Goal: Task Accomplishment & Management: Use online tool/utility

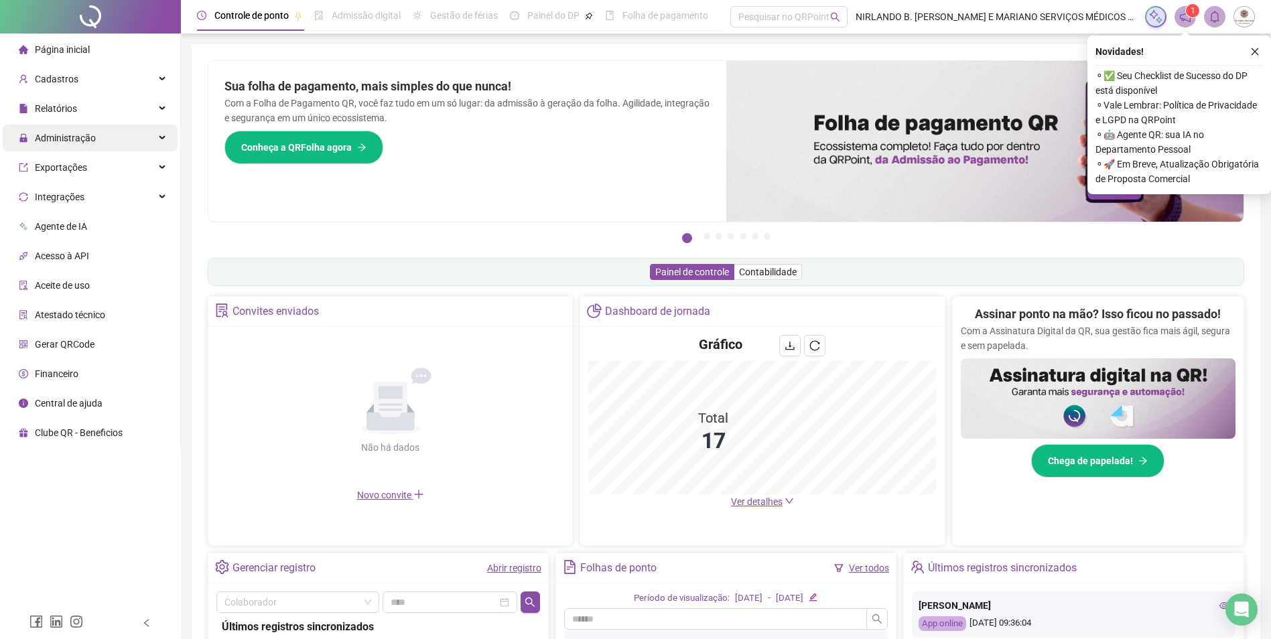
click at [64, 141] on span "Administração" at bounding box center [65, 138] width 61 height 11
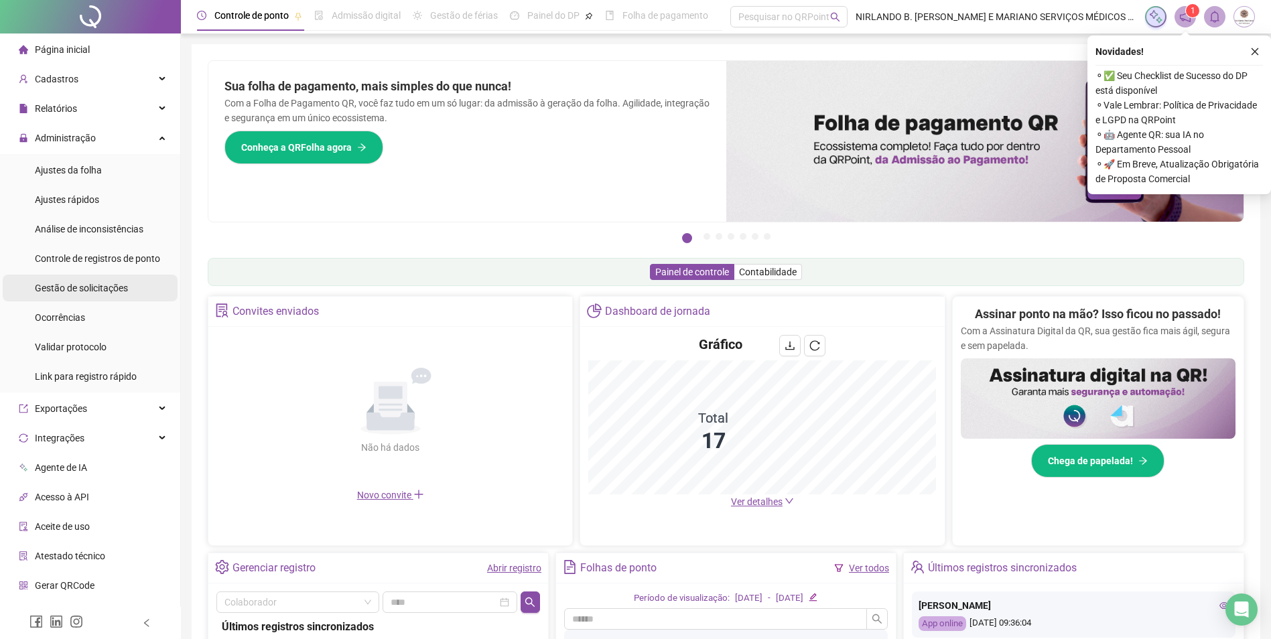
click at [87, 295] on div "Gestão de solicitações" at bounding box center [81, 288] width 93 height 27
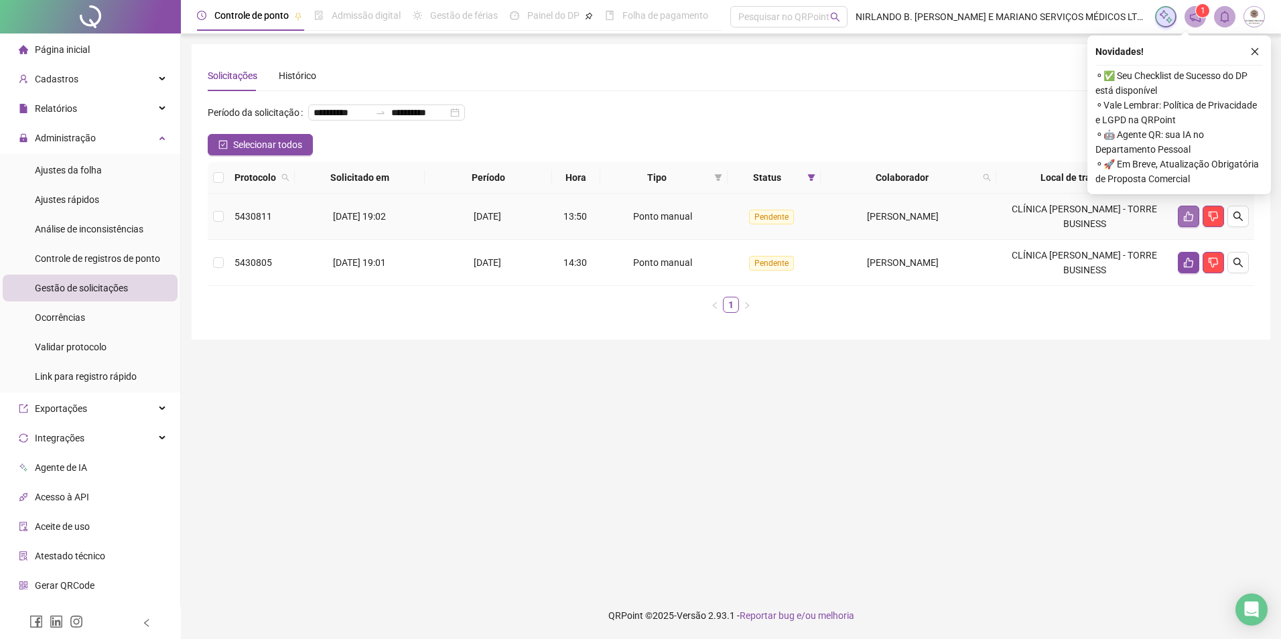
click at [1184, 222] on icon "like" at bounding box center [1188, 216] width 11 height 11
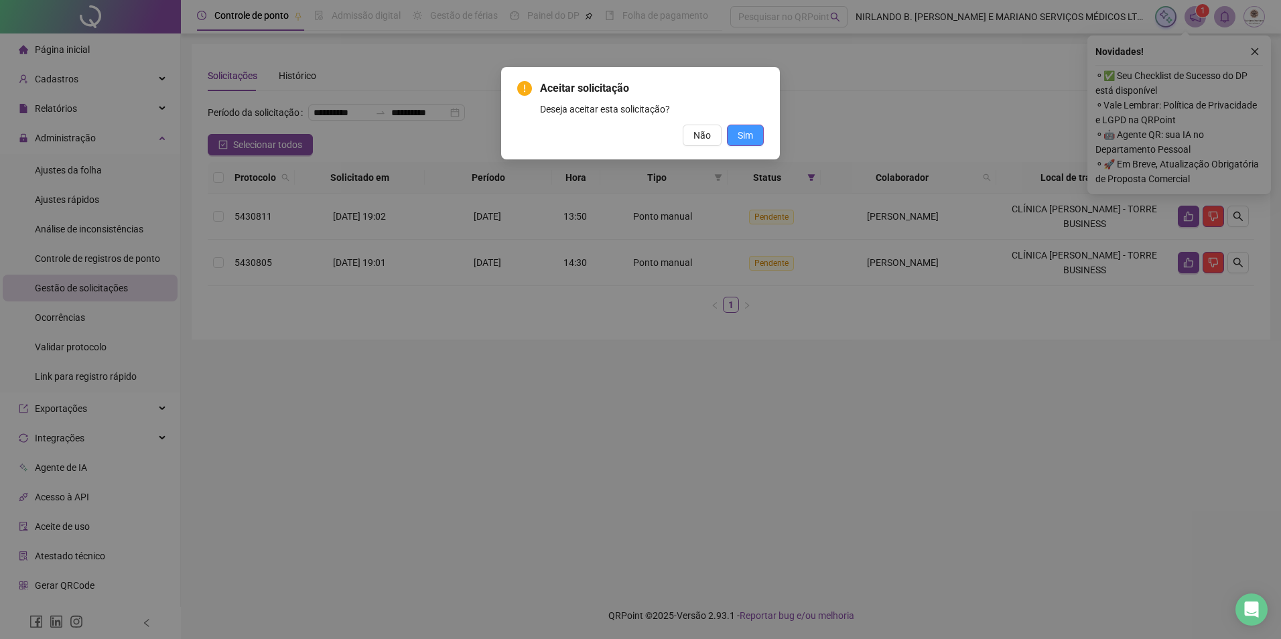
click at [759, 135] on button "Sim" at bounding box center [745, 135] width 37 height 21
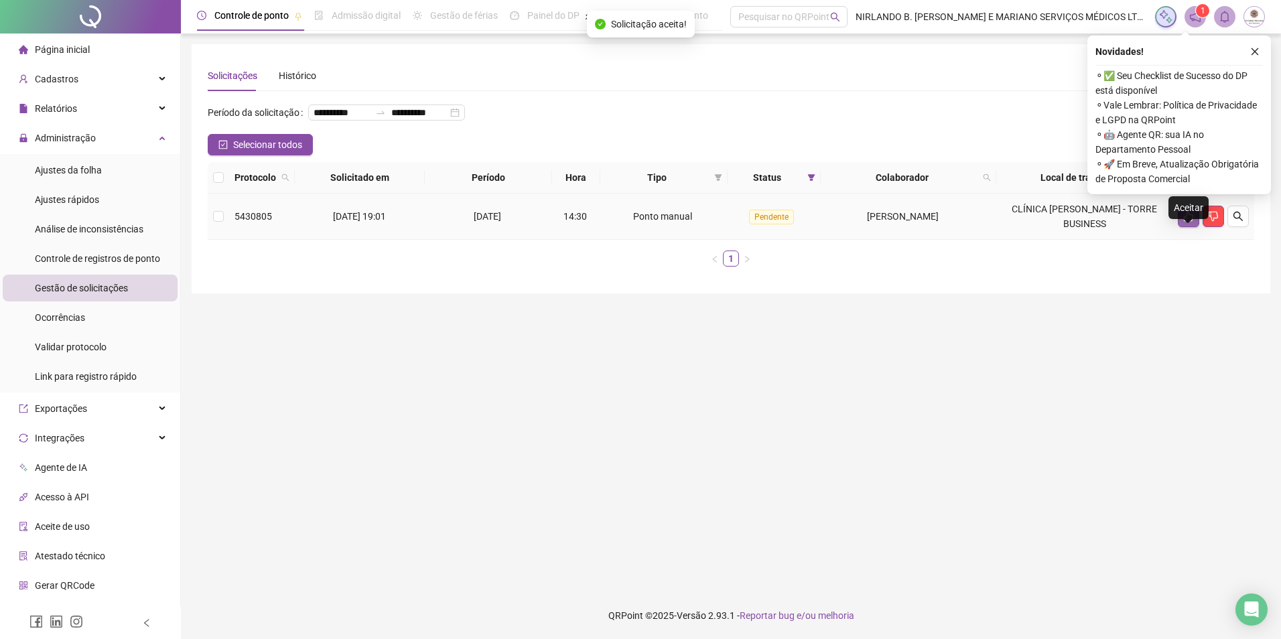
click at [1182, 227] on button "button" at bounding box center [1188, 216] width 21 height 21
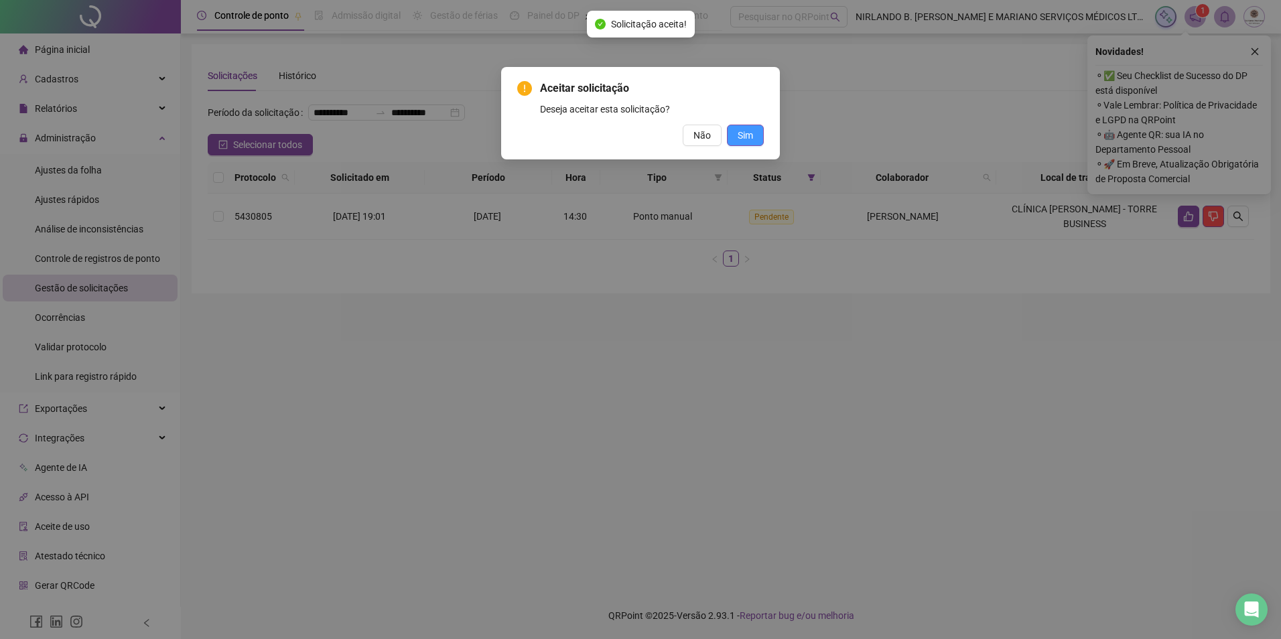
click at [738, 136] on span "Sim" at bounding box center [745, 135] width 15 height 15
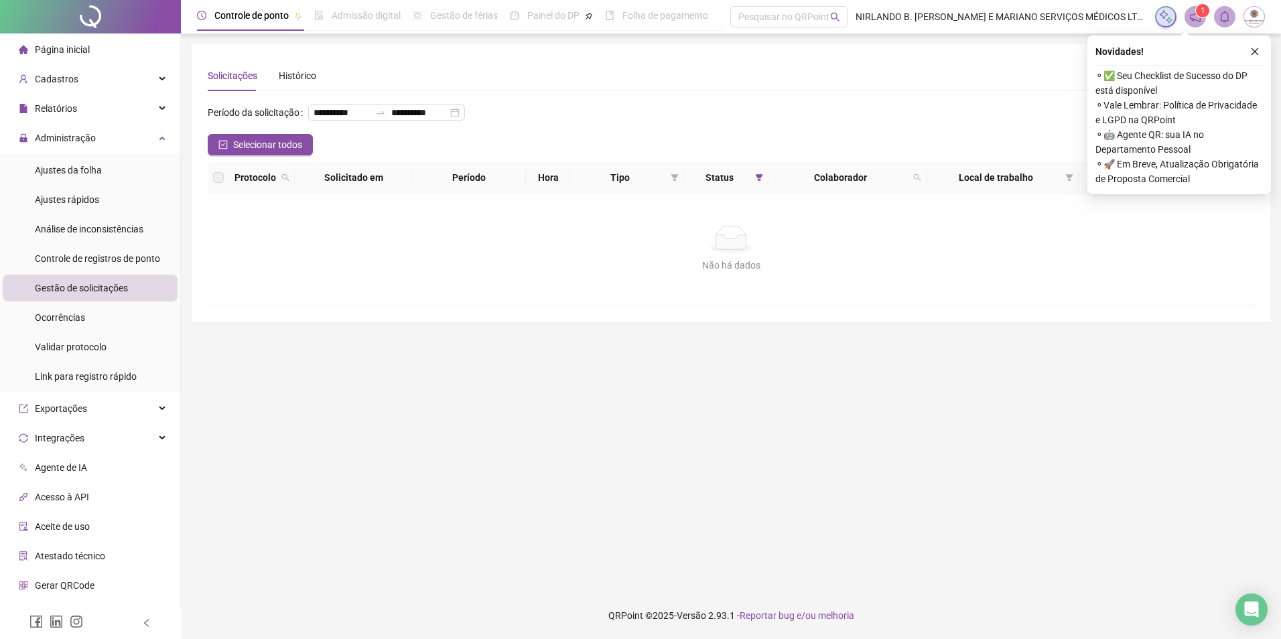
click at [82, 289] on span "Gestão de solicitações" at bounding box center [81, 288] width 93 height 11
click at [1247, 46] on button "button" at bounding box center [1255, 52] width 16 height 16
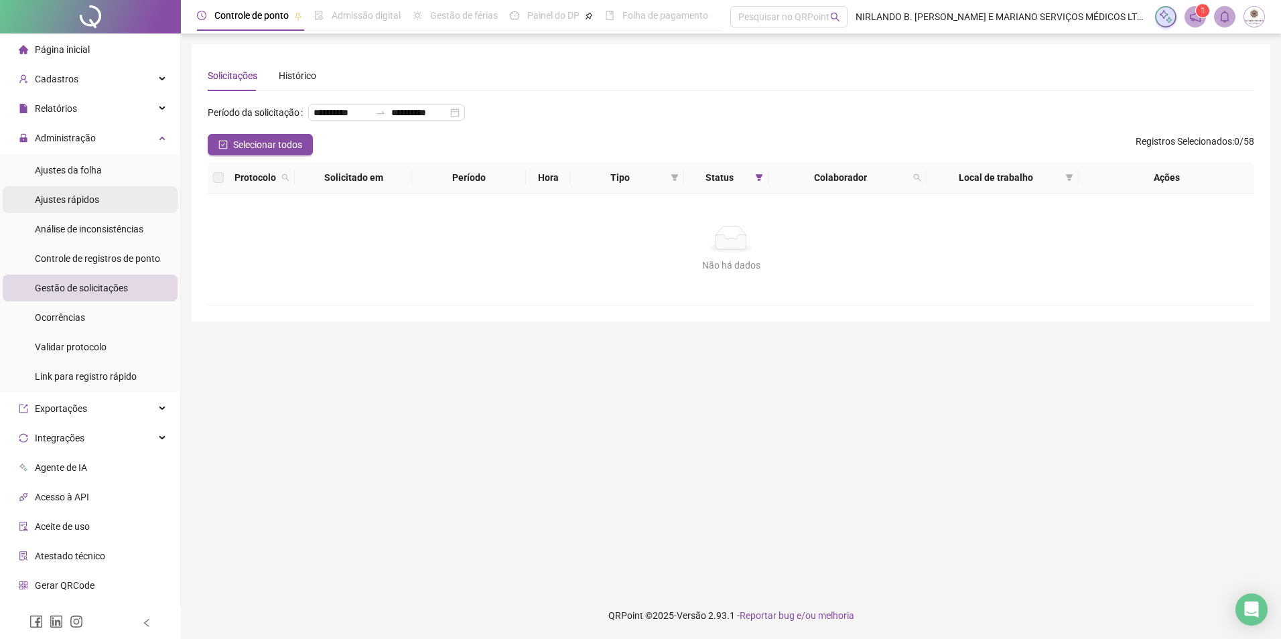
click at [71, 202] on span "Ajustes rápidos" at bounding box center [67, 199] width 64 height 11
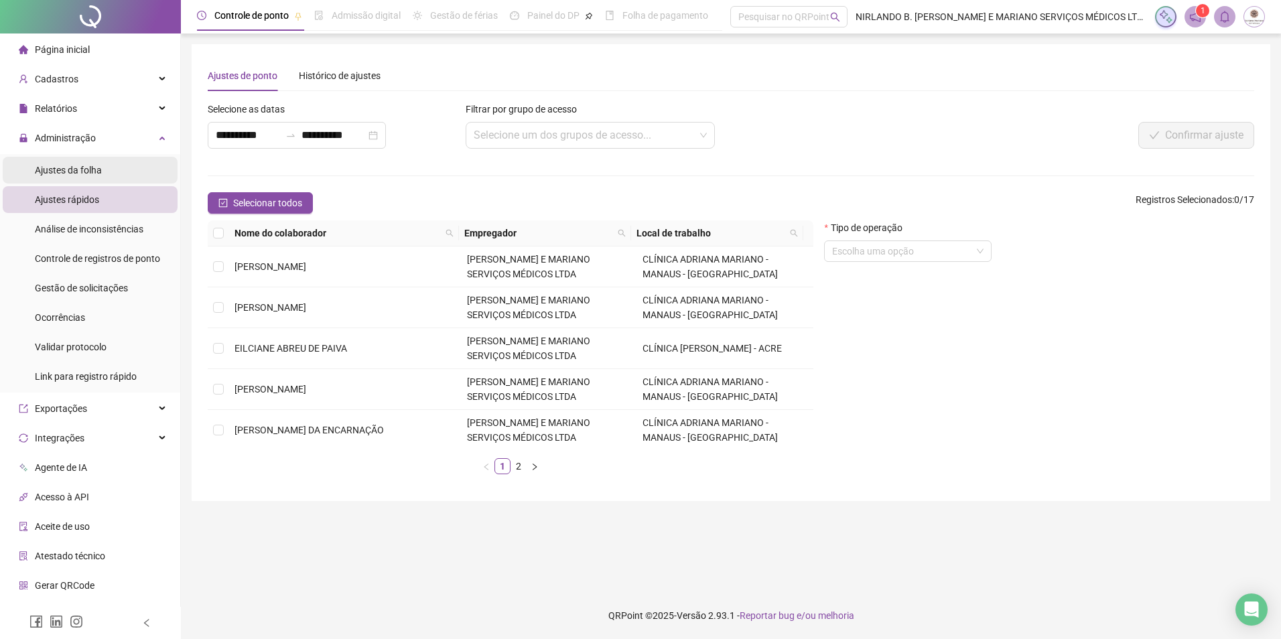
click at [86, 169] on span "Ajustes da folha" at bounding box center [68, 170] width 67 height 11
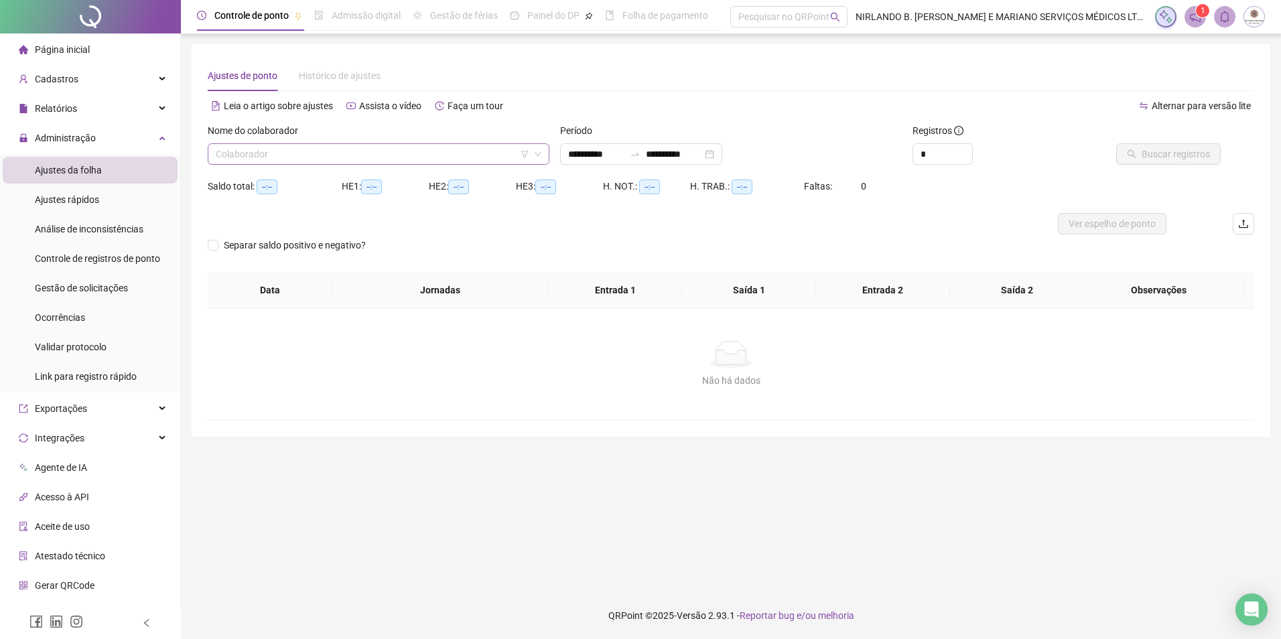
click at [362, 155] on input "search" at bounding box center [373, 154] width 314 height 20
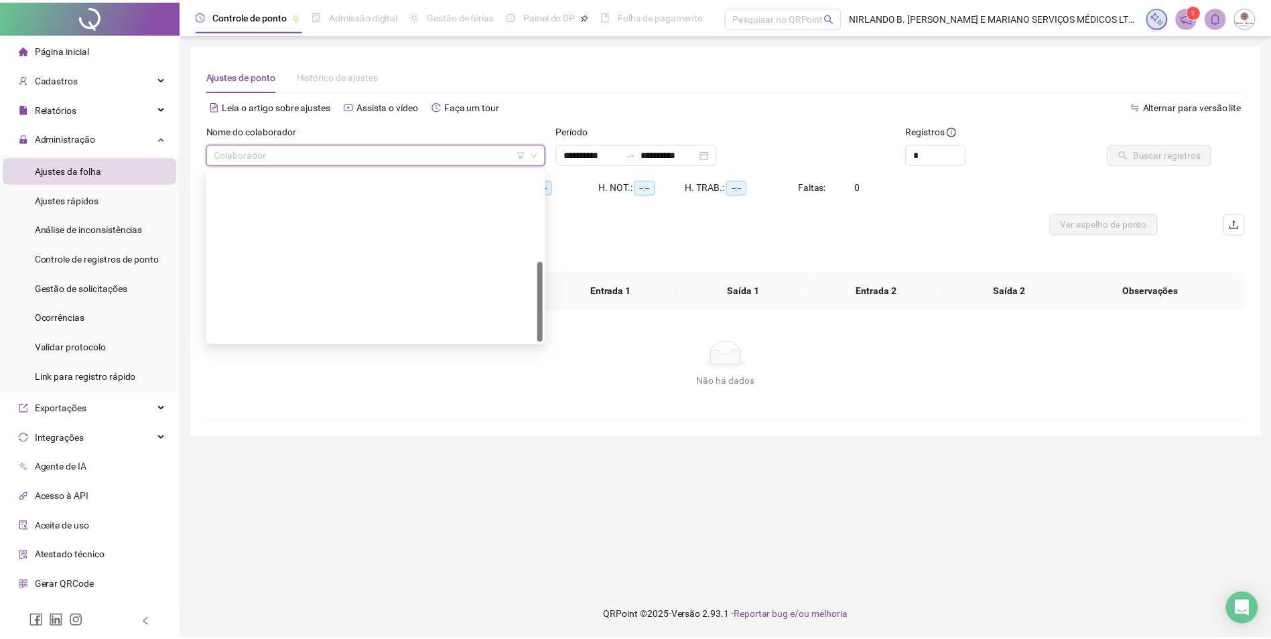
scroll to position [193, 0]
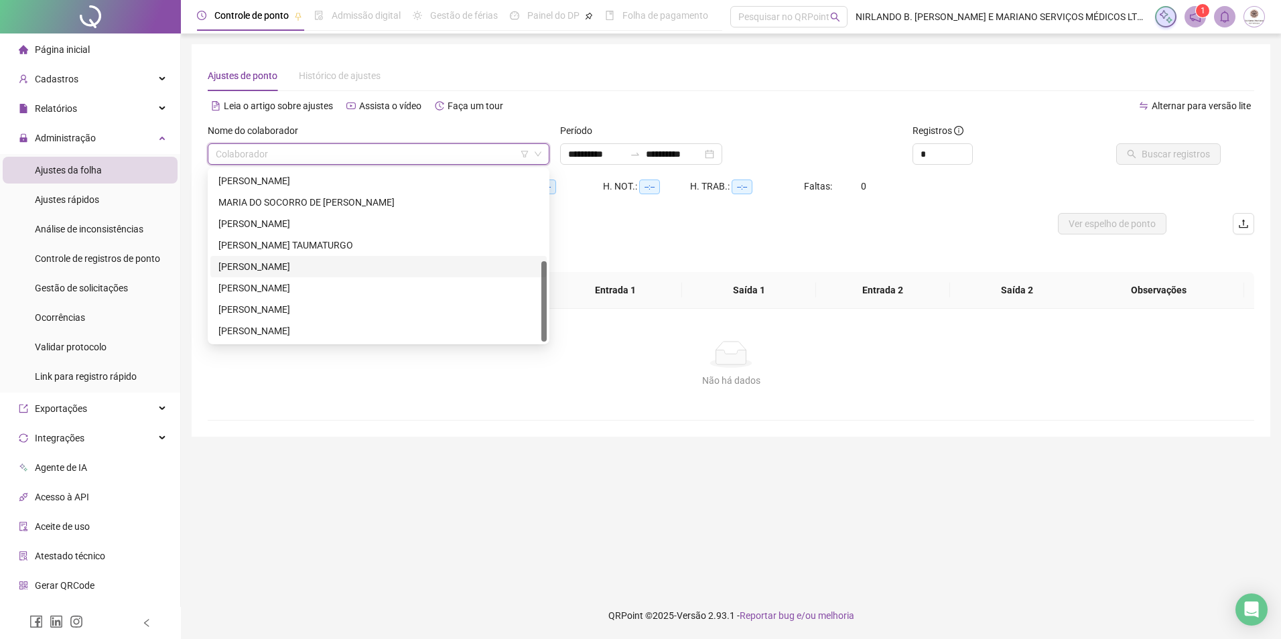
click at [307, 270] on div "[PERSON_NAME]" at bounding box center [378, 266] width 320 height 15
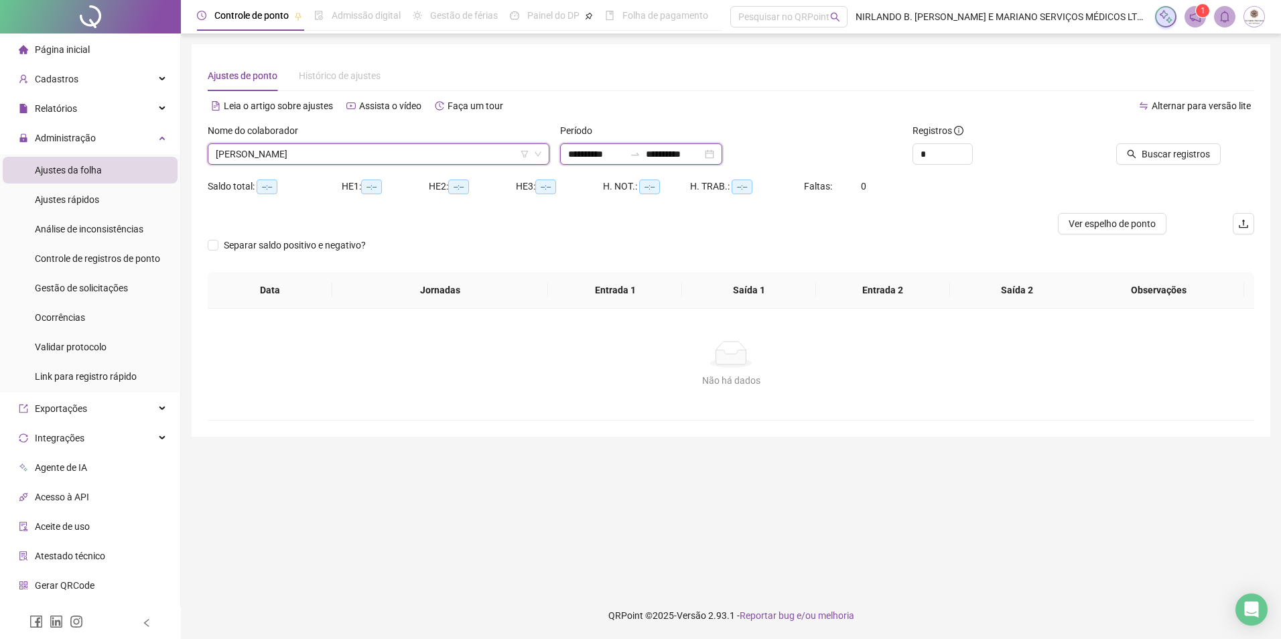
click at [682, 149] on input "**********" at bounding box center [674, 154] width 56 height 15
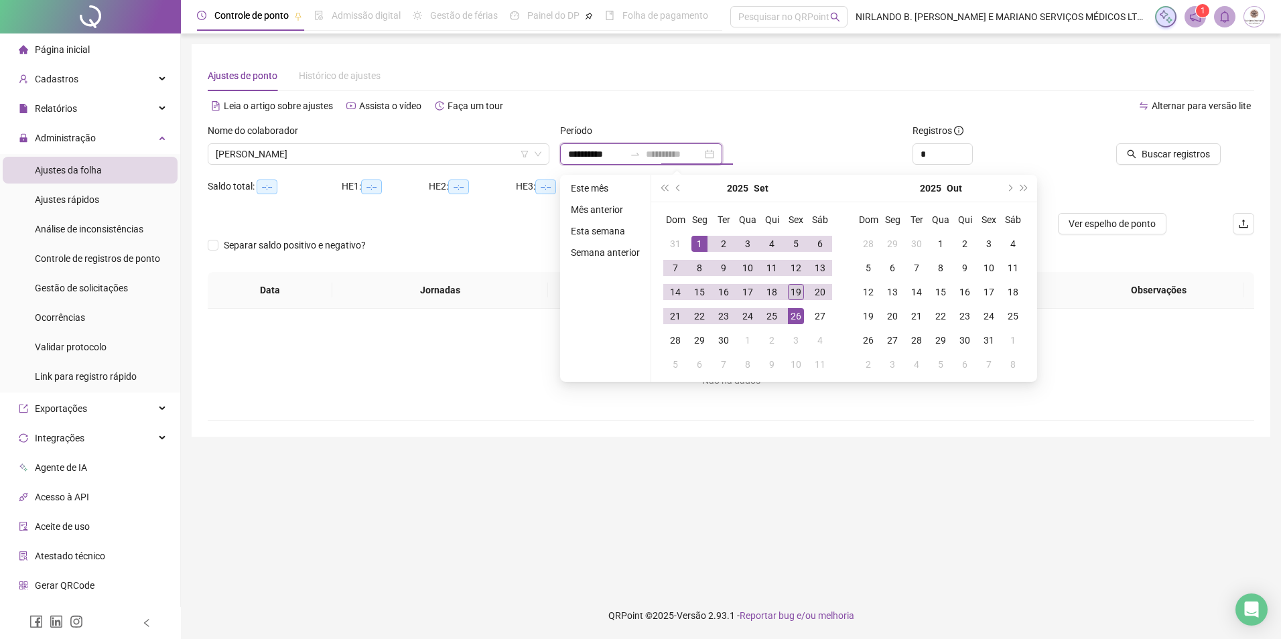
type input "**********"
click at [801, 295] on div "19" at bounding box center [796, 292] width 16 height 16
type input "**********"
type input "*"
click at [961, 148] on span "Increase Value" at bounding box center [964, 149] width 15 height 10
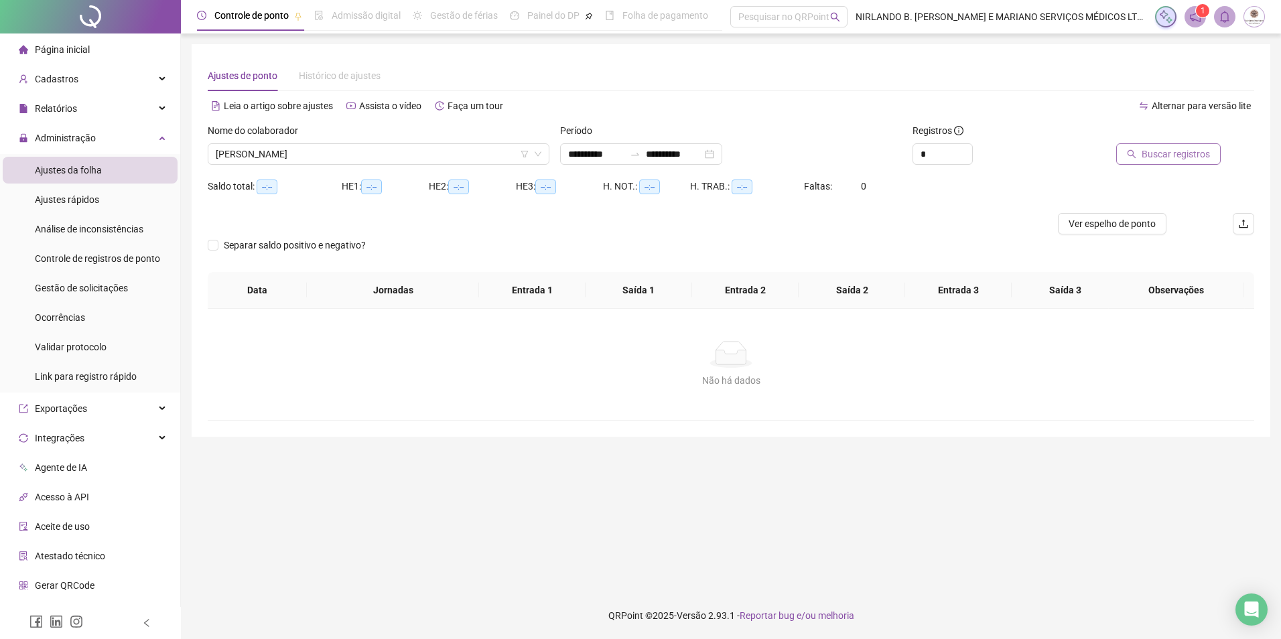
click at [1151, 158] on span "Buscar registros" at bounding box center [1176, 154] width 68 height 15
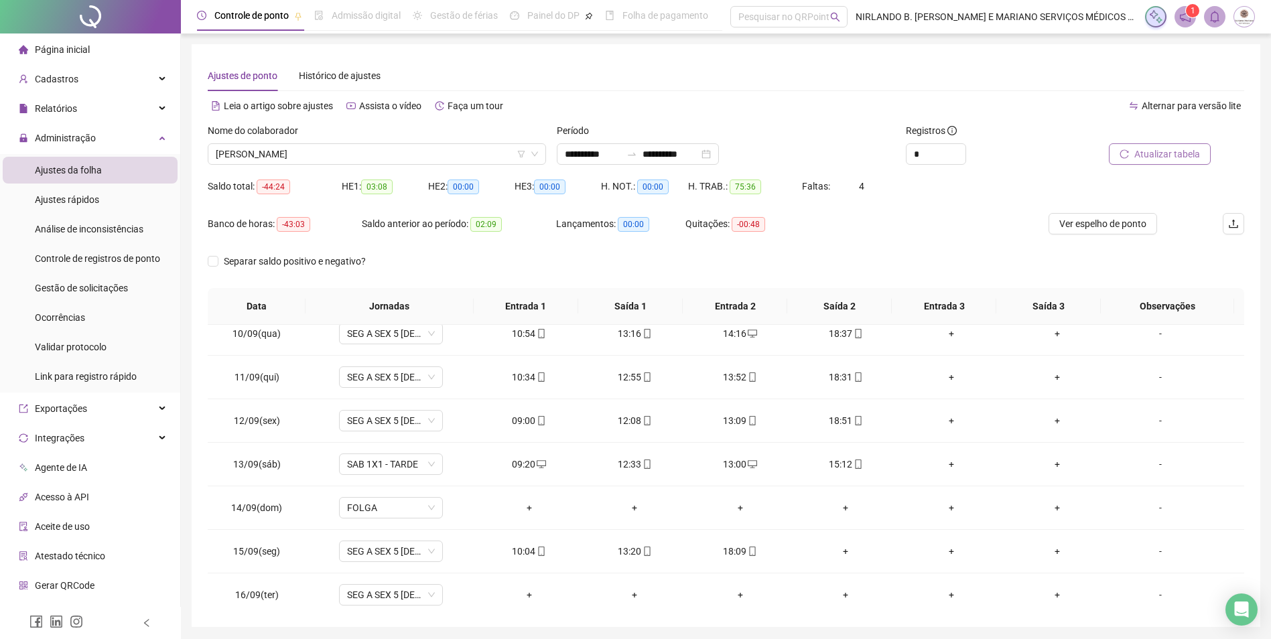
scroll to position [541, 0]
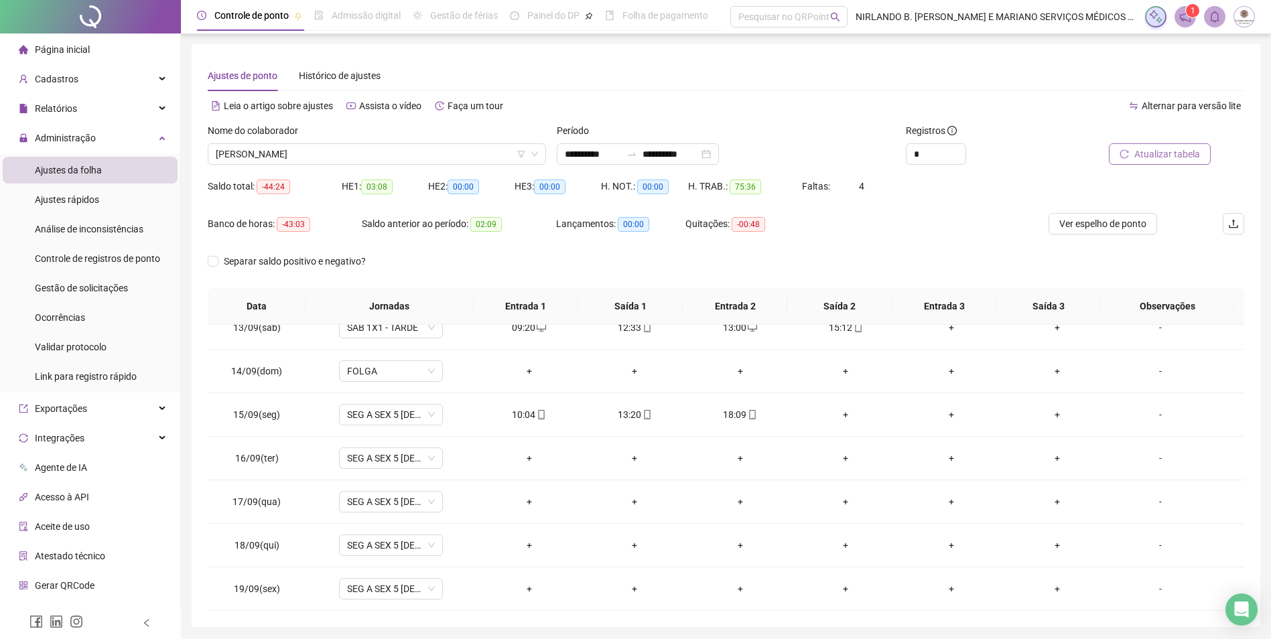
click at [1178, 157] on span "Atualizar tabela" at bounding box center [1167, 154] width 66 height 15
click at [267, 142] on div "Nome do colaborador" at bounding box center [377, 133] width 338 height 20
click at [269, 144] on span "[PERSON_NAME]" at bounding box center [377, 154] width 322 height 20
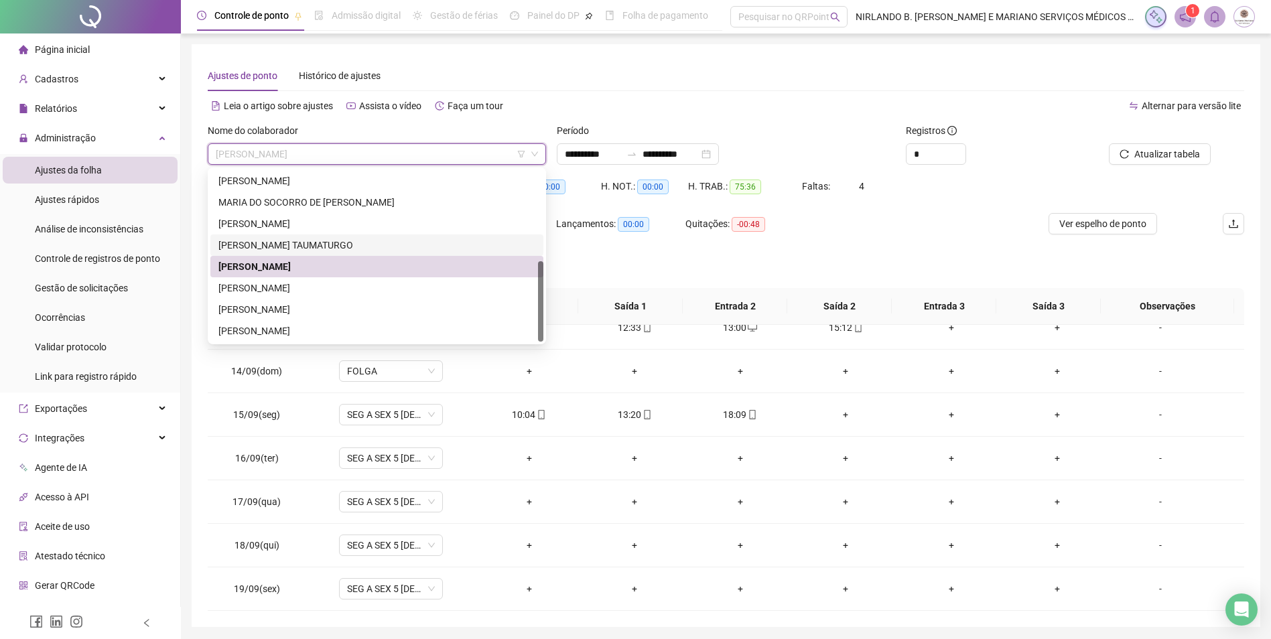
scroll to position [0, 0]
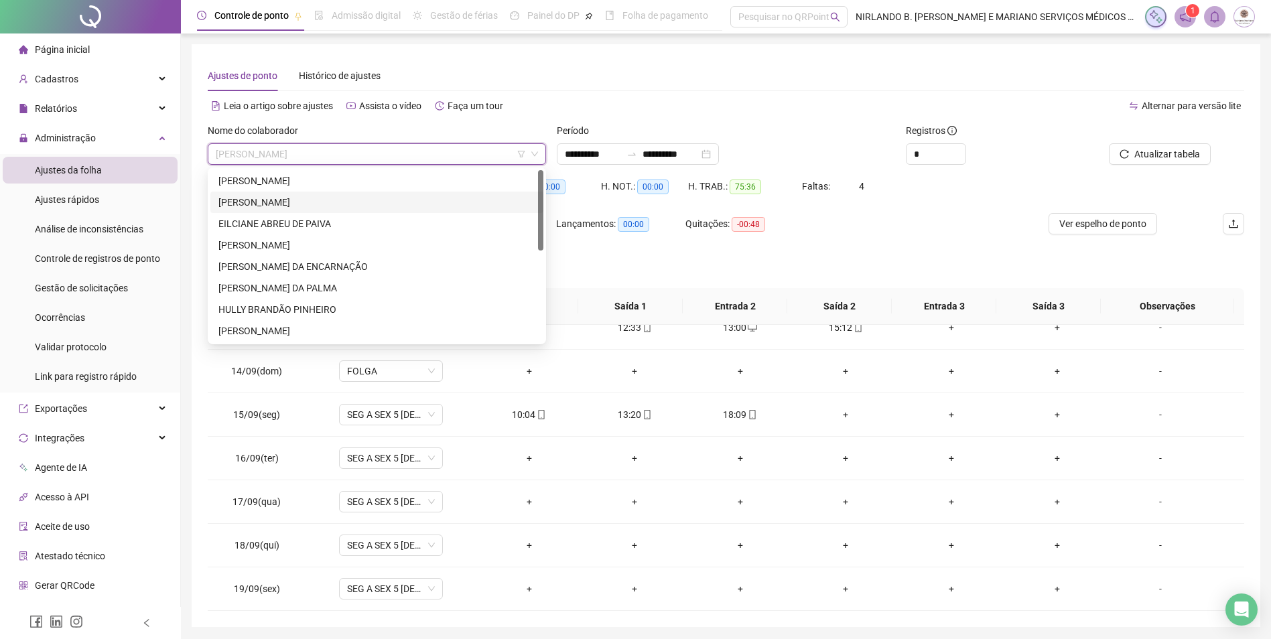
click at [294, 208] on div "[PERSON_NAME]" at bounding box center [376, 202] width 317 height 15
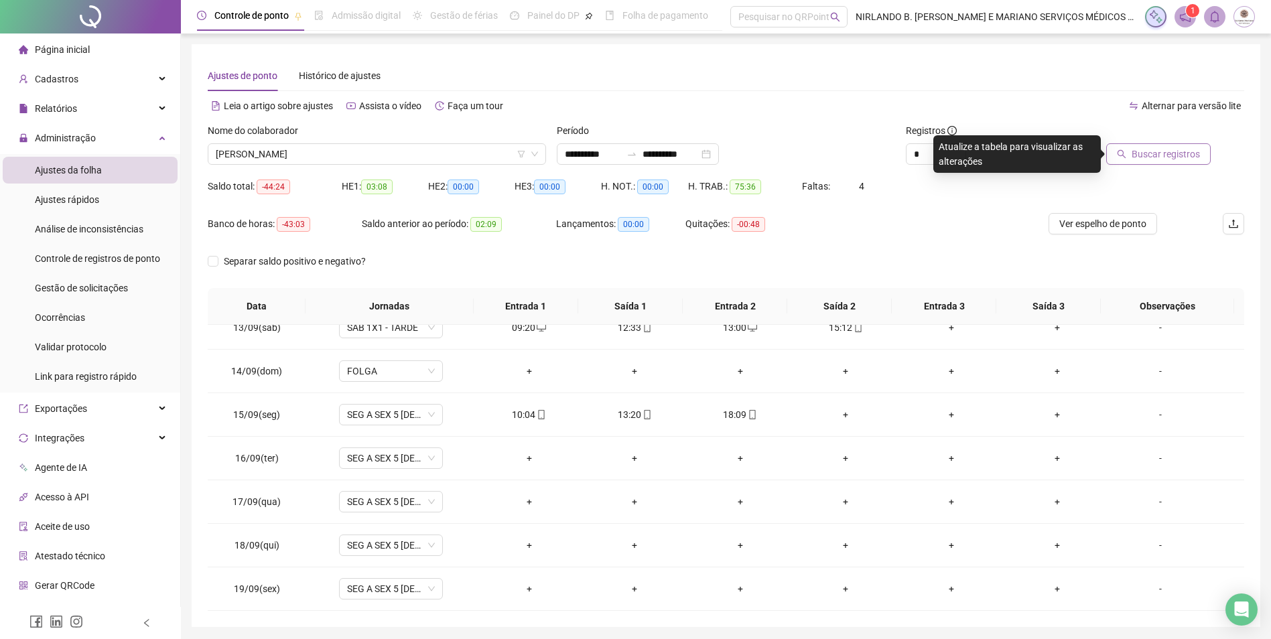
click at [1198, 162] on button "Buscar registros" at bounding box center [1158, 153] width 105 height 21
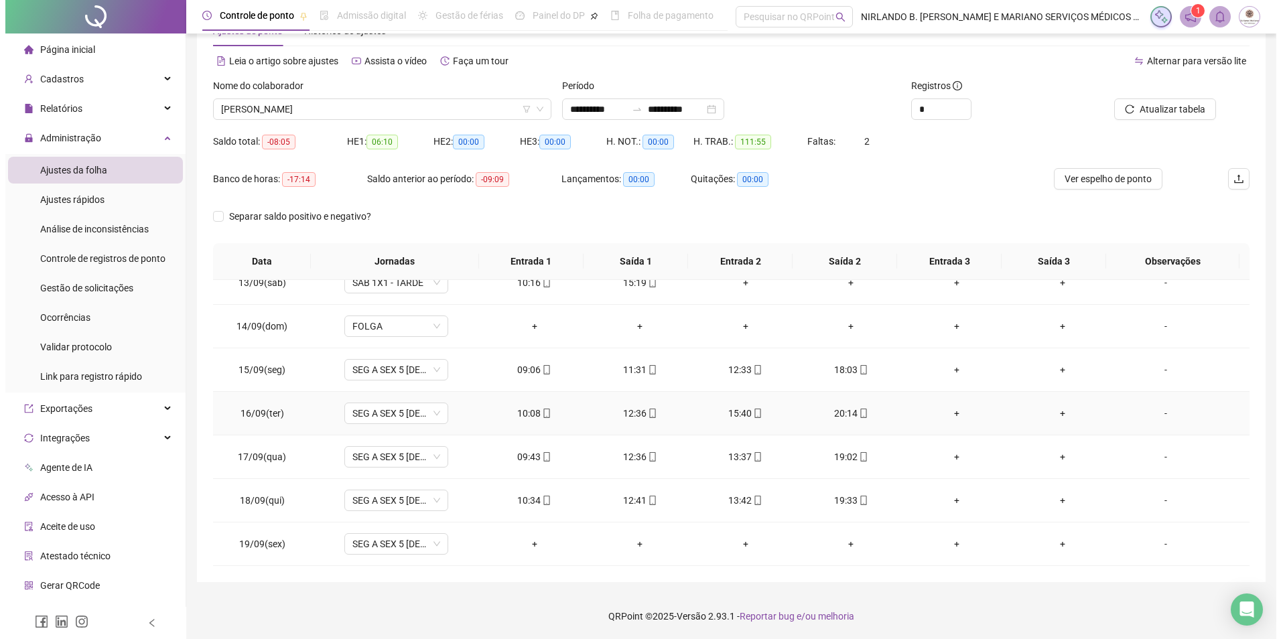
scroll to position [46, 0]
click at [677, 109] on input "**********" at bounding box center [670, 108] width 56 height 15
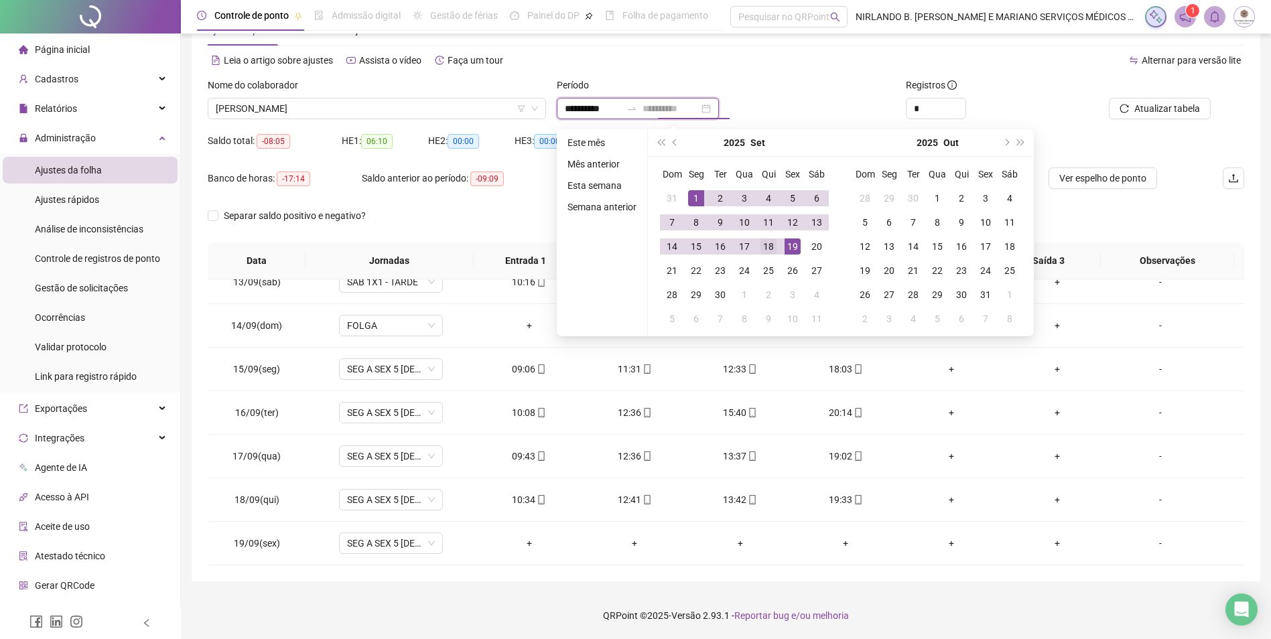
type input "**********"
click at [773, 247] on div "18" at bounding box center [768, 246] width 16 height 16
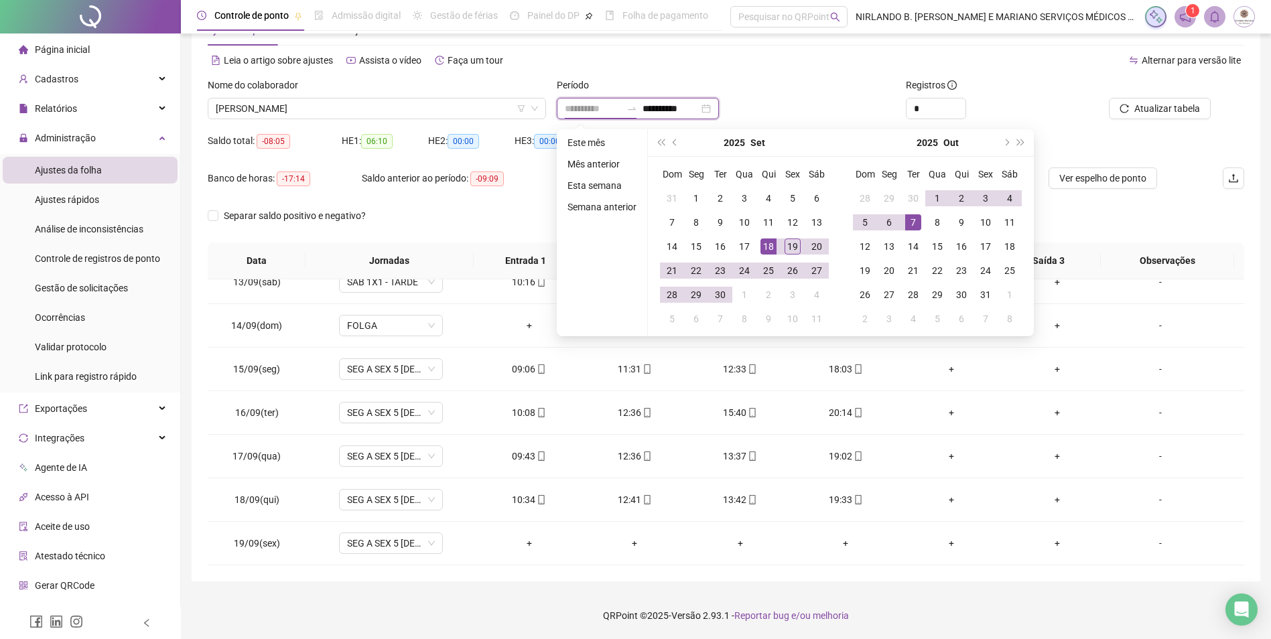
type input "**********"
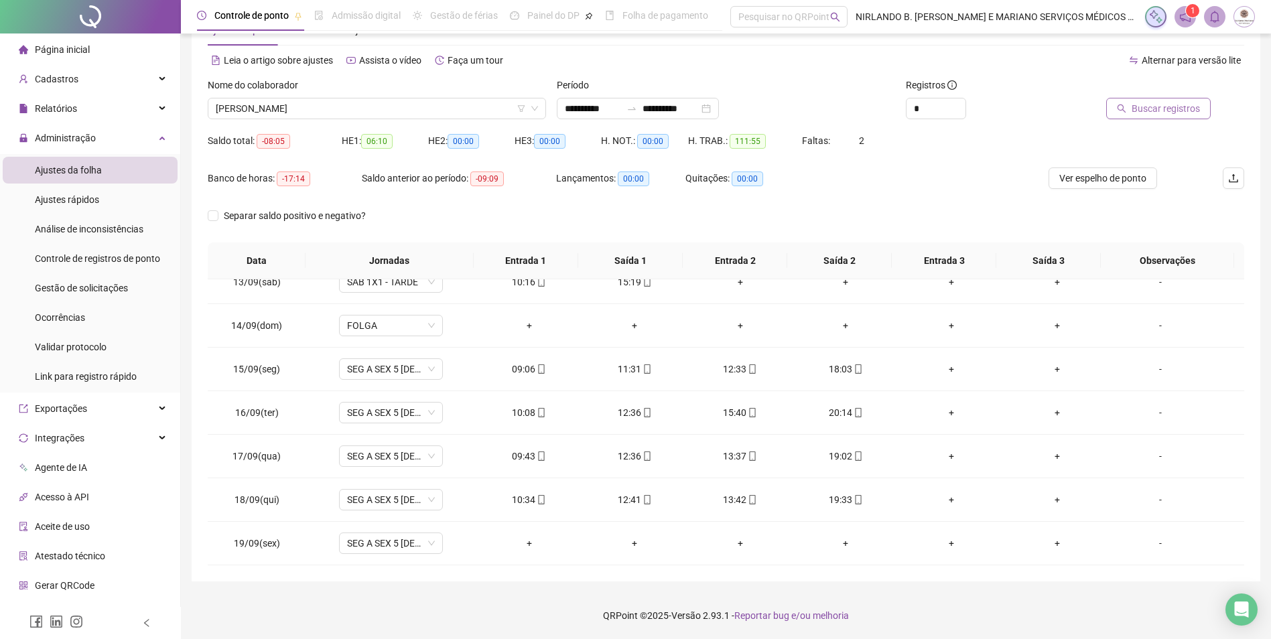
click at [1158, 109] on span "Buscar registros" at bounding box center [1165, 108] width 68 height 15
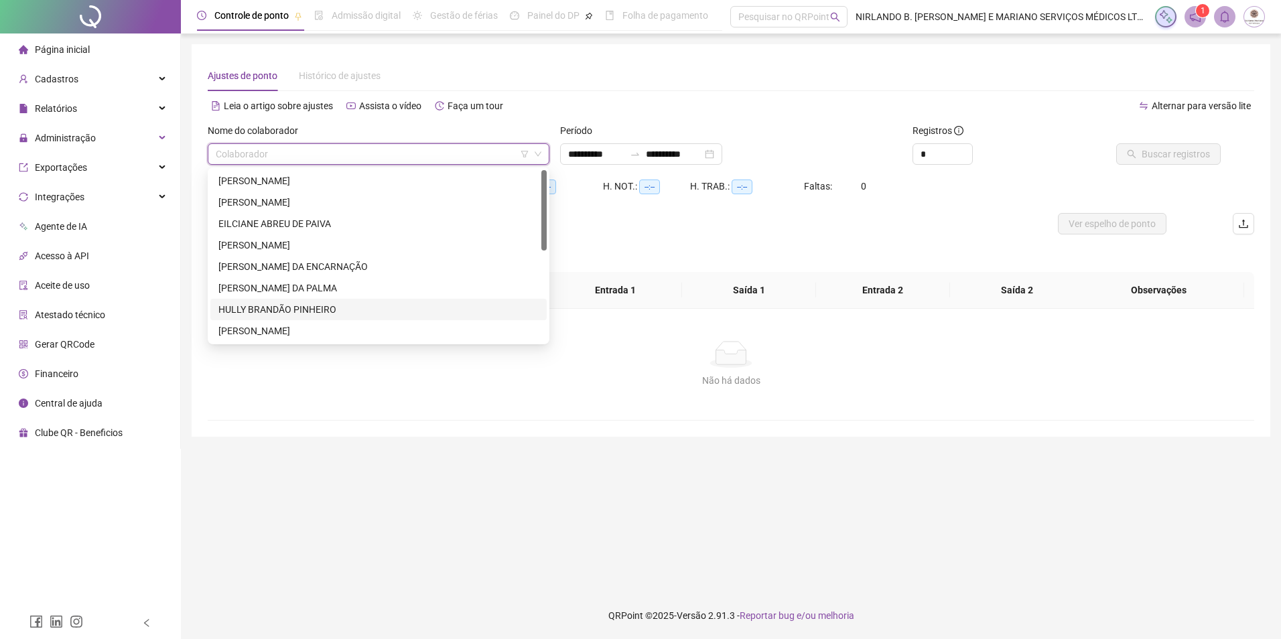
click at [256, 299] on div "HULLY BRANDÃO PINHEIRO" at bounding box center [378, 309] width 336 height 21
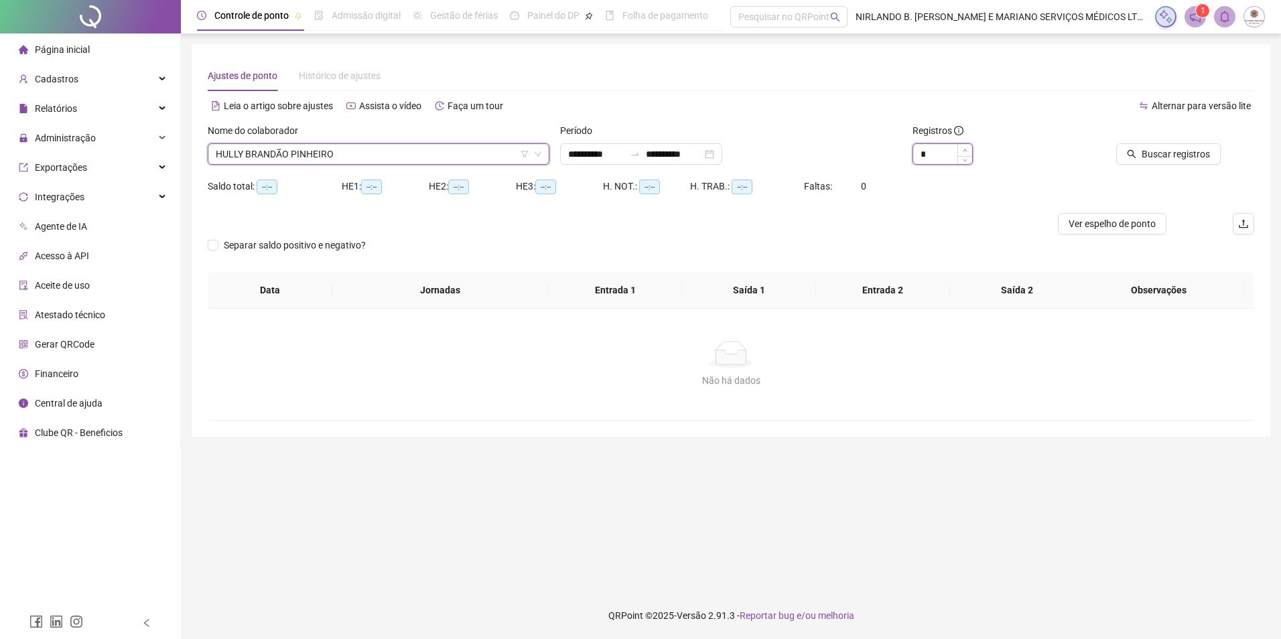
type input "*"
click at [965, 148] on icon "up" at bounding box center [965, 150] width 5 height 5
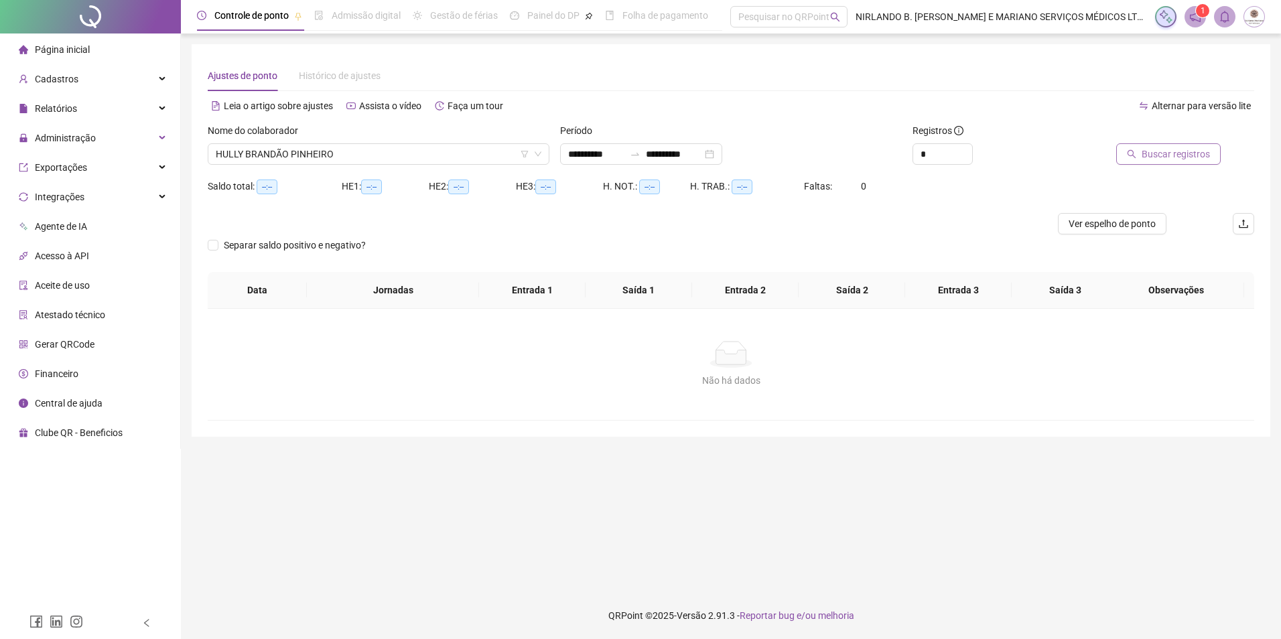
click at [1192, 156] on span "Buscar registros" at bounding box center [1176, 154] width 68 height 15
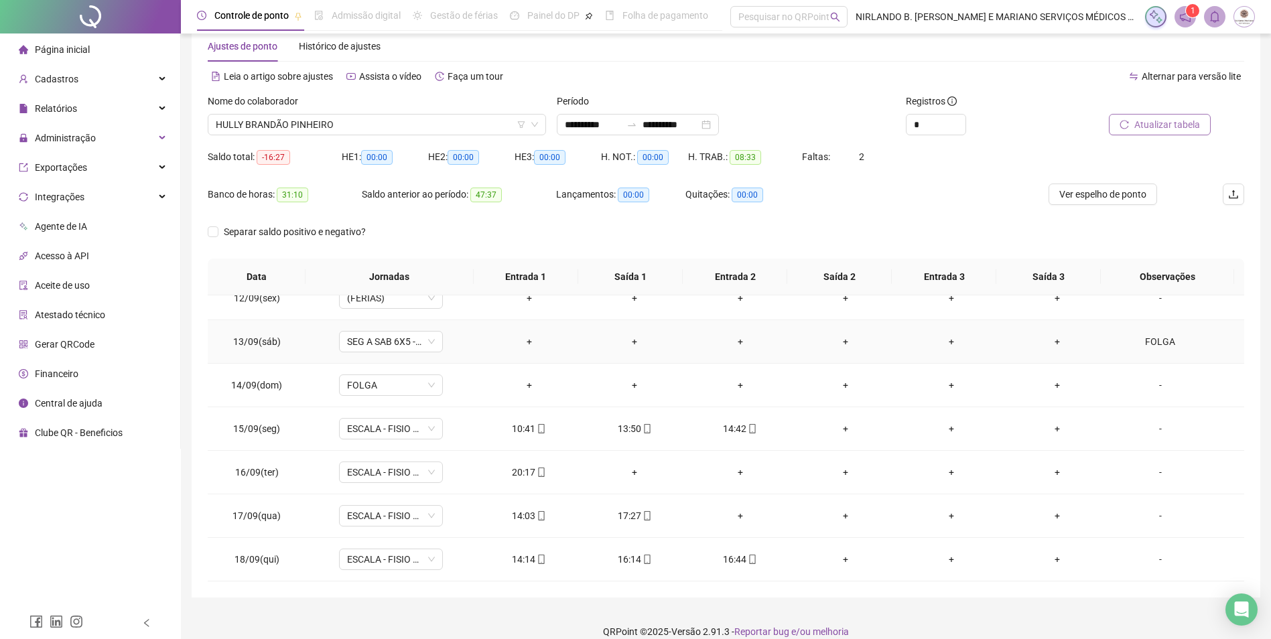
scroll to position [46, 0]
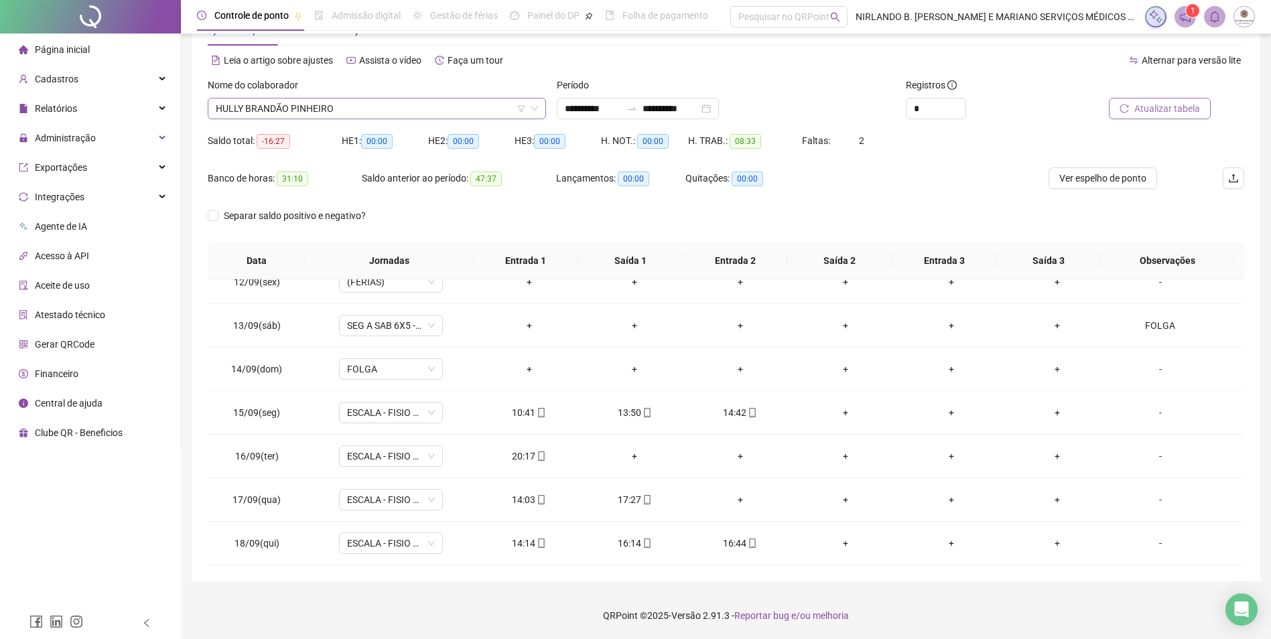
click at [261, 106] on span "HULLY BRANDÃO PINHEIRO" at bounding box center [377, 108] width 322 height 20
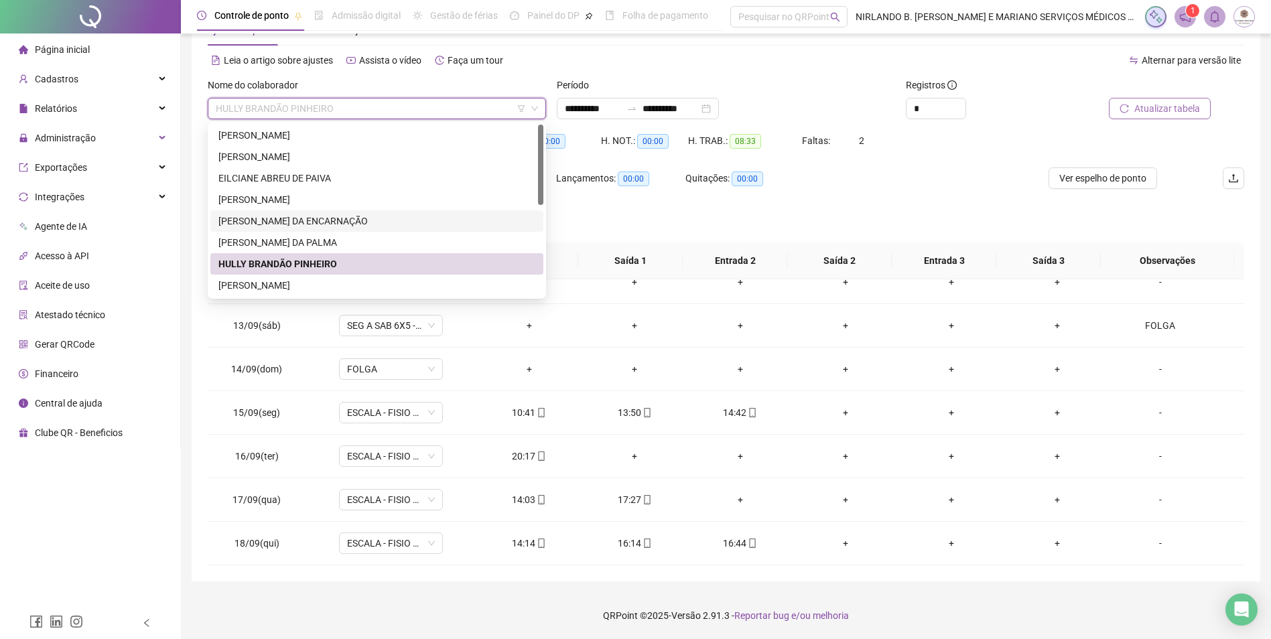
scroll to position [134, 0]
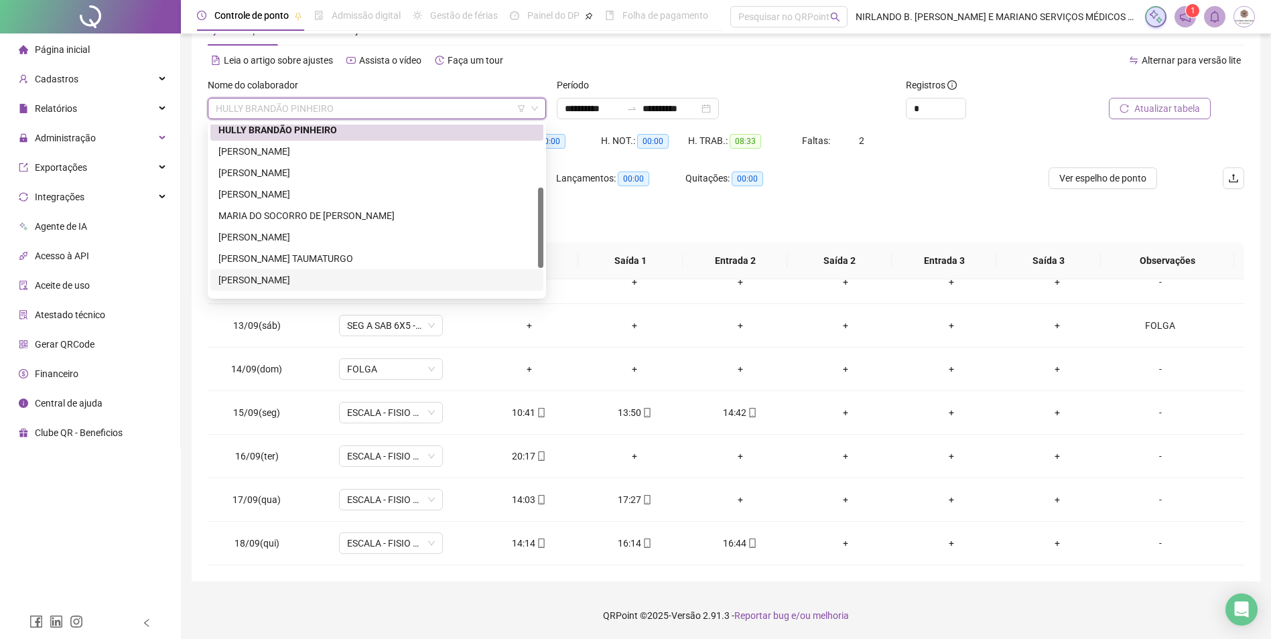
click at [299, 275] on div "[PERSON_NAME]" at bounding box center [376, 280] width 317 height 15
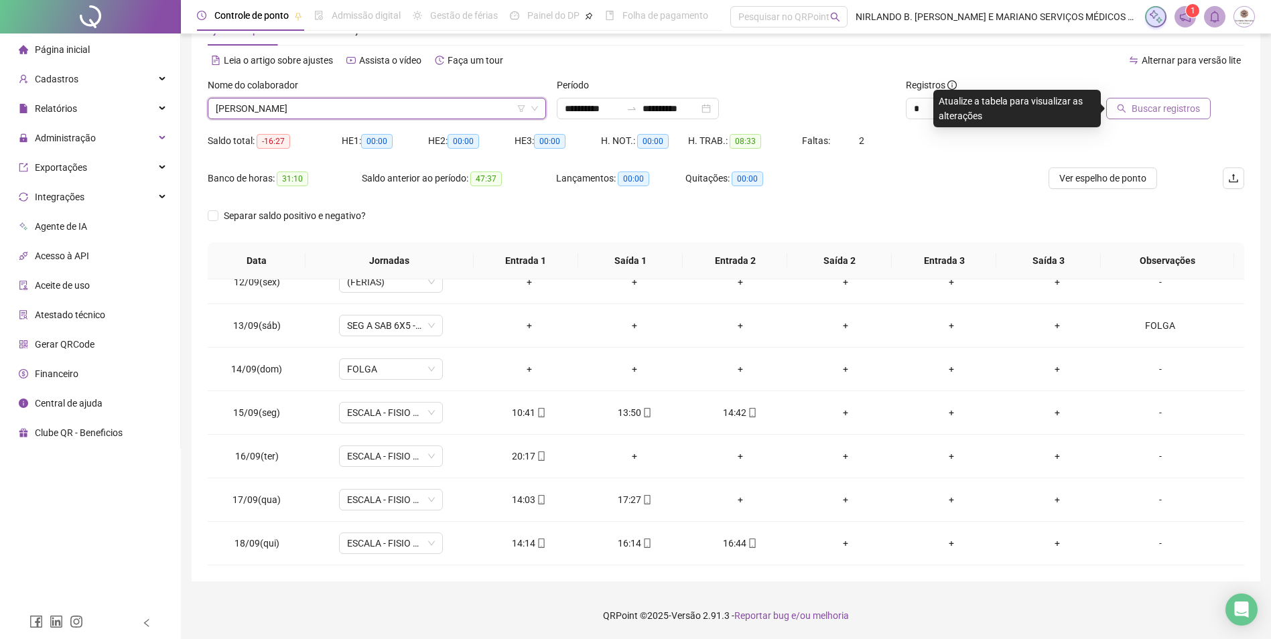
click at [1133, 97] on div at bounding box center [1145, 88] width 131 height 20
click at [1137, 111] on span "Buscar registros" at bounding box center [1165, 108] width 68 height 15
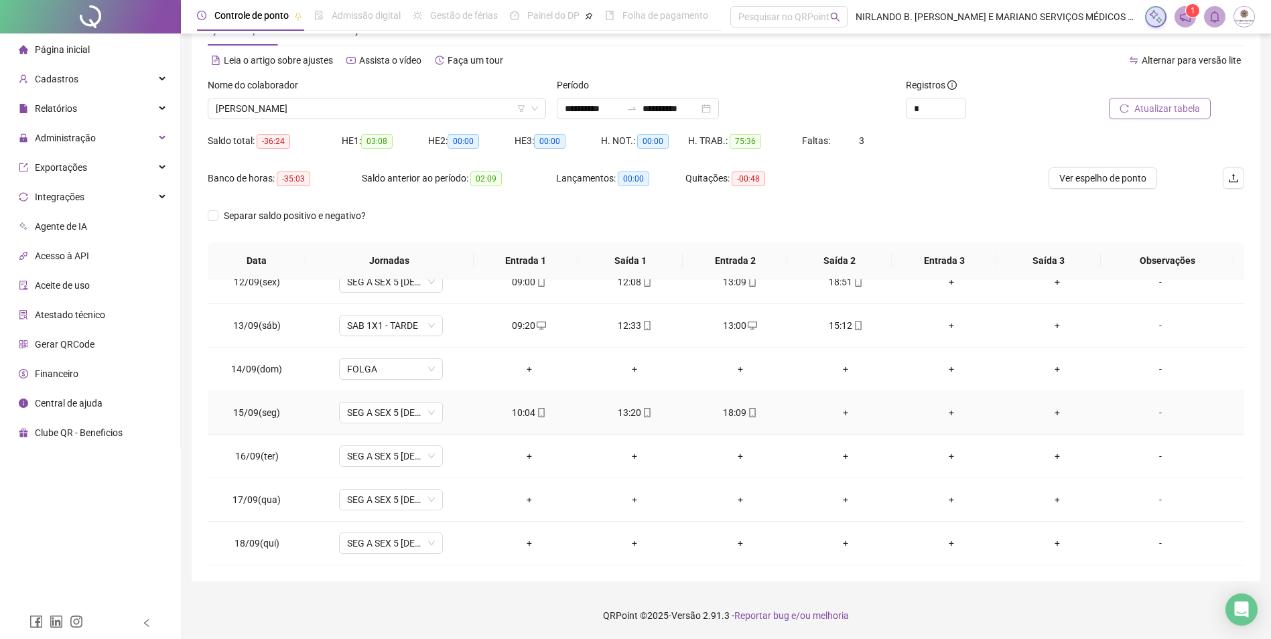
click at [721, 412] on div "18:09" at bounding box center [740, 412] width 84 height 15
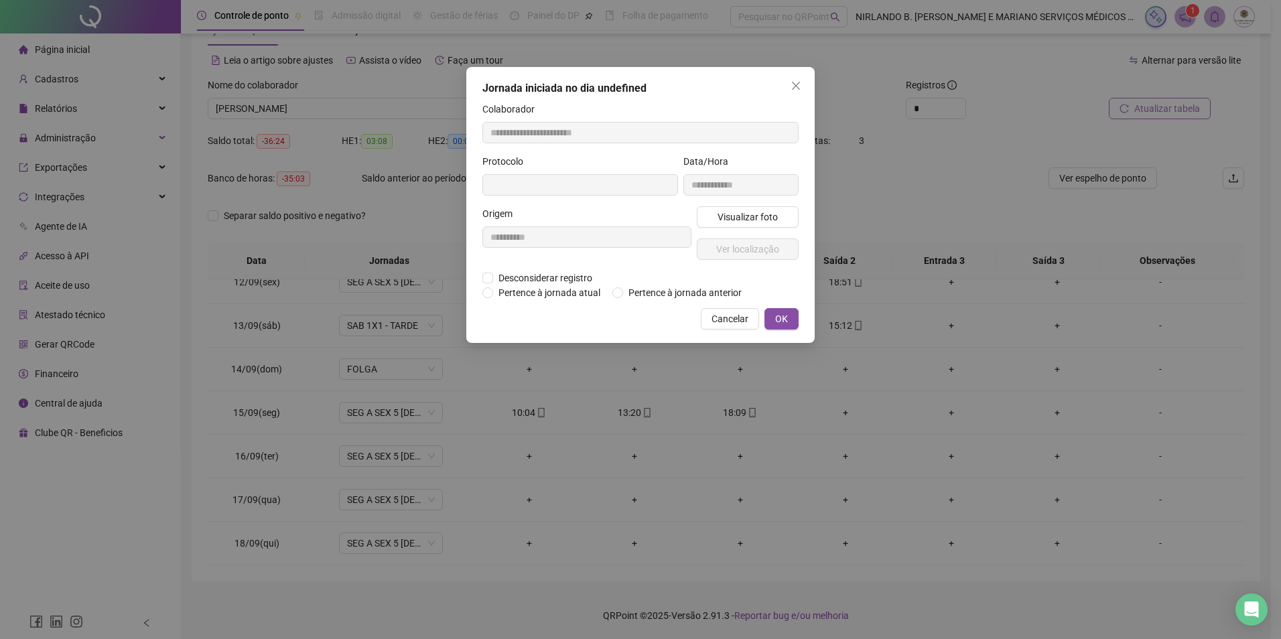
type input "**********"
click at [740, 218] on span "Visualizar foto" at bounding box center [747, 218] width 60 height 15
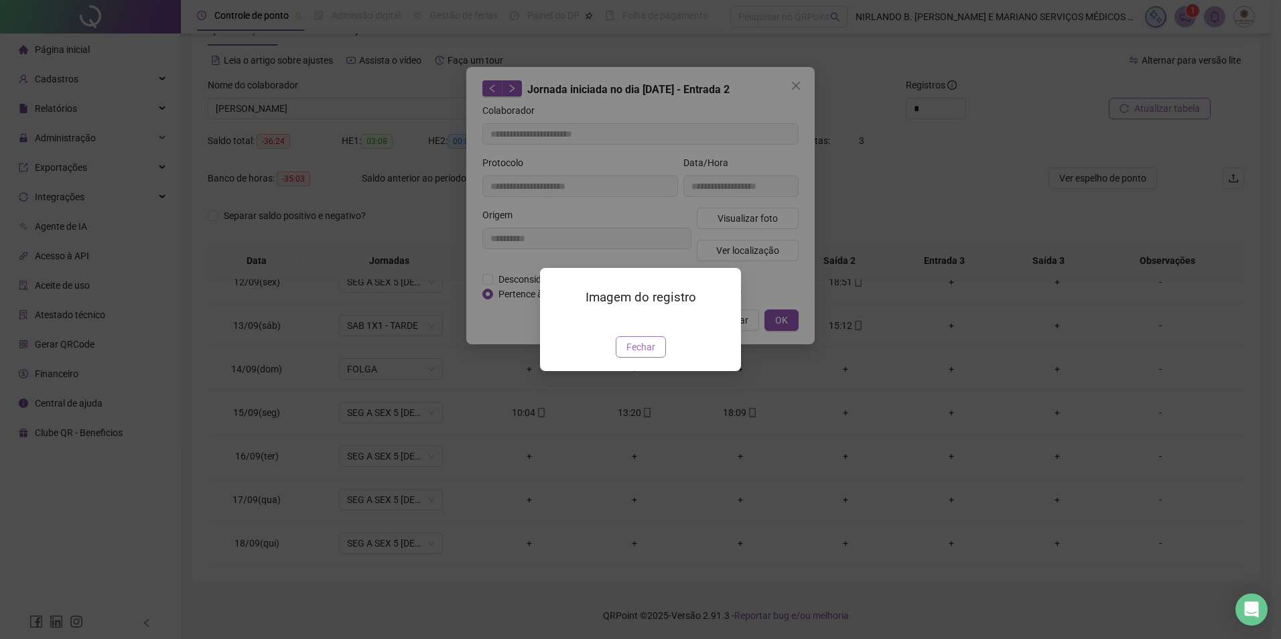
click at [648, 354] on span "Fechar" at bounding box center [640, 347] width 29 height 15
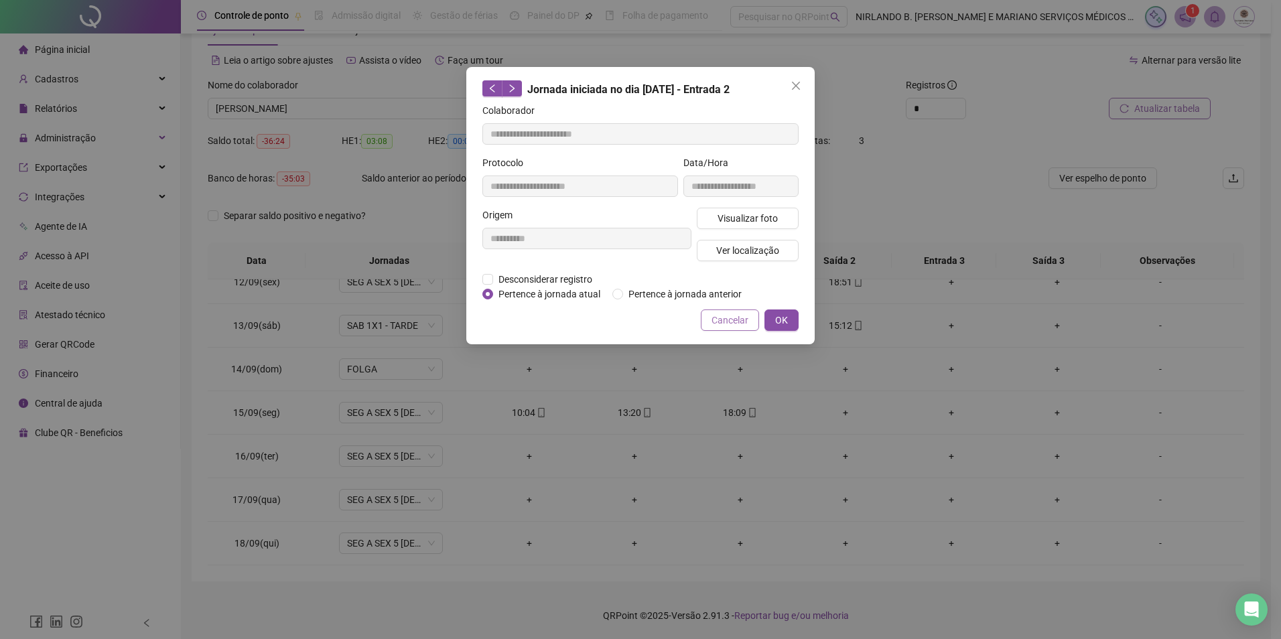
click at [726, 320] on span "Cancelar" at bounding box center [729, 320] width 37 height 15
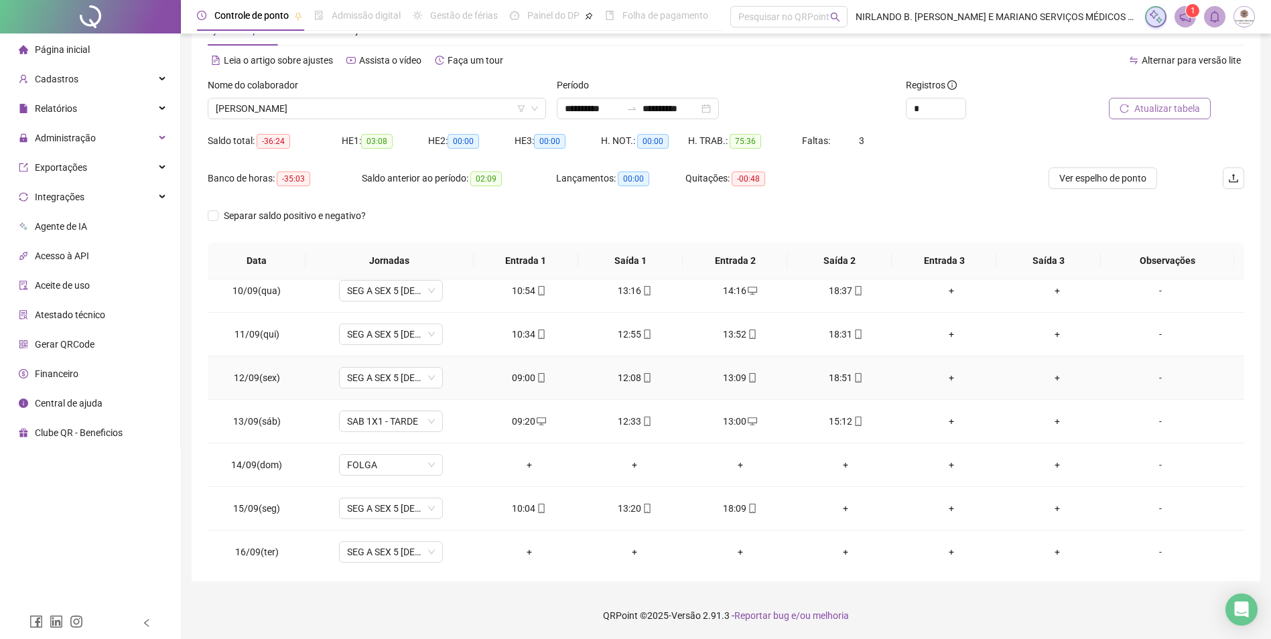
scroll to position [498, 0]
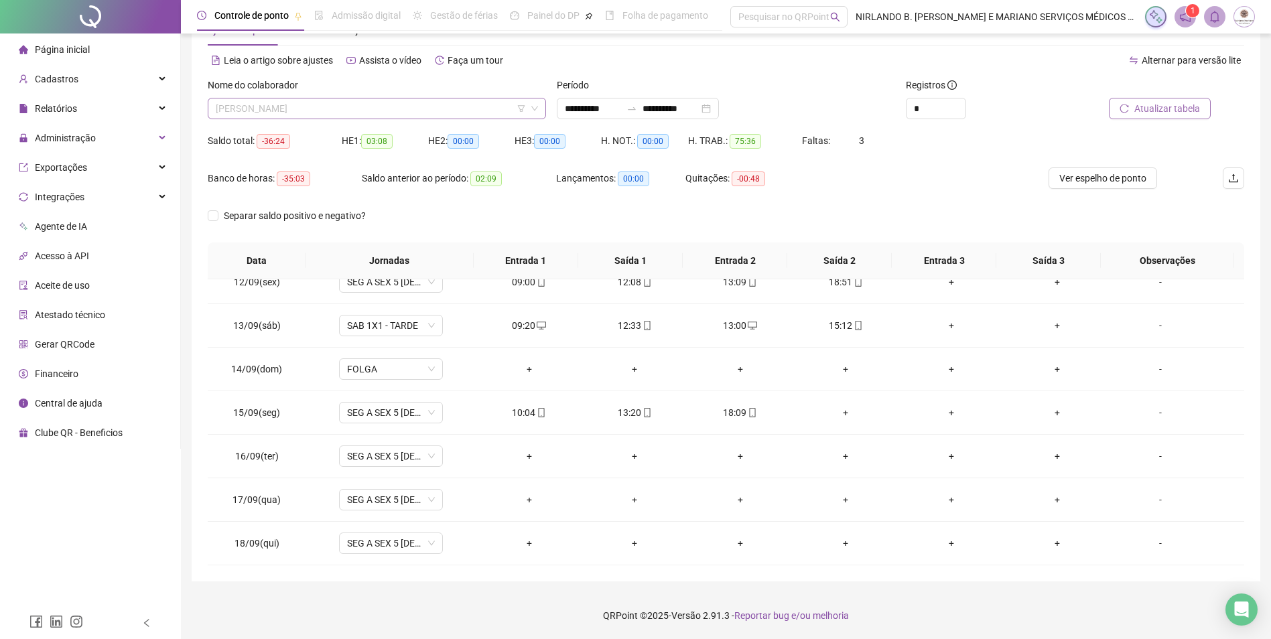
click at [321, 108] on span "[PERSON_NAME]" at bounding box center [377, 108] width 322 height 20
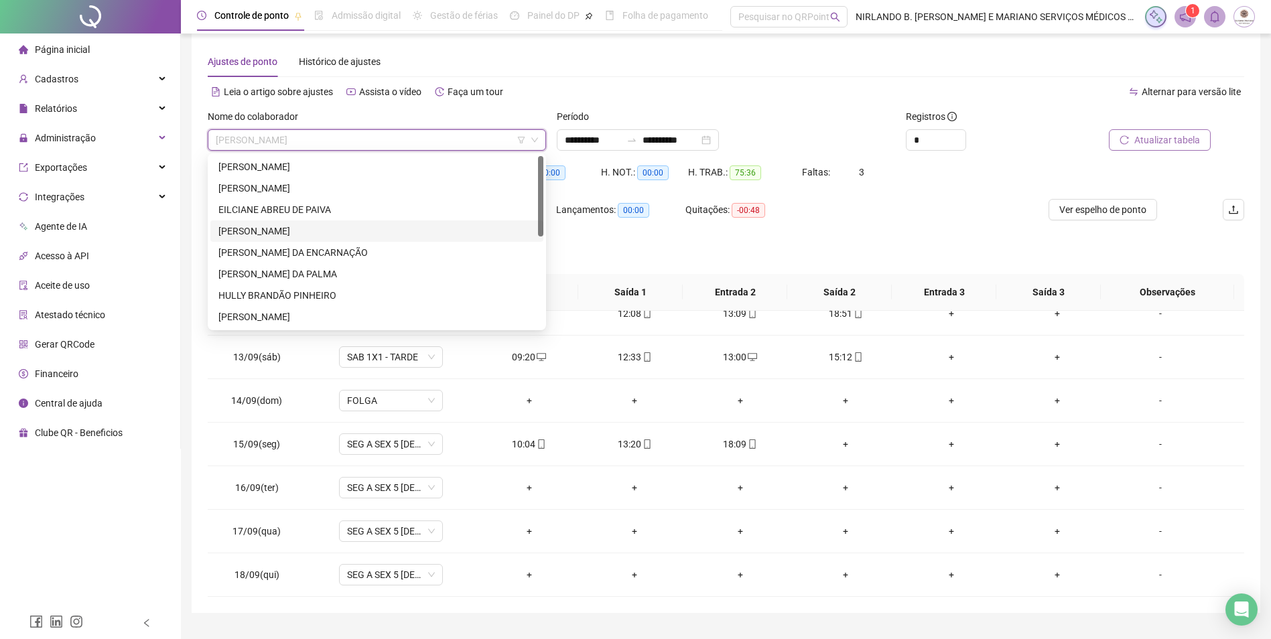
scroll to position [0, 0]
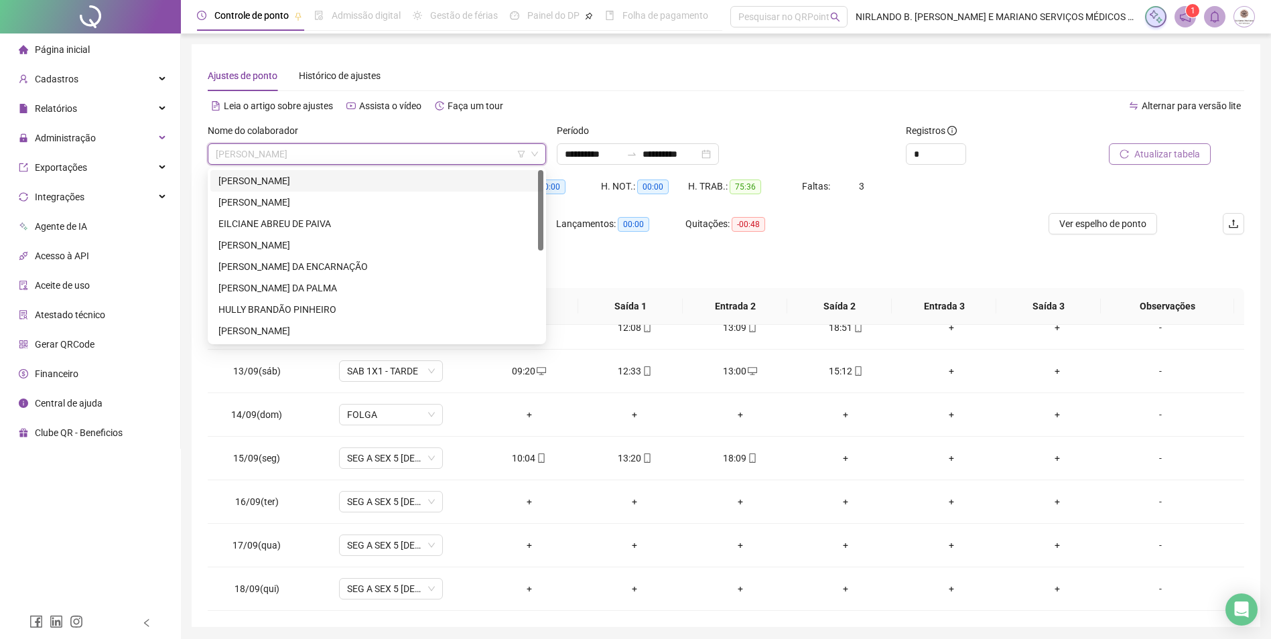
click at [325, 176] on div "[PERSON_NAME]" at bounding box center [376, 181] width 317 height 15
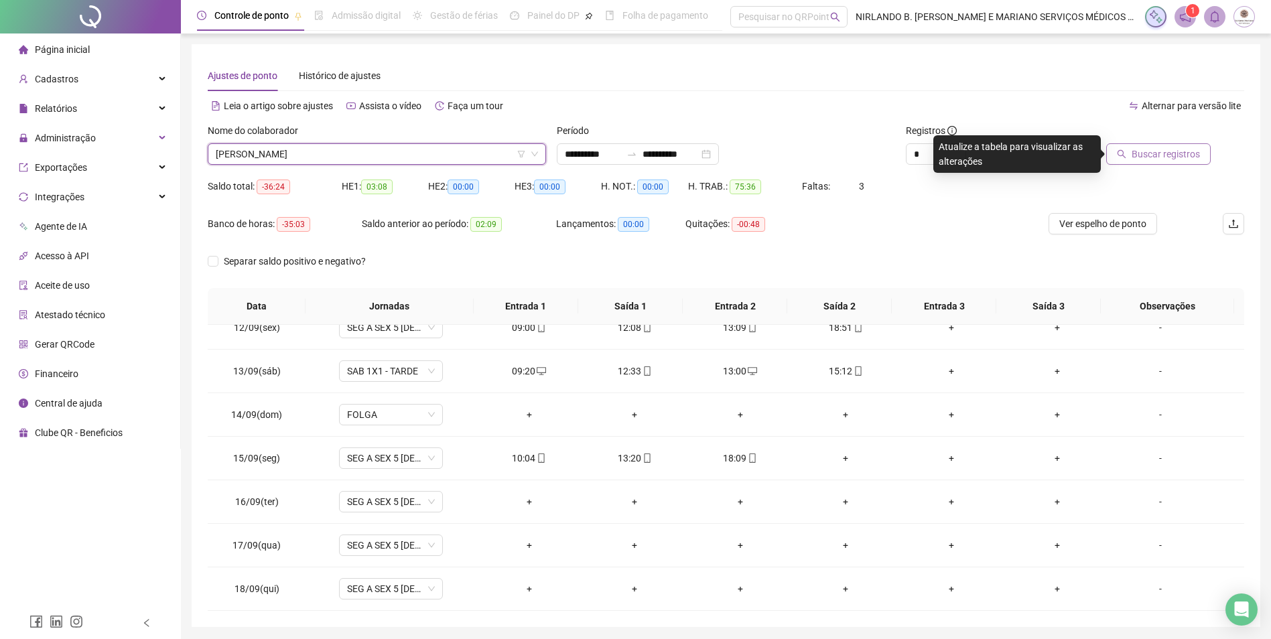
click at [1156, 147] on span "Buscar registros" at bounding box center [1165, 154] width 68 height 15
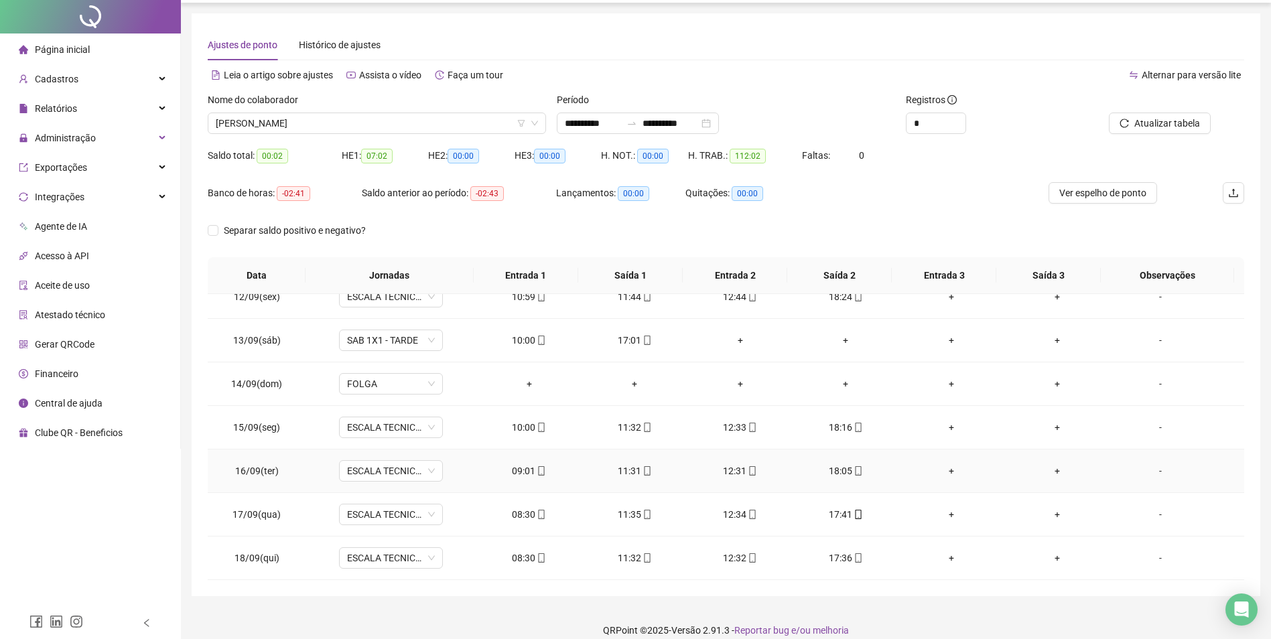
scroll to position [46, 0]
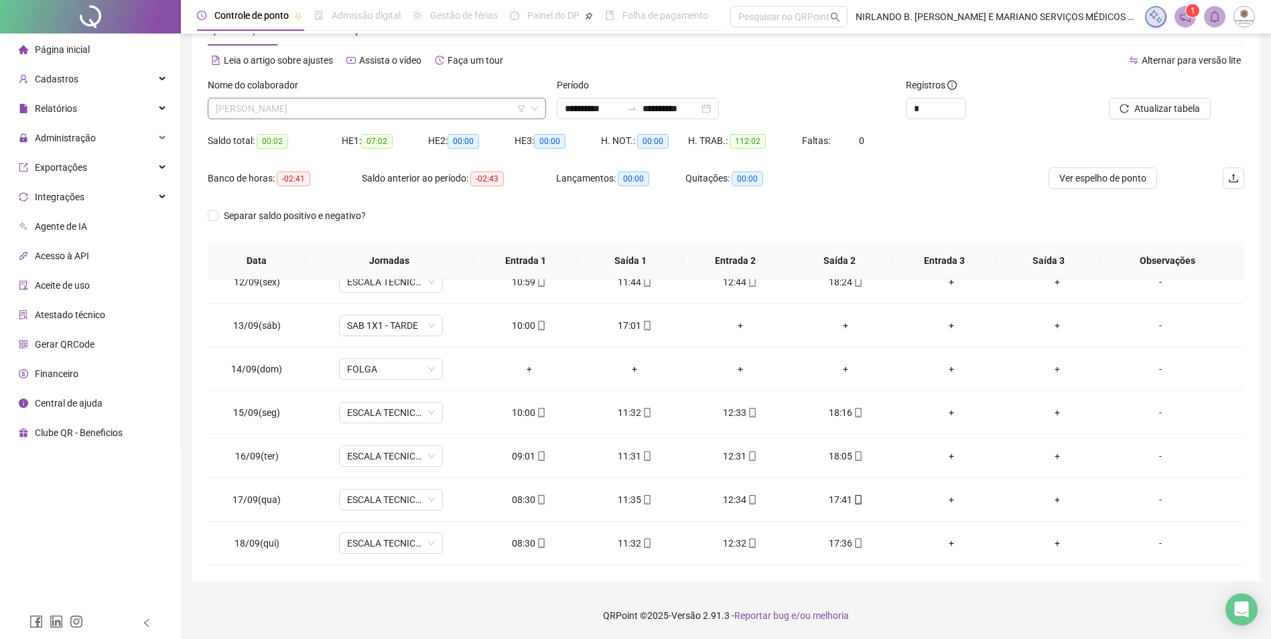
click at [303, 100] on span "[PERSON_NAME]" at bounding box center [377, 108] width 322 height 20
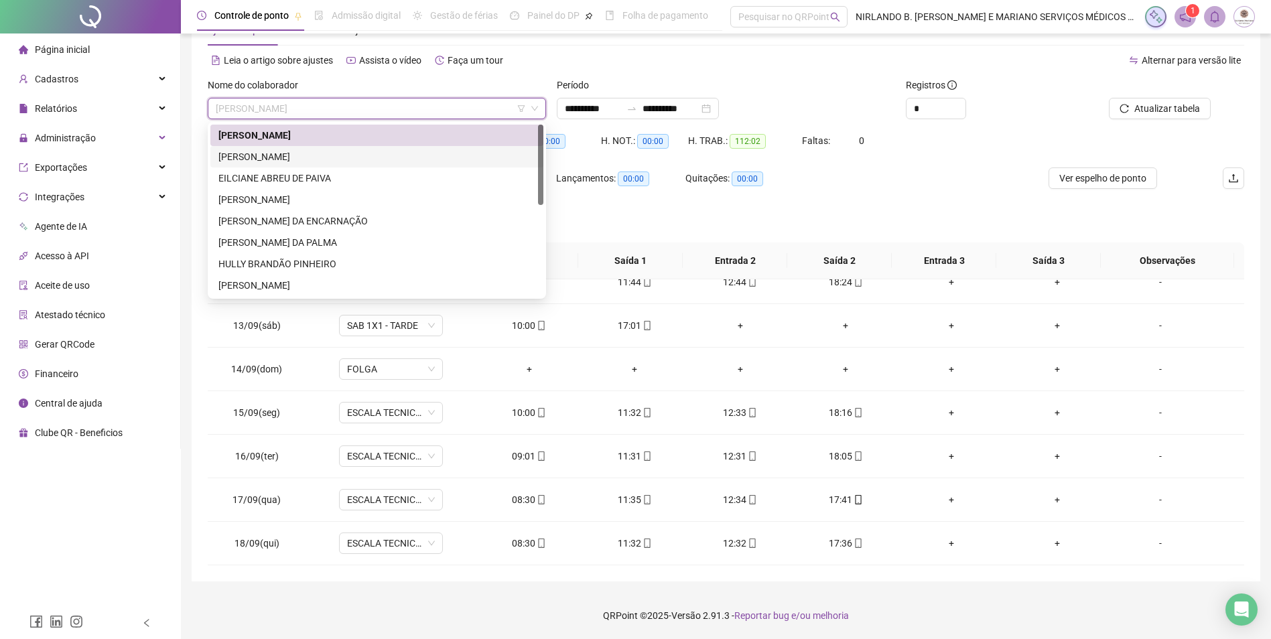
click at [262, 153] on div "[PERSON_NAME]" at bounding box center [376, 156] width 317 height 15
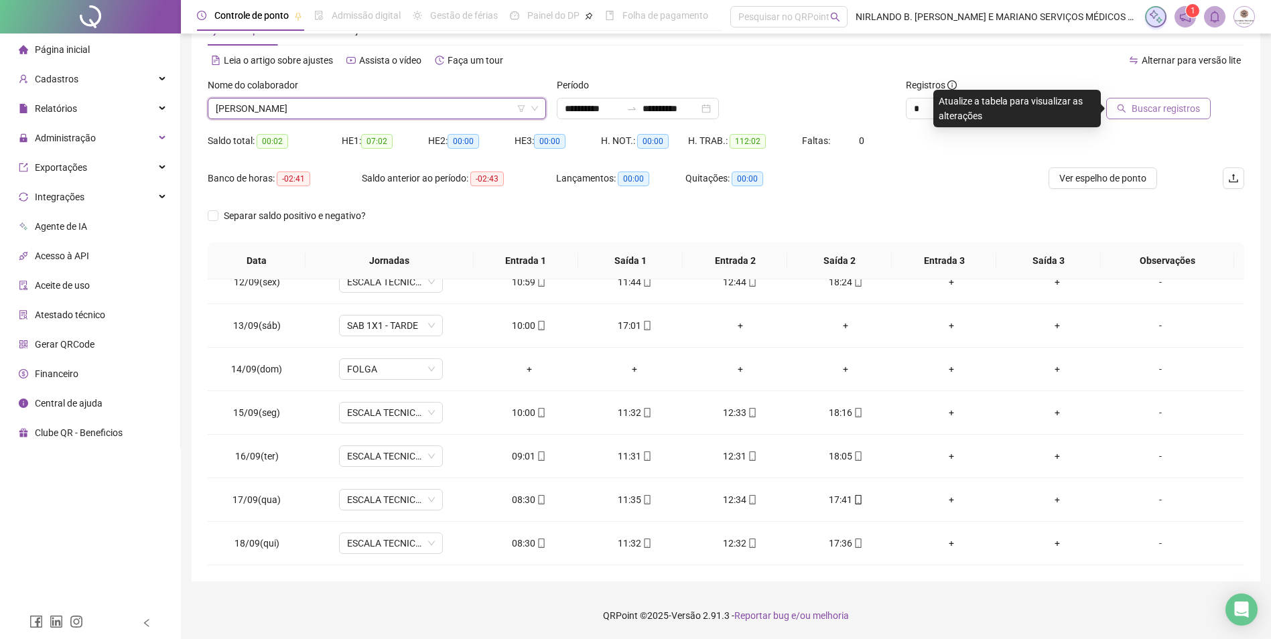
click at [1144, 102] on span "Buscar registros" at bounding box center [1165, 108] width 68 height 15
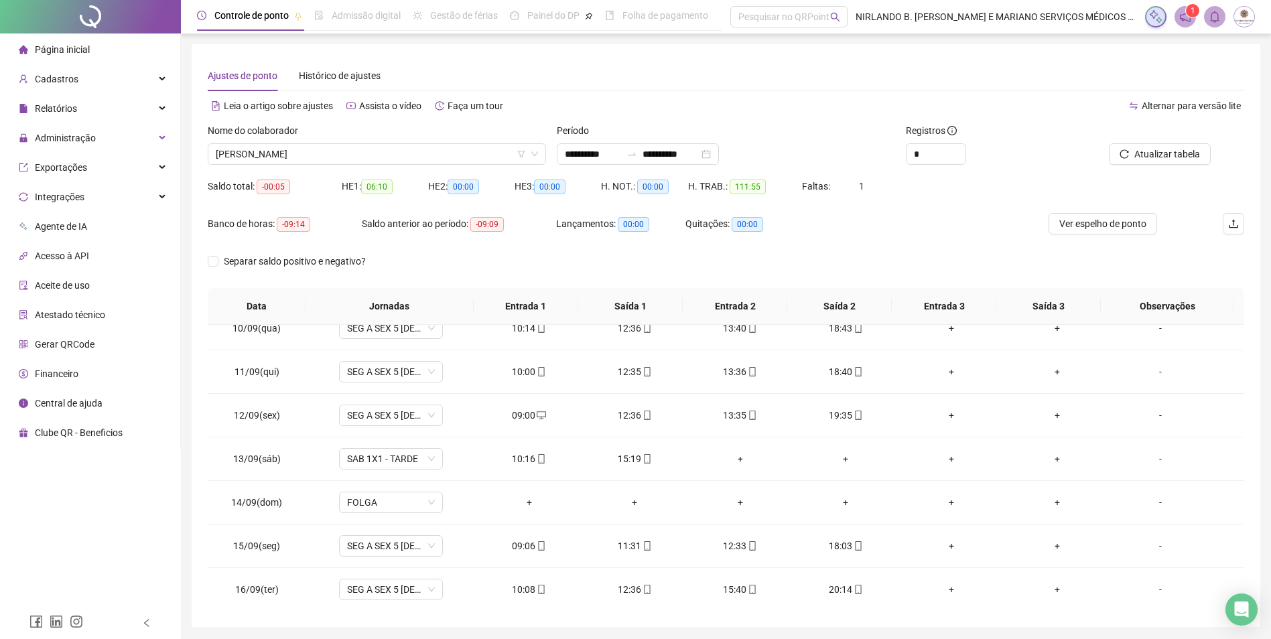
scroll to position [498, 0]
click at [320, 168] on div "Nome do colaborador [PERSON_NAME]" at bounding box center [376, 149] width 349 height 52
click at [316, 158] on span "[PERSON_NAME]" at bounding box center [377, 154] width 322 height 20
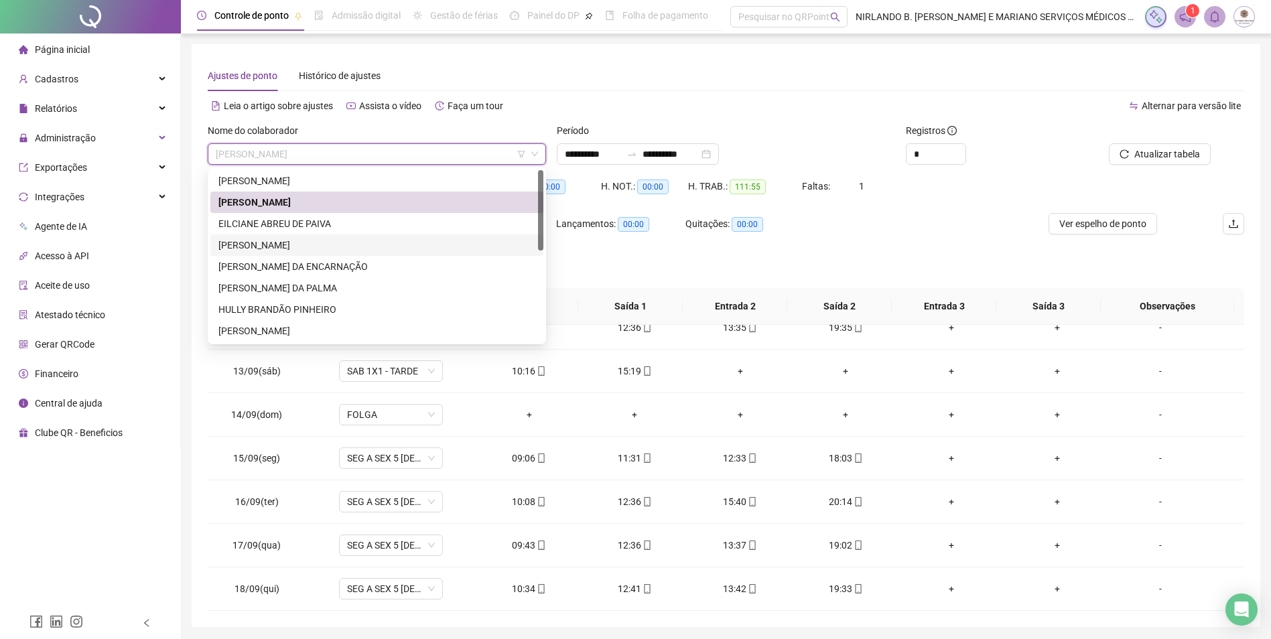
click at [299, 252] on div "[PERSON_NAME]" at bounding box center [376, 245] width 317 height 15
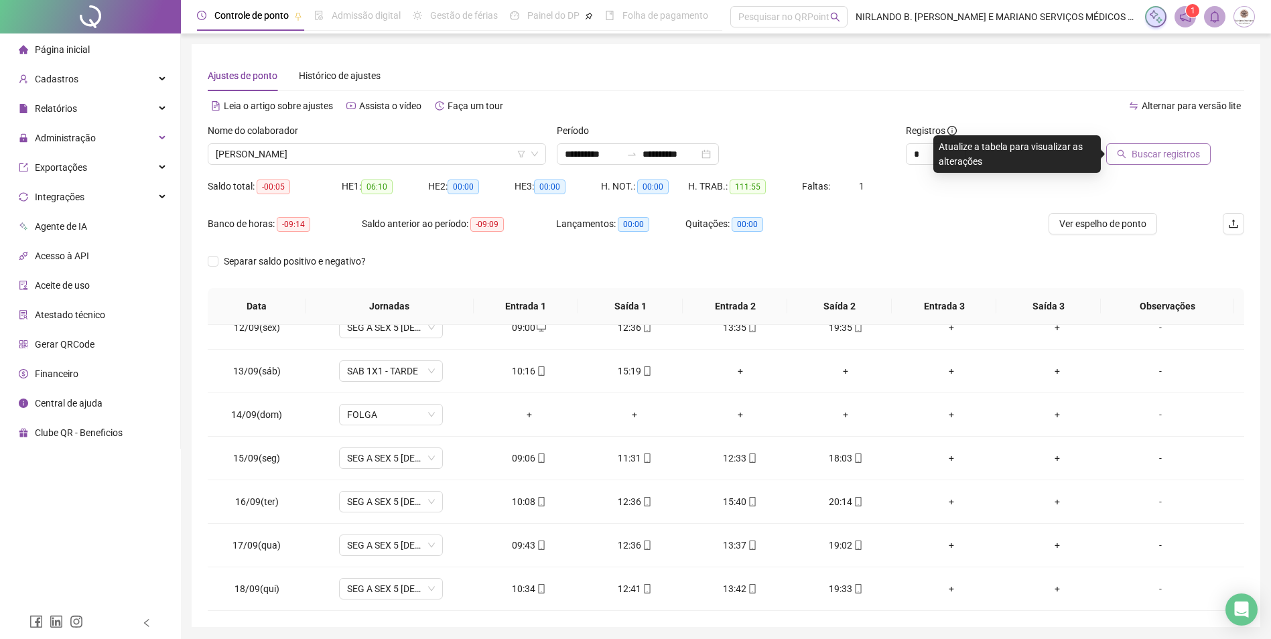
click at [1142, 147] on span "Buscar registros" at bounding box center [1165, 154] width 68 height 15
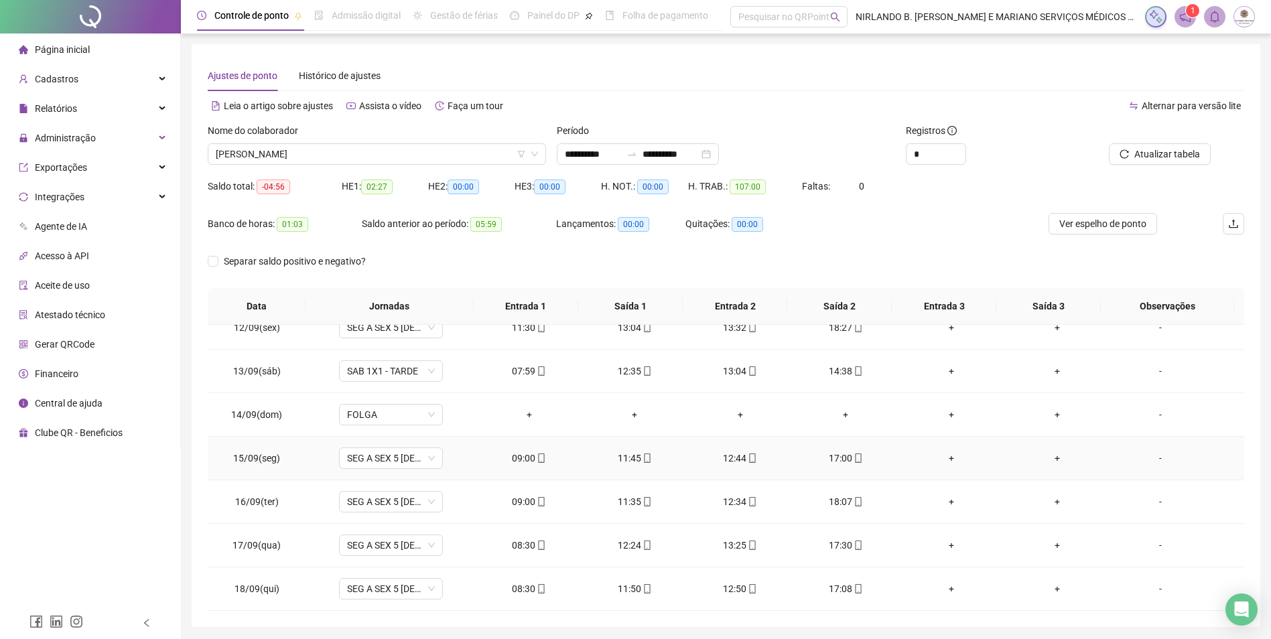
scroll to position [46, 0]
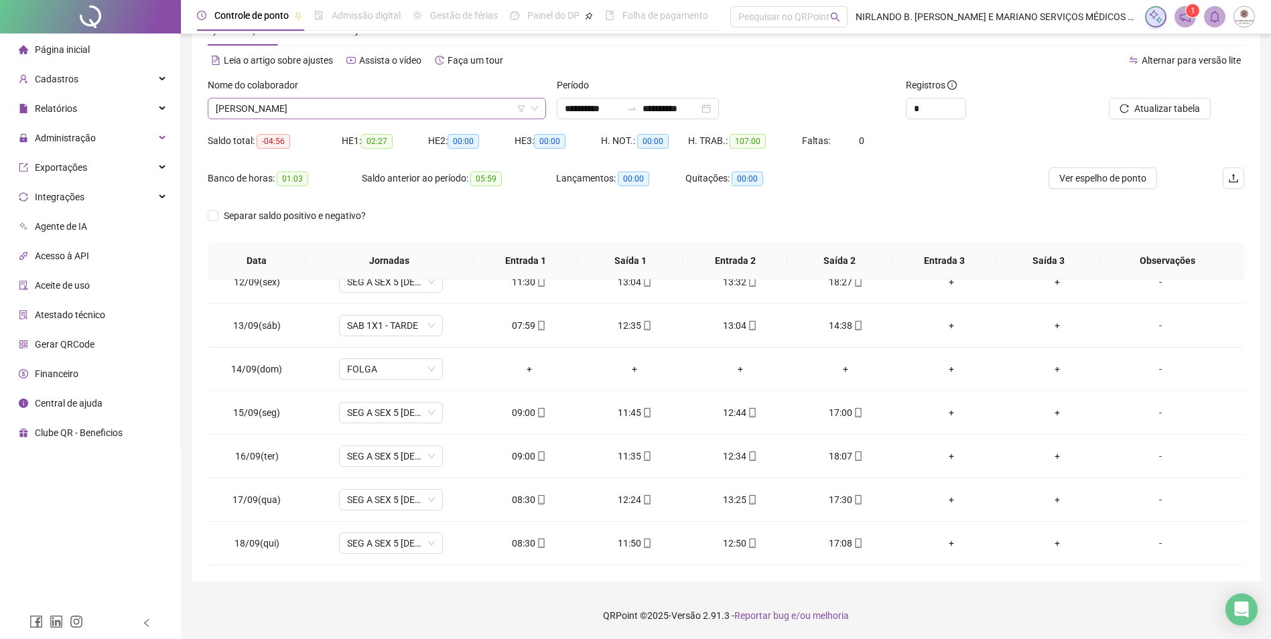
click at [403, 103] on span "[PERSON_NAME]" at bounding box center [377, 108] width 322 height 20
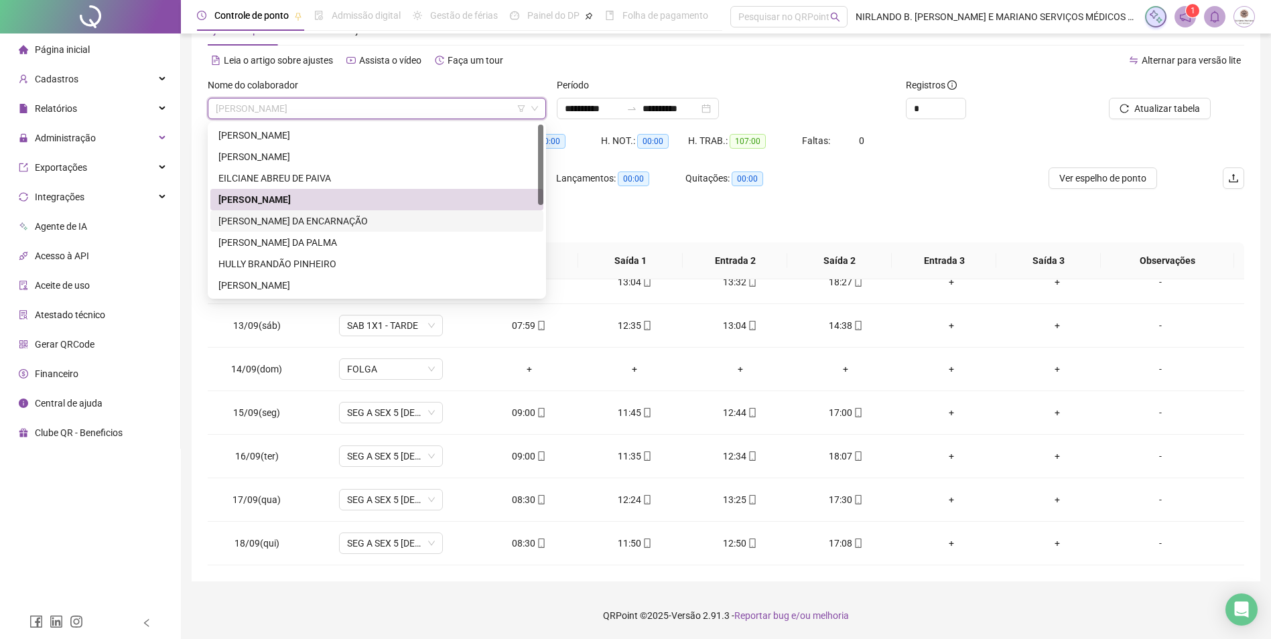
click at [309, 214] on div "[PERSON_NAME] DA ENCARNAÇÃO" at bounding box center [376, 221] width 317 height 15
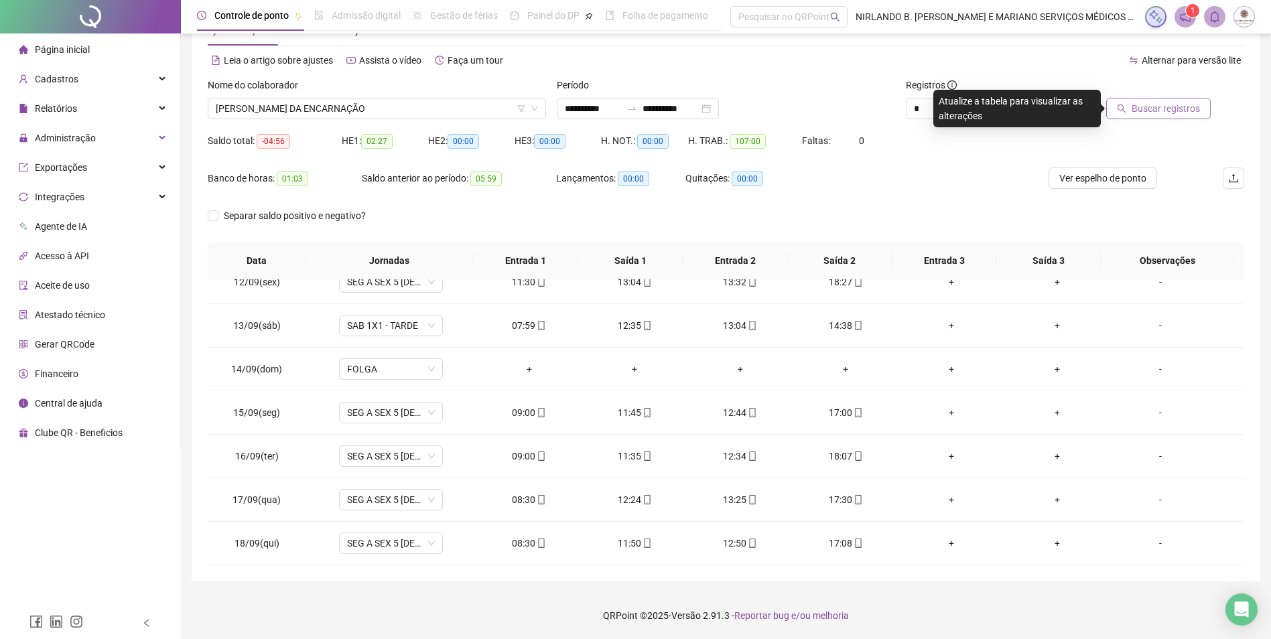
click at [1123, 107] on icon "search" at bounding box center [1121, 108] width 9 height 9
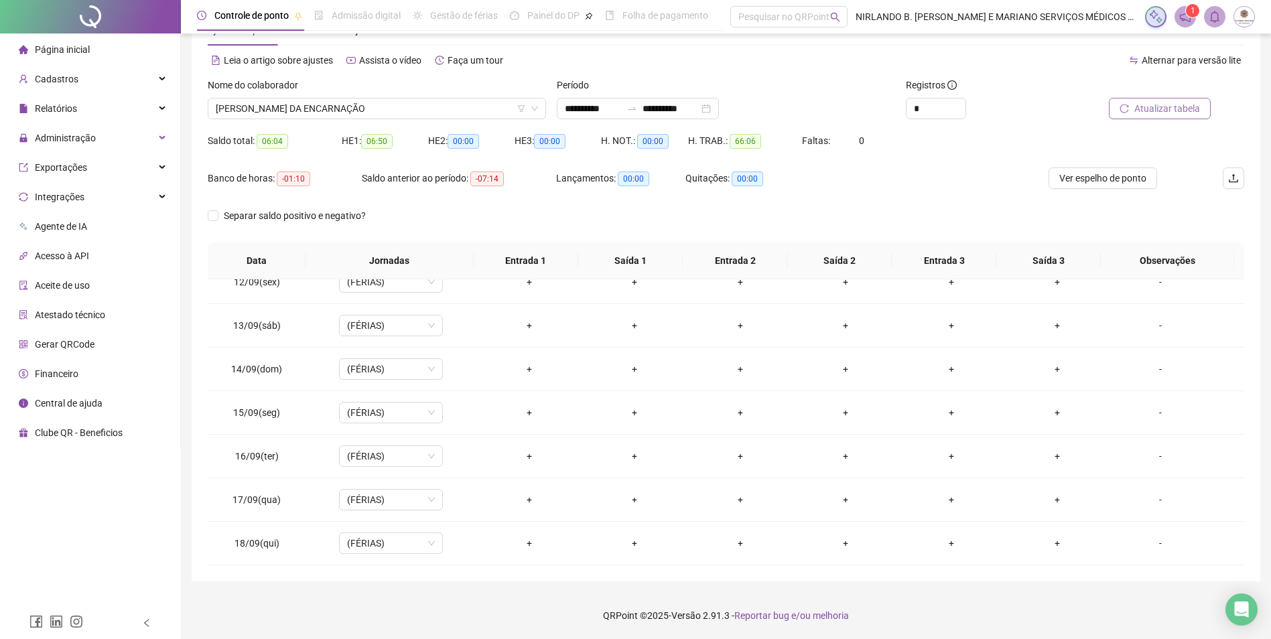
drag, startPoint x: 403, startPoint y: 108, endPoint x: 420, endPoint y: 88, distance: 26.1
click at [403, 107] on span "[PERSON_NAME] DA ENCARNAÇÃO" at bounding box center [377, 108] width 322 height 20
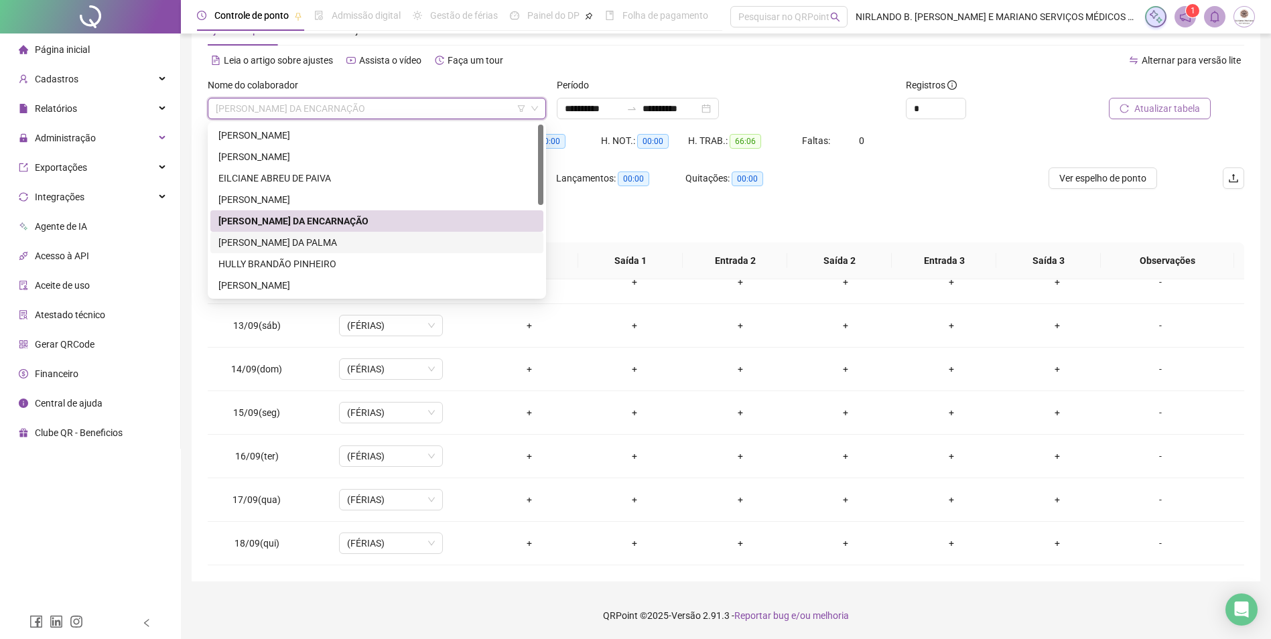
click at [349, 245] on div "[PERSON_NAME] DA PALMA" at bounding box center [376, 242] width 317 height 15
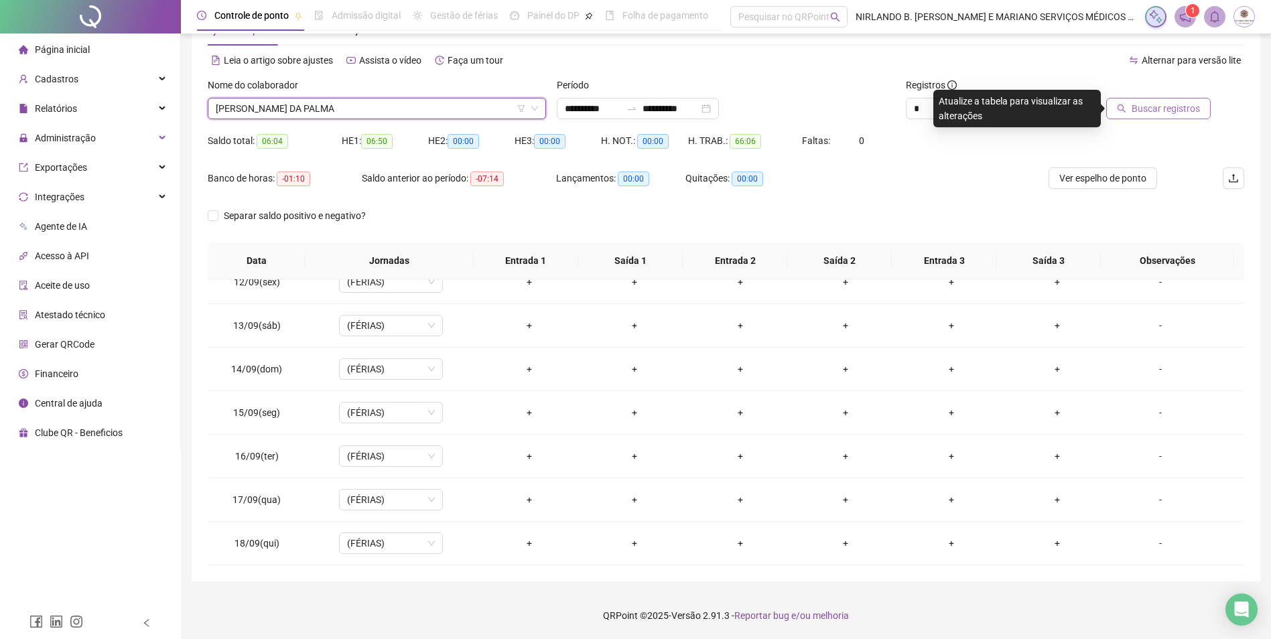
click at [1172, 108] on span "Buscar registros" at bounding box center [1165, 108] width 68 height 15
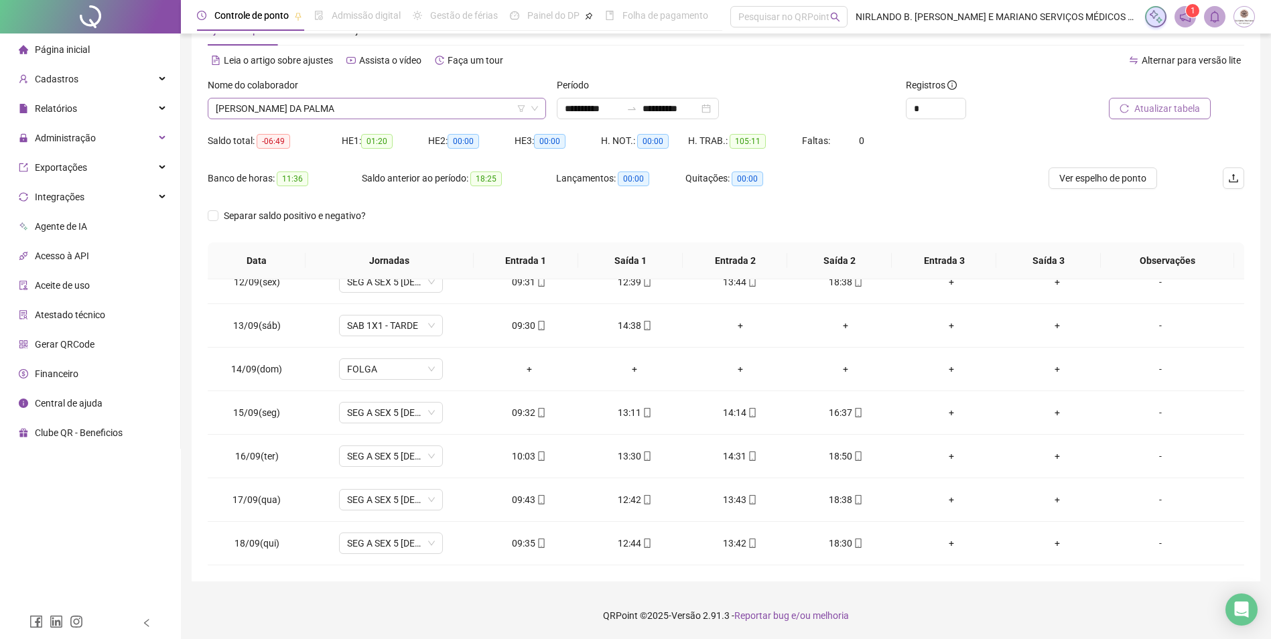
click at [374, 111] on span "[PERSON_NAME] DA PALMA" at bounding box center [377, 108] width 322 height 20
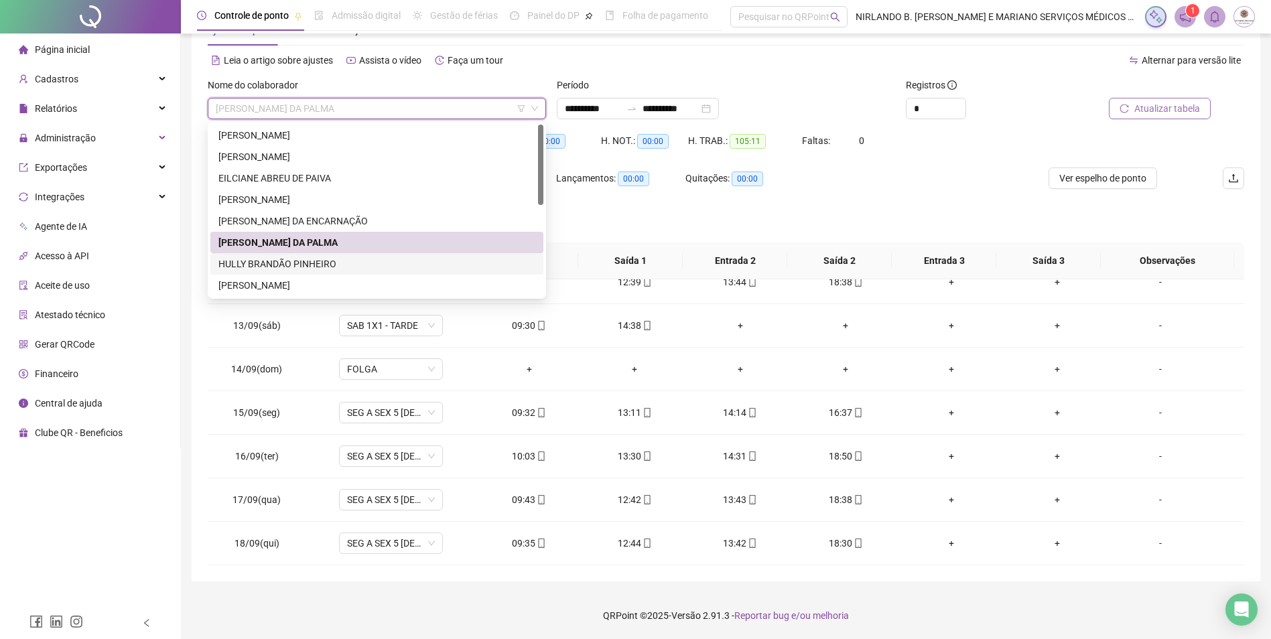
click at [269, 269] on div "HULLY BRANDÃO PINHEIRO" at bounding box center [376, 264] width 317 height 15
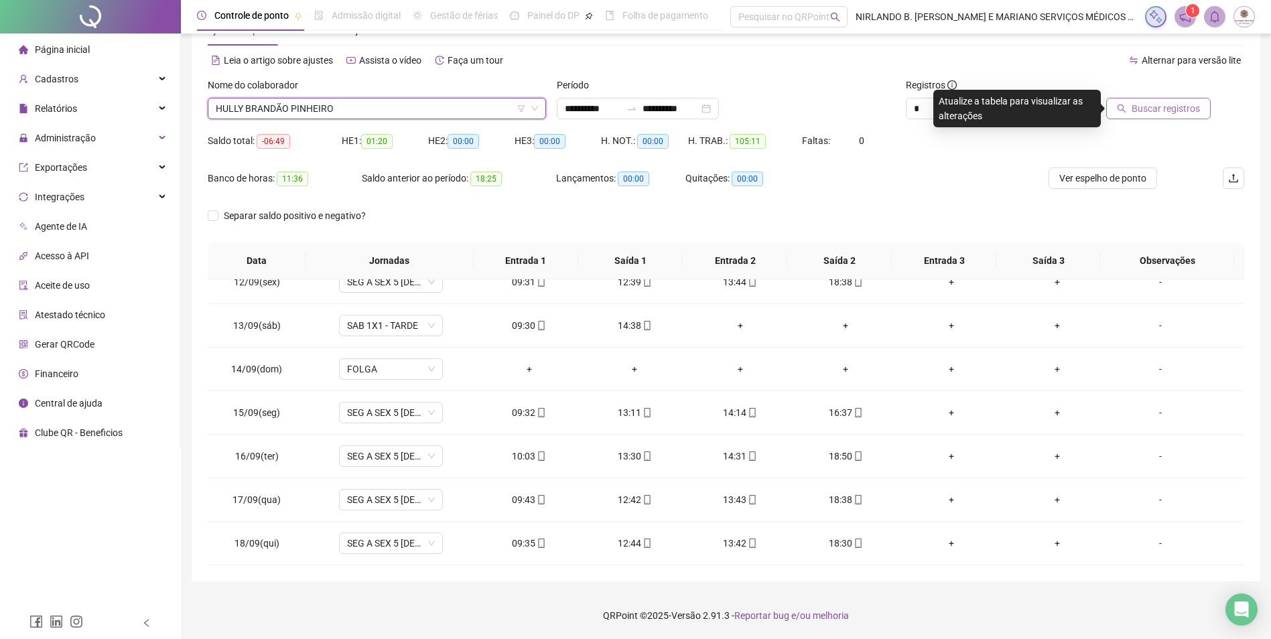
click at [1145, 92] on div at bounding box center [1145, 88] width 131 height 20
click at [1135, 106] on span "Buscar registros" at bounding box center [1165, 108] width 68 height 15
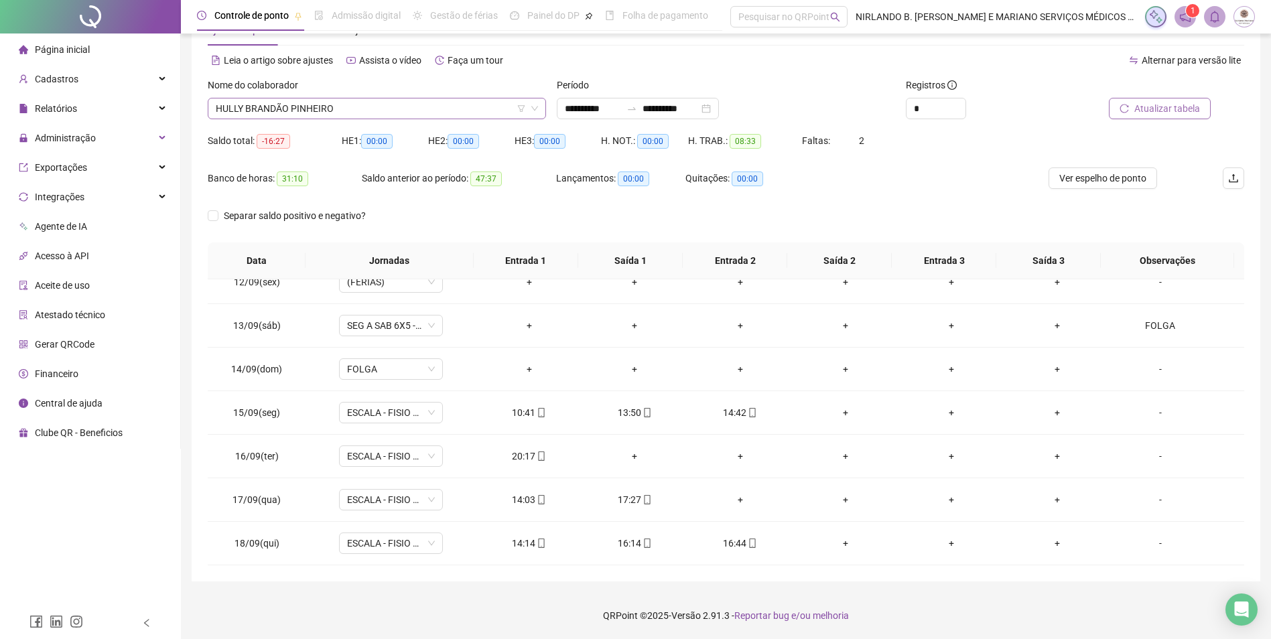
click at [245, 107] on span "HULLY BRANDÃO PINHEIRO" at bounding box center [377, 108] width 322 height 20
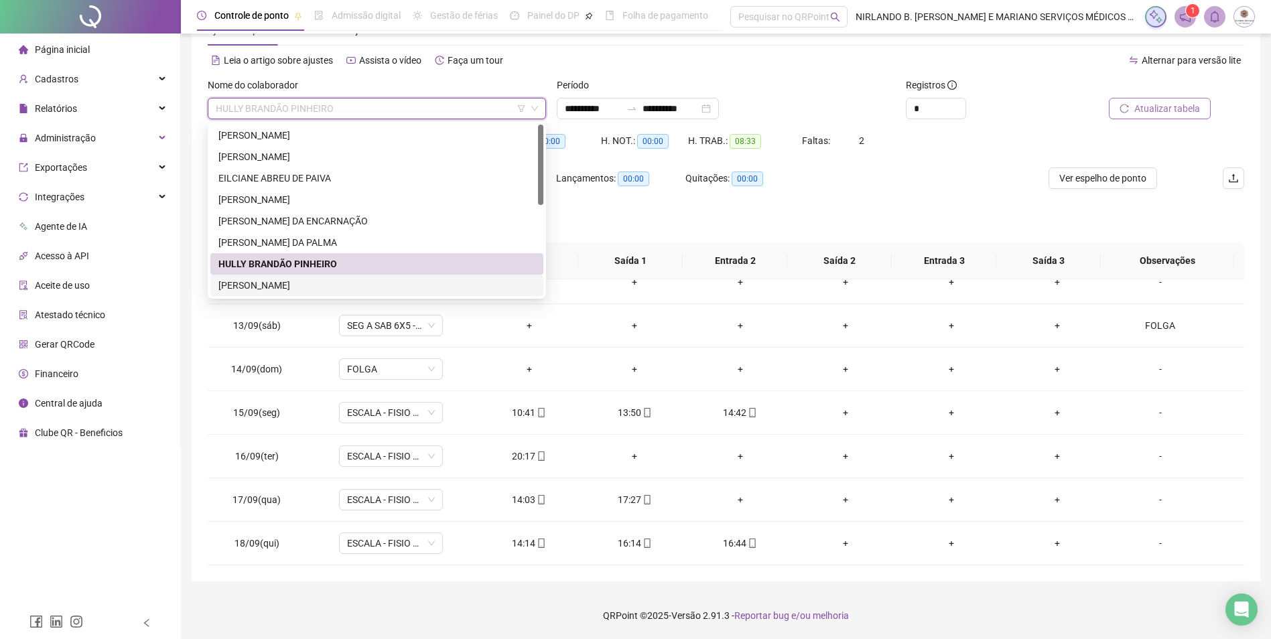
click at [257, 285] on div "[PERSON_NAME]" at bounding box center [376, 285] width 317 height 15
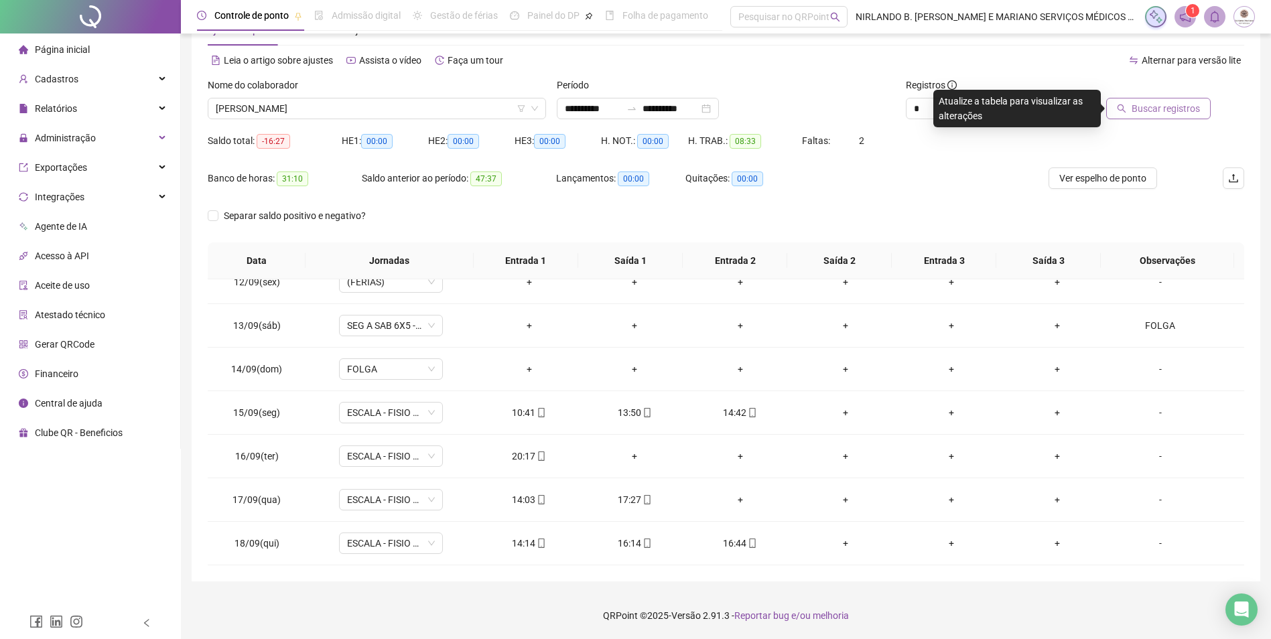
click at [1126, 105] on icon "search" at bounding box center [1121, 108] width 9 height 9
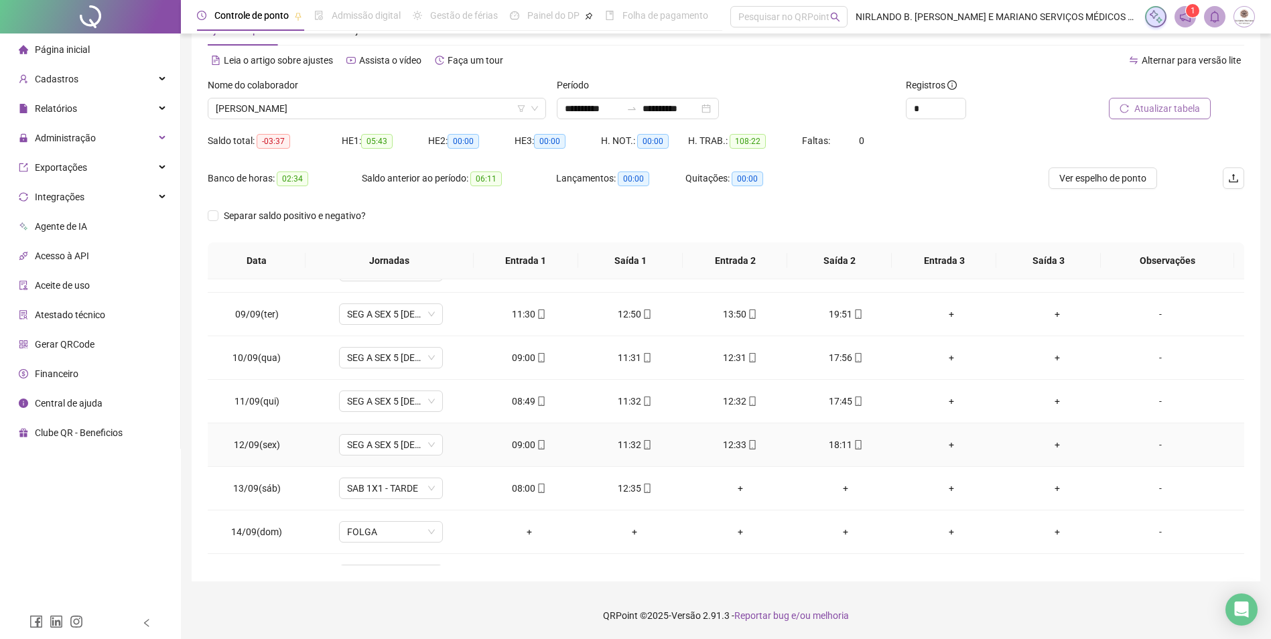
scroll to position [498, 0]
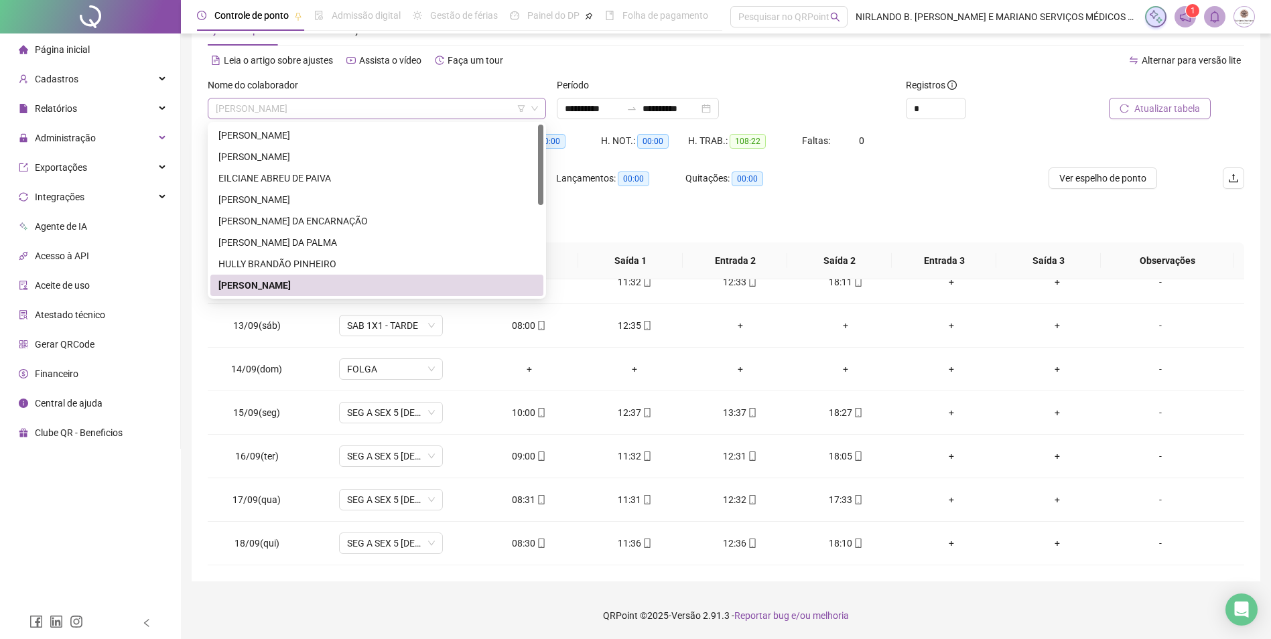
click at [348, 98] on span "[PERSON_NAME]" at bounding box center [377, 108] width 322 height 20
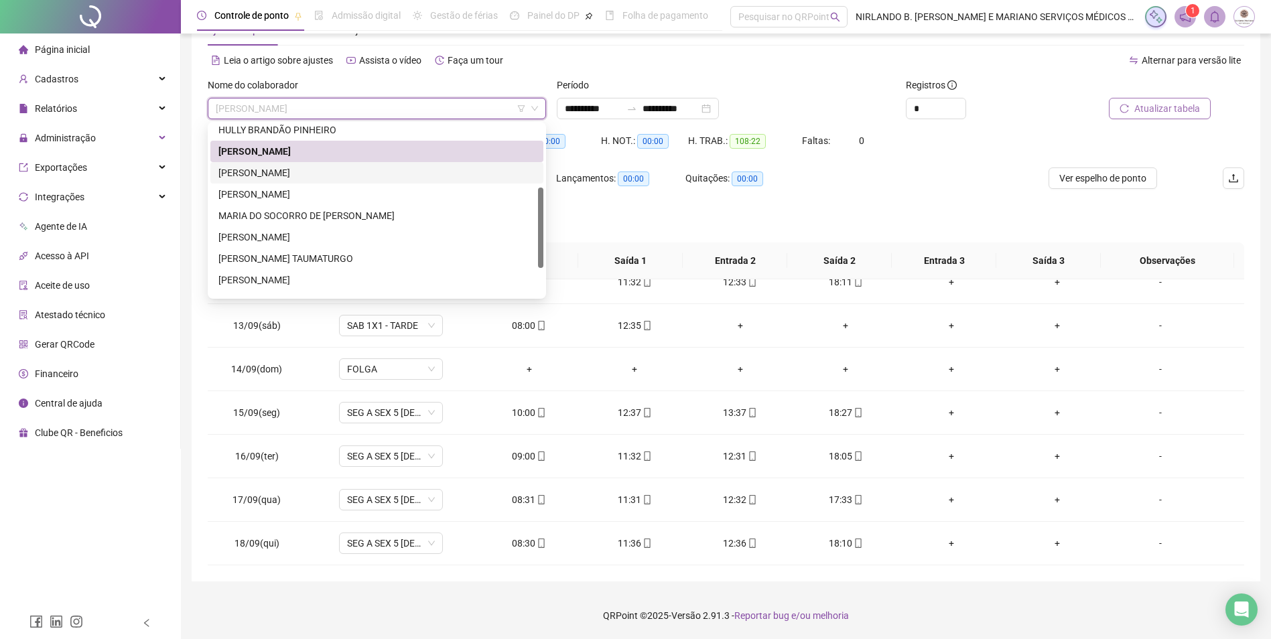
click at [276, 169] on div "[PERSON_NAME]" at bounding box center [376, 172] width 317 height 15
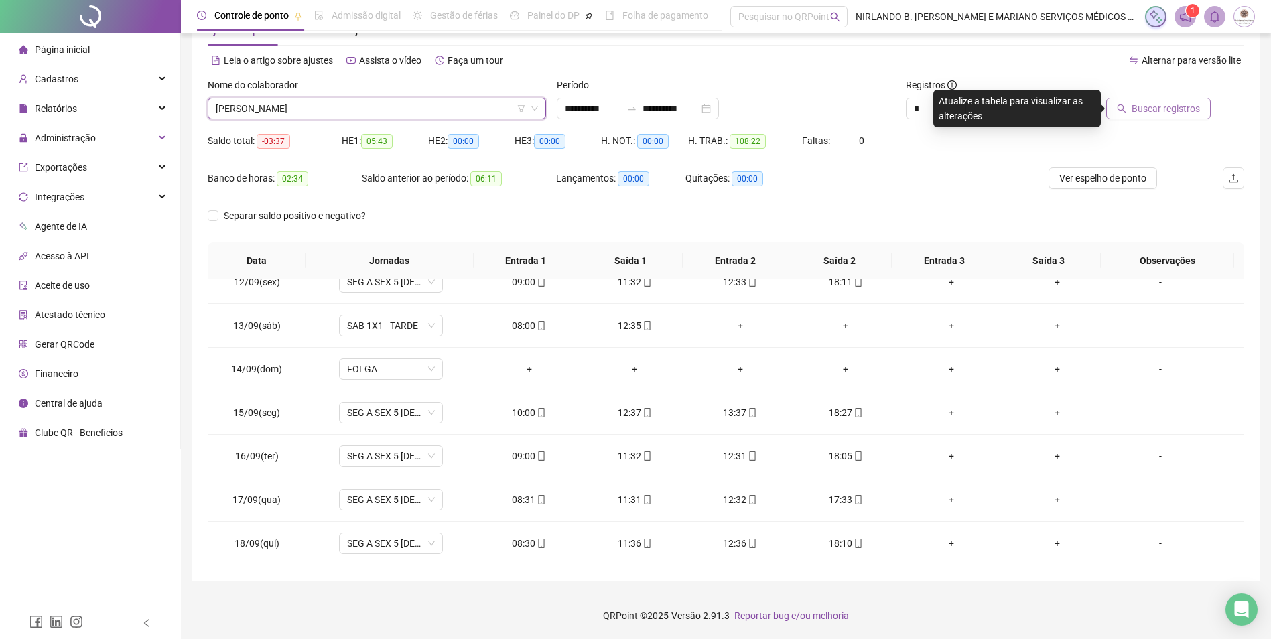
click at [1148, 116] on button "Buscar registros" at bounding box center [1158, 108] width 105 height 21
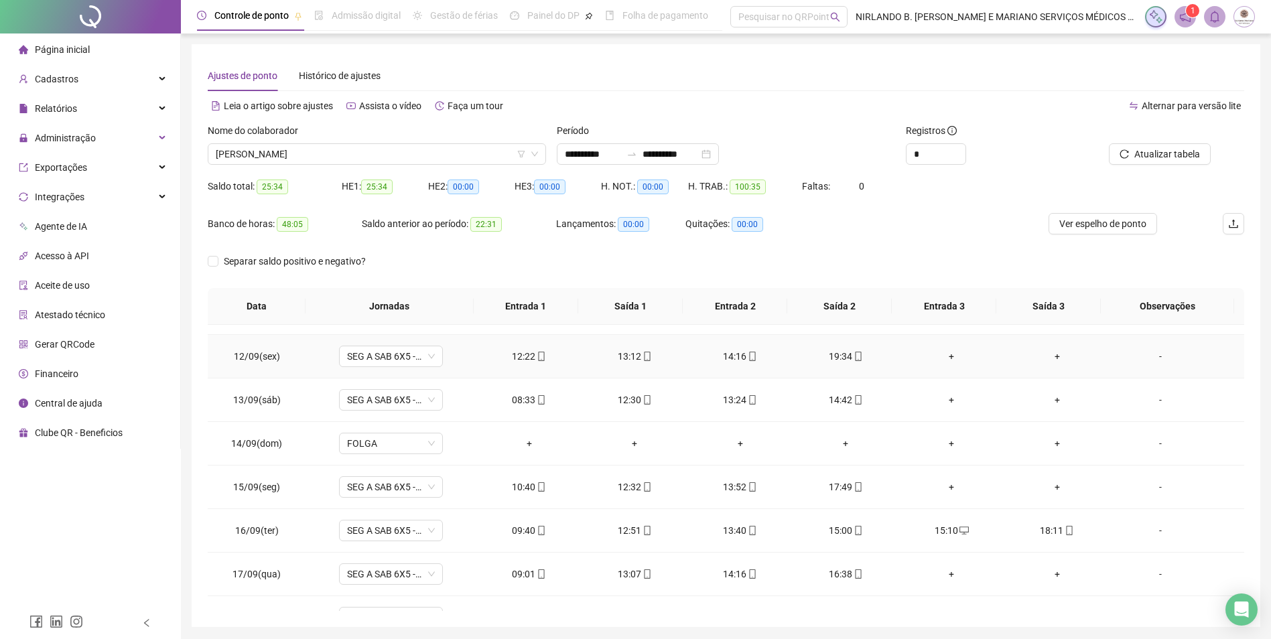
scroll to position [498, 0]
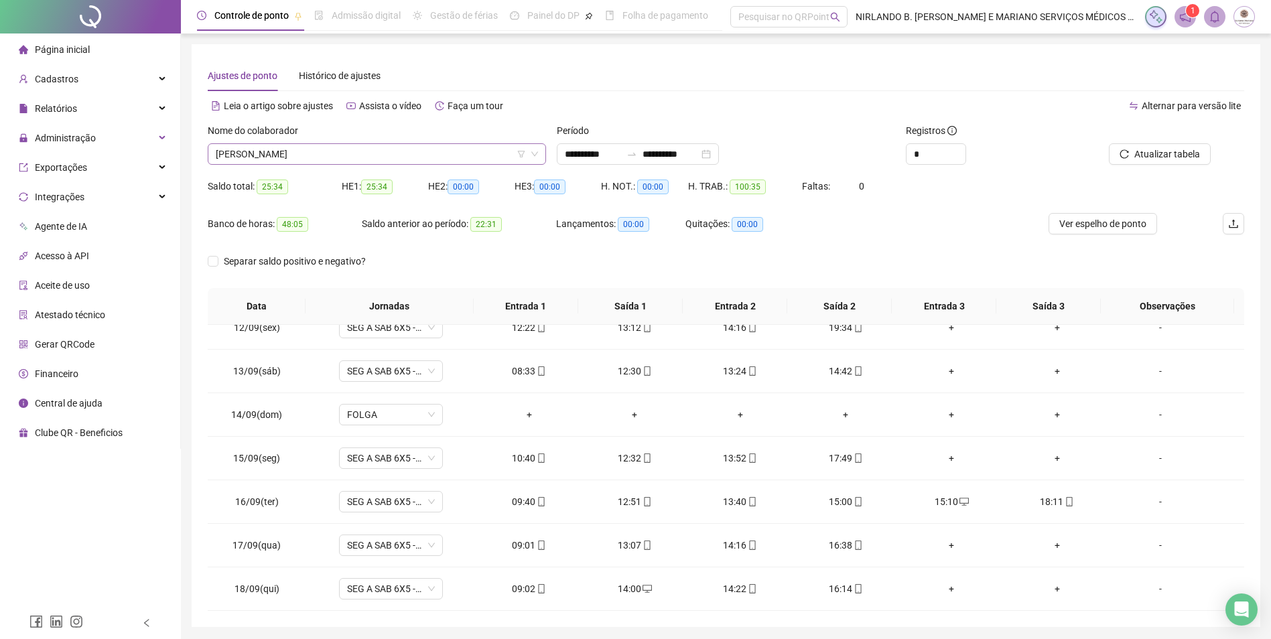
click at [335, 156] on span "[PERSON_NAME]" at bounding box center [377, 154] width 322 height 20
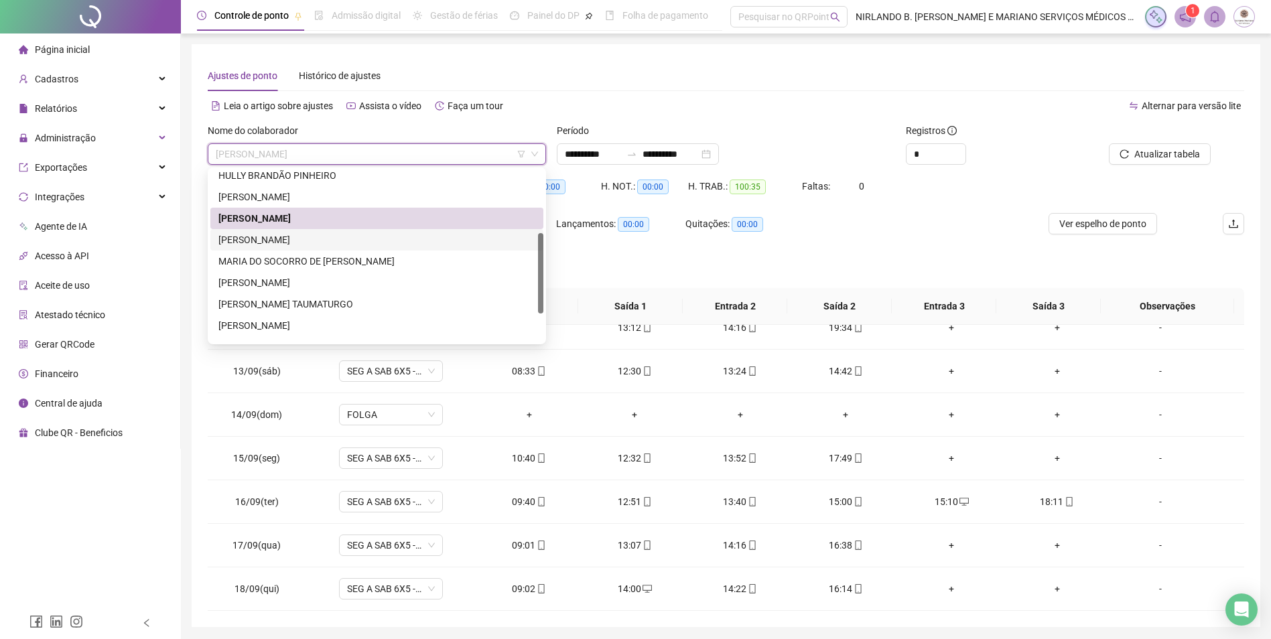
click at [272, 247] on div "[PERSON_NAME]" at bounding box center [376, 239] width 333 height 21
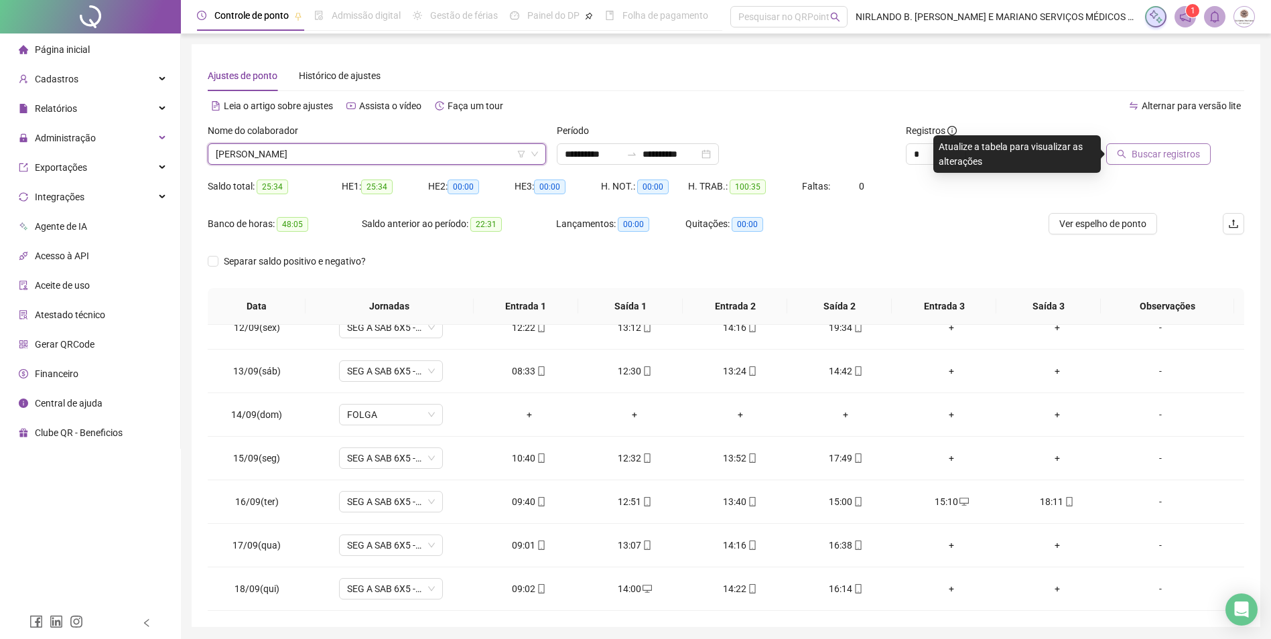
click at [1140, 155] on span "Buscar registros" at bounding box center [1165, 154] width 68 height 15
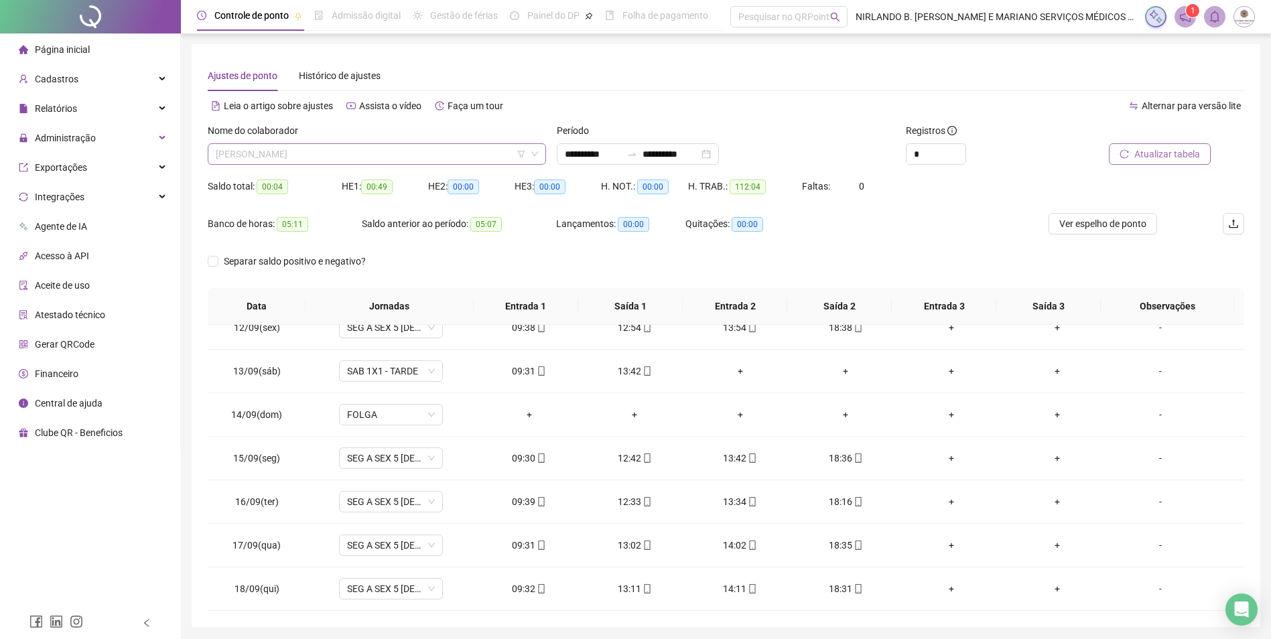
click at [346, 149] on span "[PERSON_NAME]" at bounding box center [377, 154] width 322 height 20
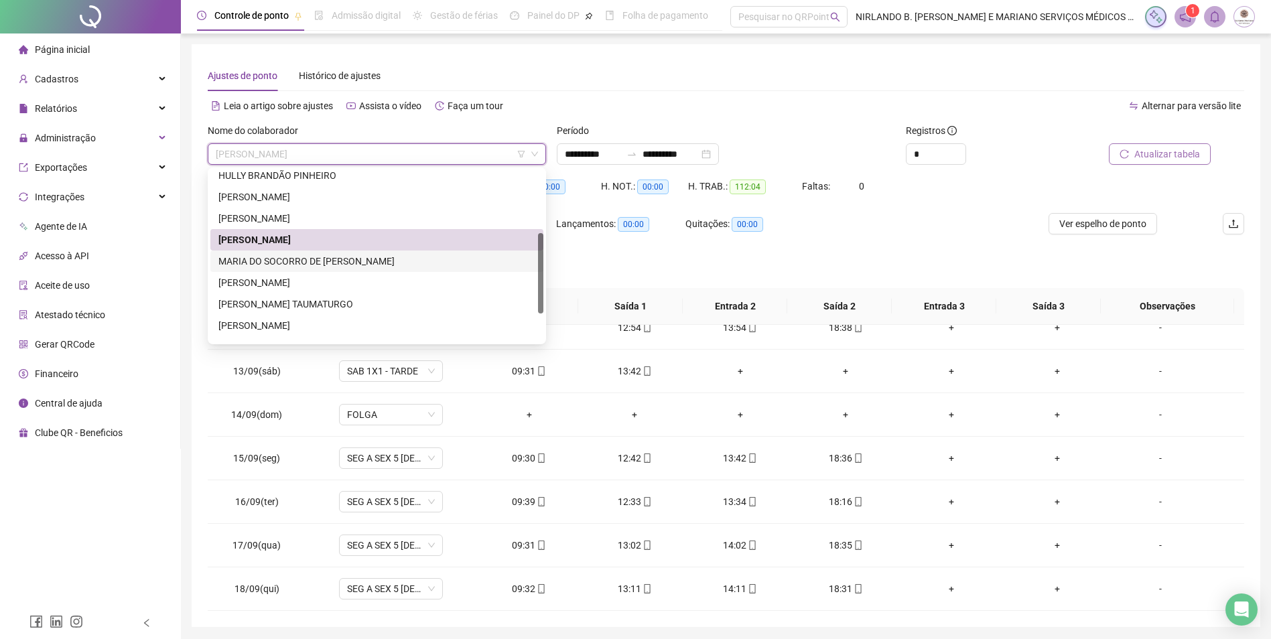
click at [273, 257] on div "MARIA DO SOCORRO DE [PERSON_NAME]" at bounding box center [376, 261] width 317 height 15
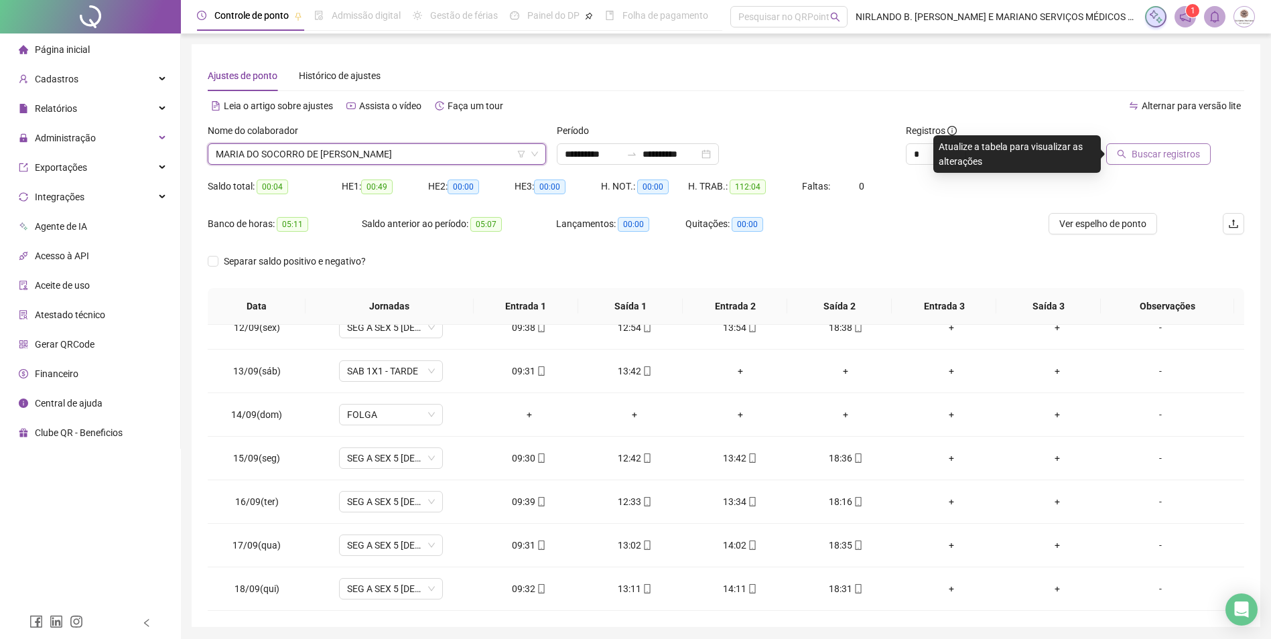
click at [1126, 155] on icon "search" at bounding box center [1121, 154] width 9 height 9
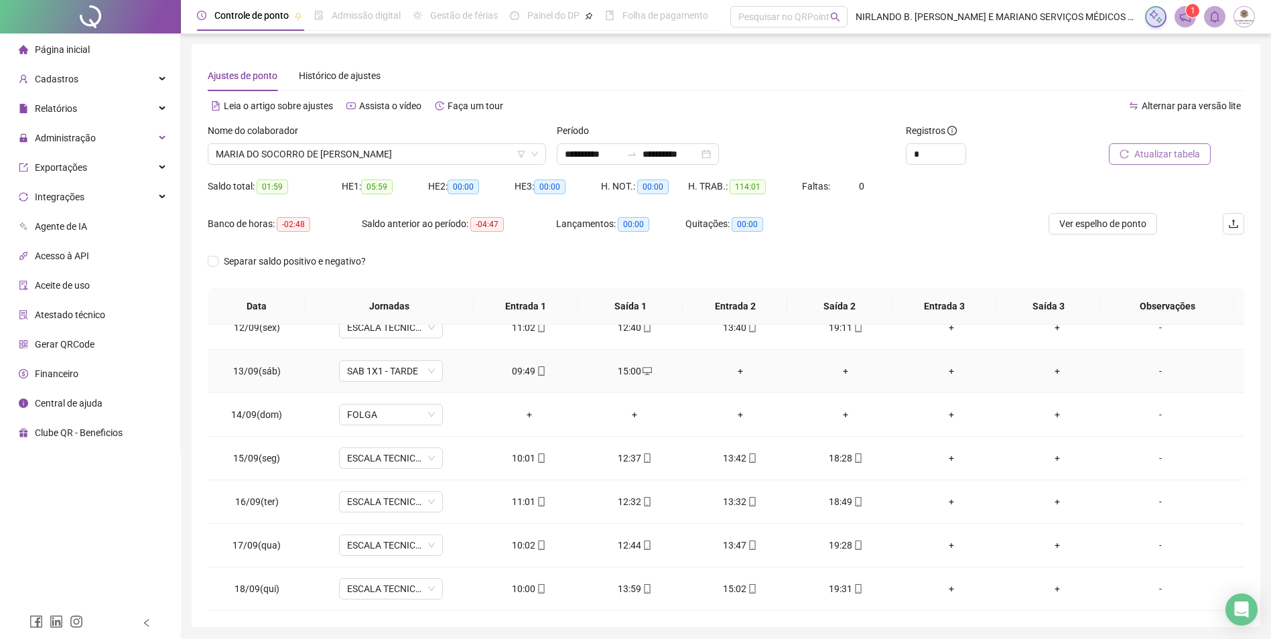
scroll to position [46, 0]
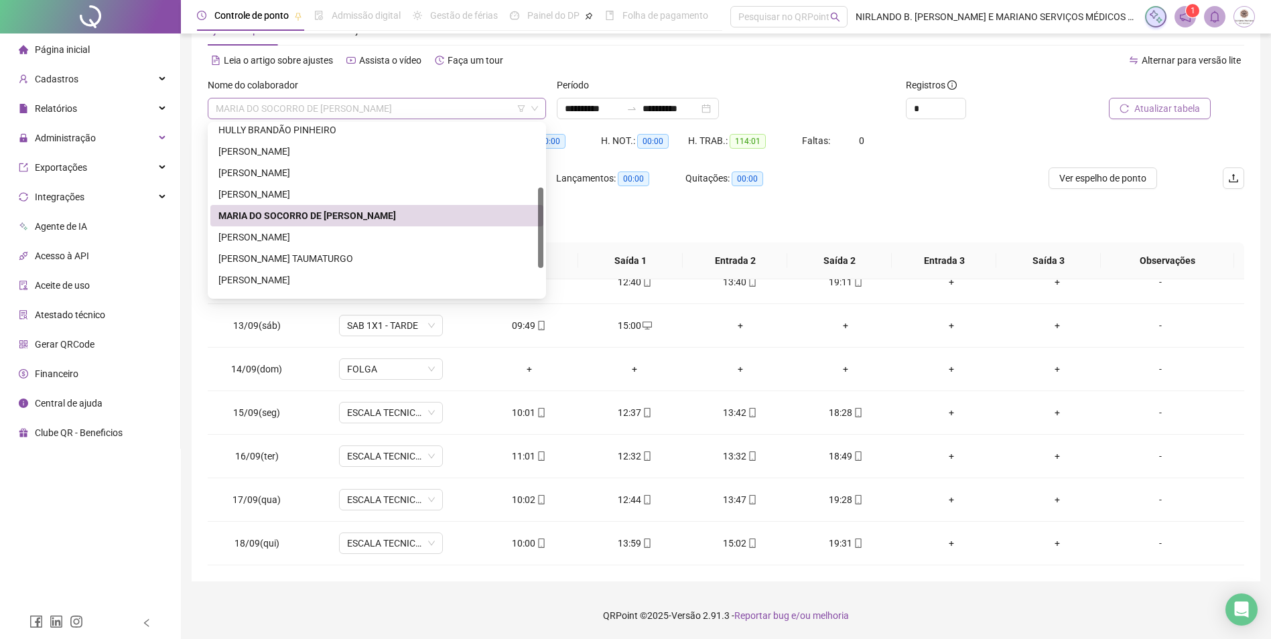
click at [338, 108] on span "MARIA DO SOCORRO DE [PERSON_NAME]" at bounding box center [377, 108] width 322 height 20
click at [317, 232] on div "[PERSON_NAME]" at bounding box center [376, 237] width 317 height 15
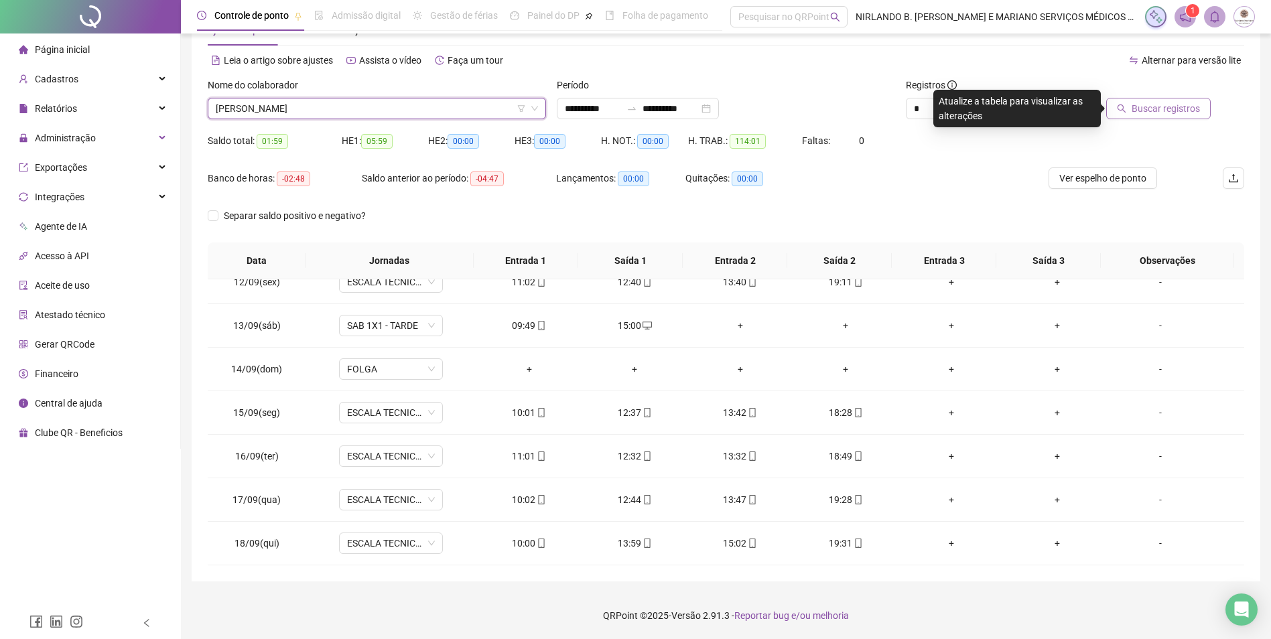
click at [1178, 116] on button "Buscar registros" at bounding box center [1158, 108] width 105 height 21
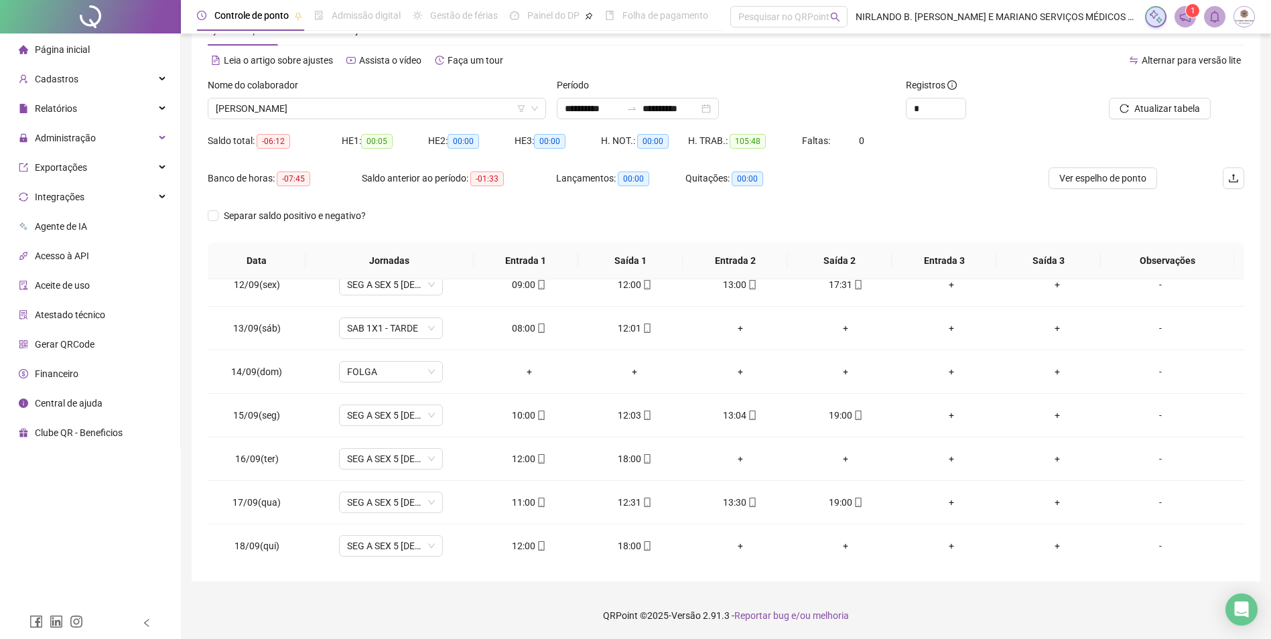
scroll to position [498, 0]
click at [351, 109] on span "[PERSON_NAME]" at bounding box center [377, 108] width 322 height 20
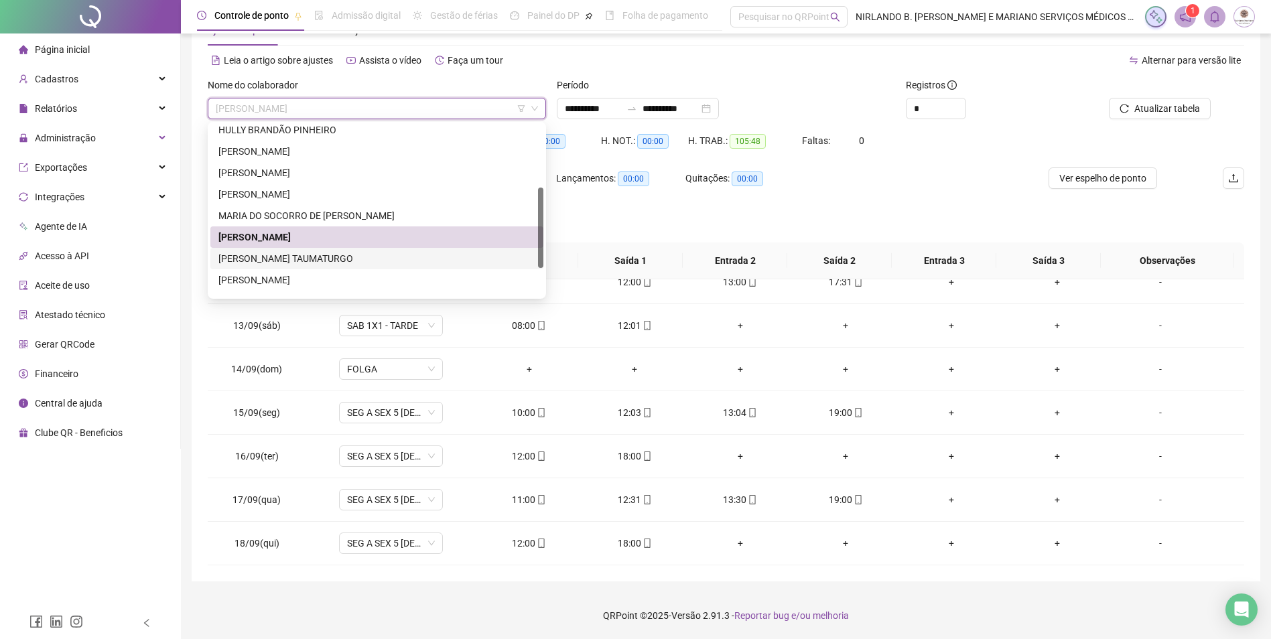
click at [273, 264] on div "[PERSON_NAME] TAUMATURGO" at bounding box center [376, 258] width 317 height 15
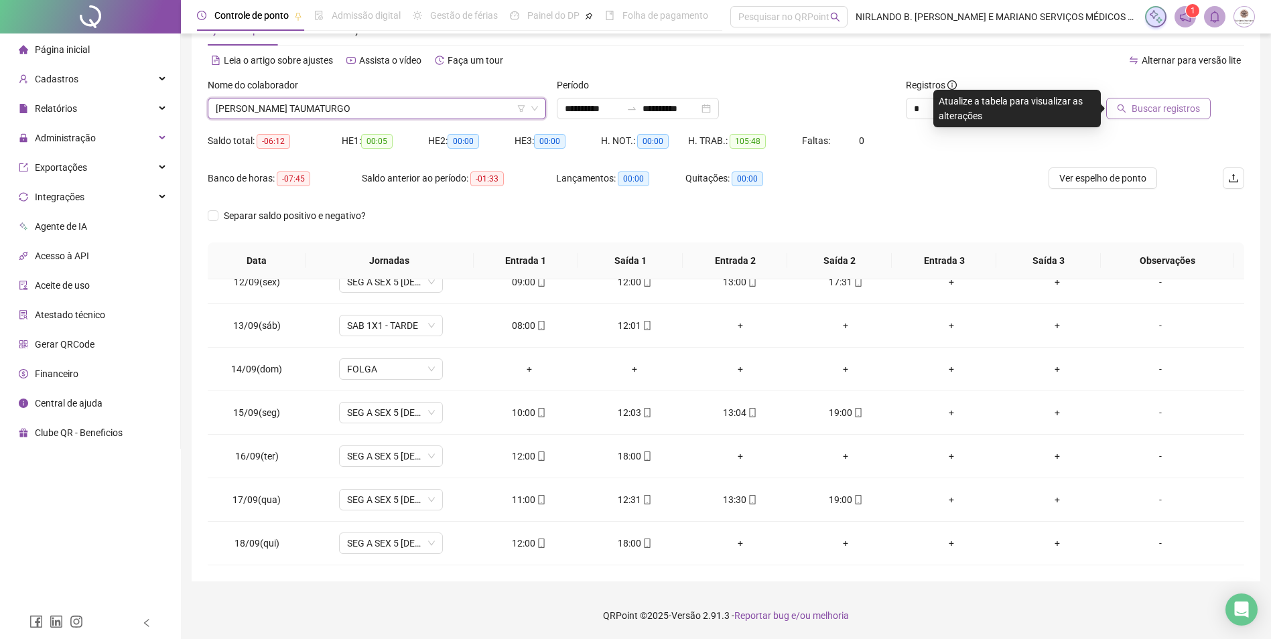
click at [1149, 109] on span "Buscar registros" at bounding box center [1165, 108] width 68 height 15
click at [385, 107] on span "[PERSON_NAME] TAUMATURGO" at bounding box center [377, 108] width 322 height 20
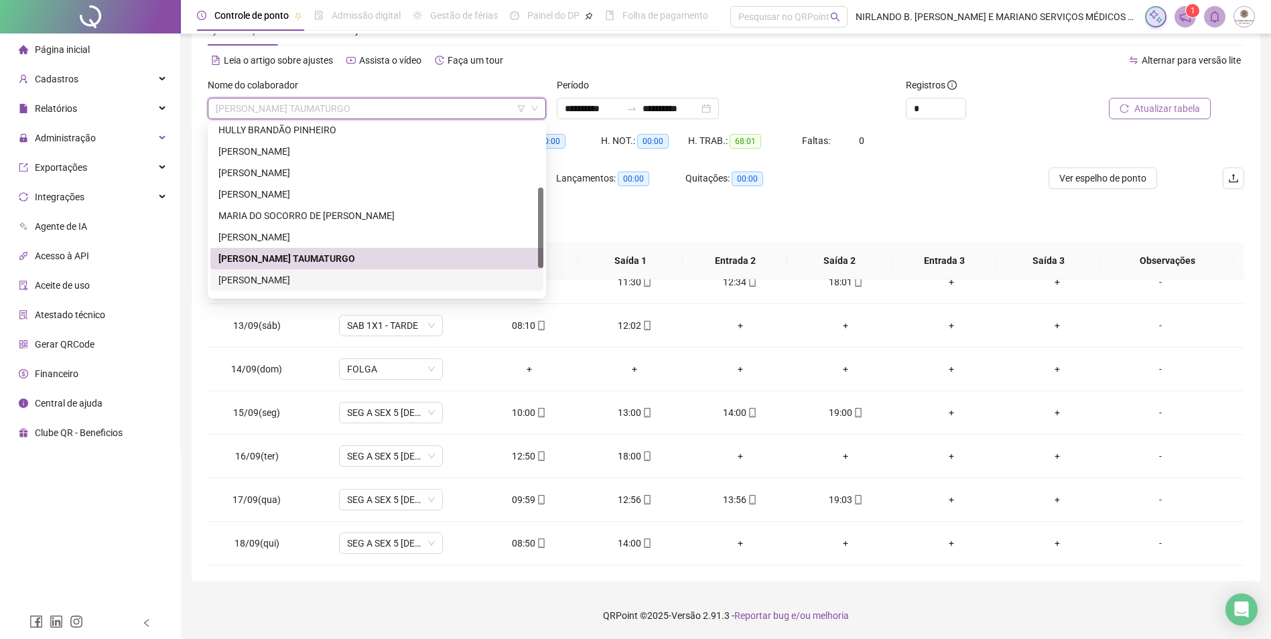
click at [337, 278] on div "[PERSON_NAME]" at bounding box center [376, 280] width 317 height 15
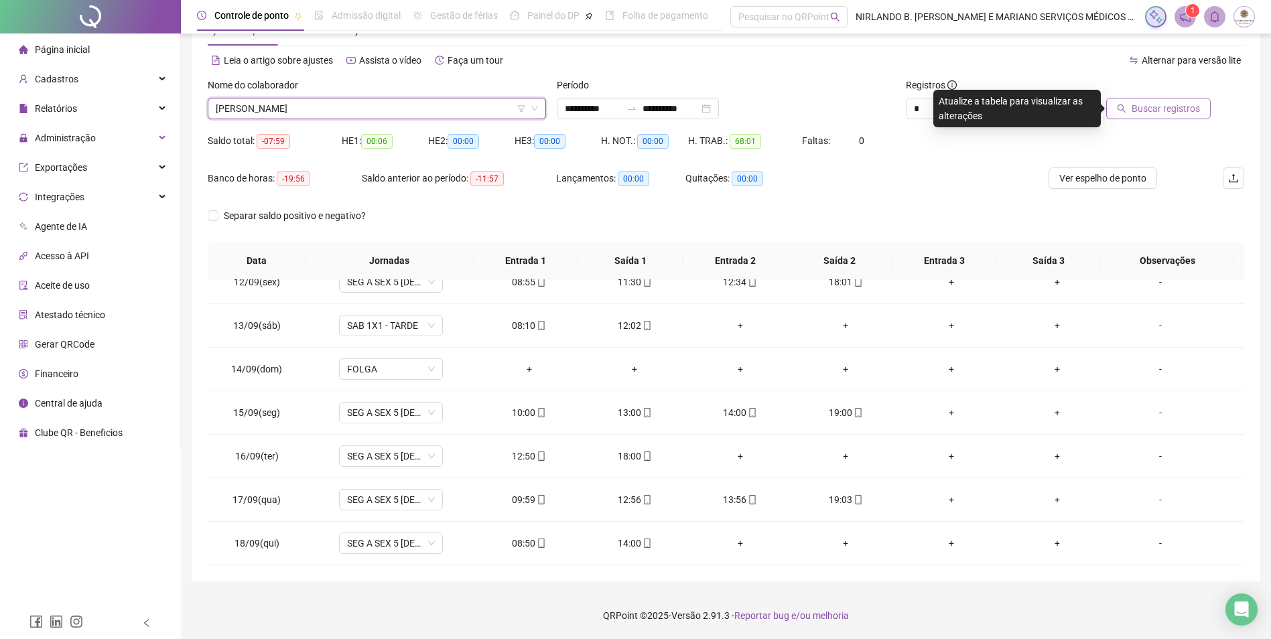
click at [1164, 101] on span "Buscar registros" at bounding box center [1165, 108] width 68 height 15
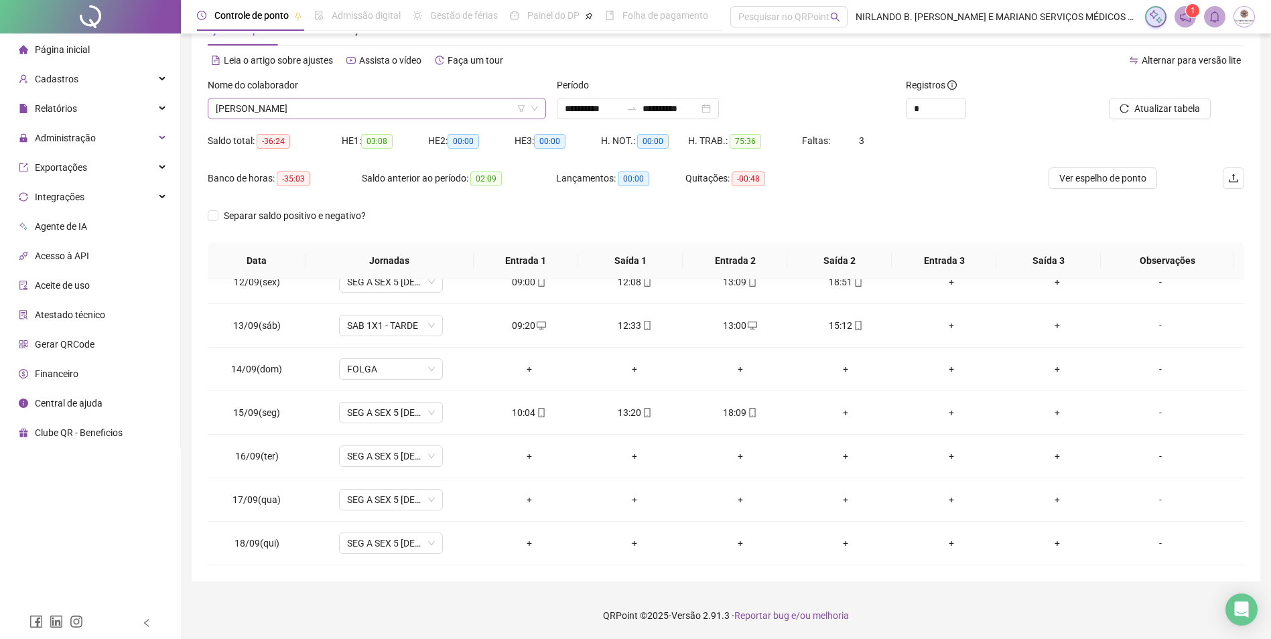
click at [301, 105] on span "[PERSON_NAME]" at bounding box center [377, 108] width 322 height 20
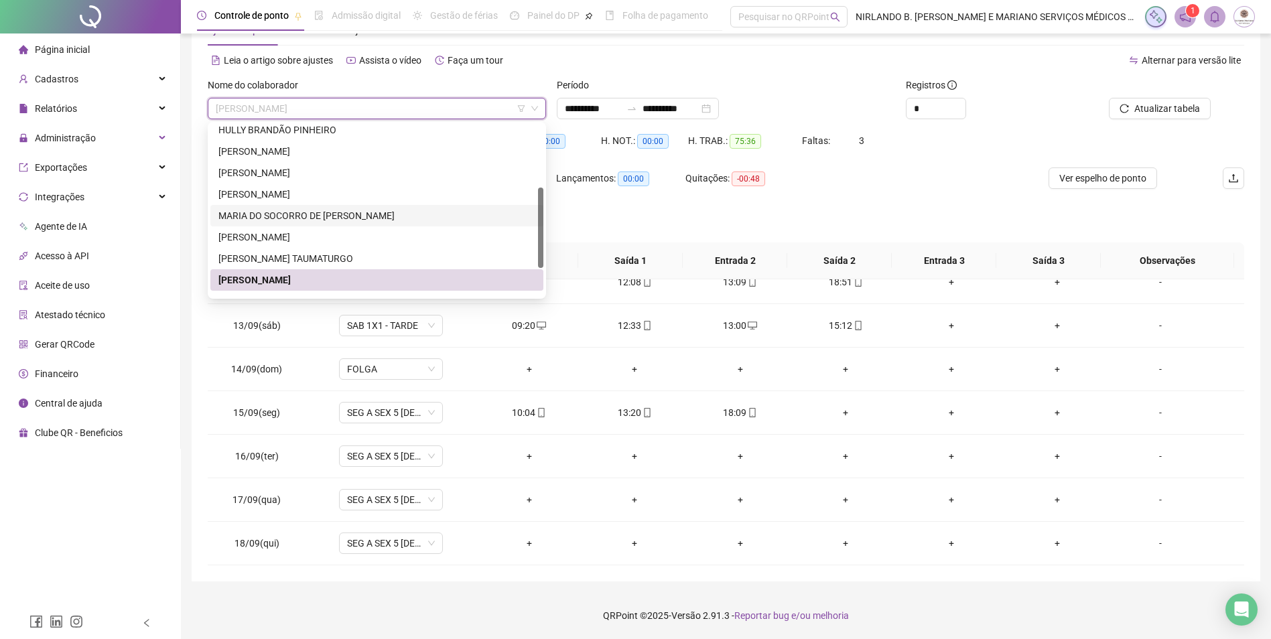
scroll to position [193, 0]
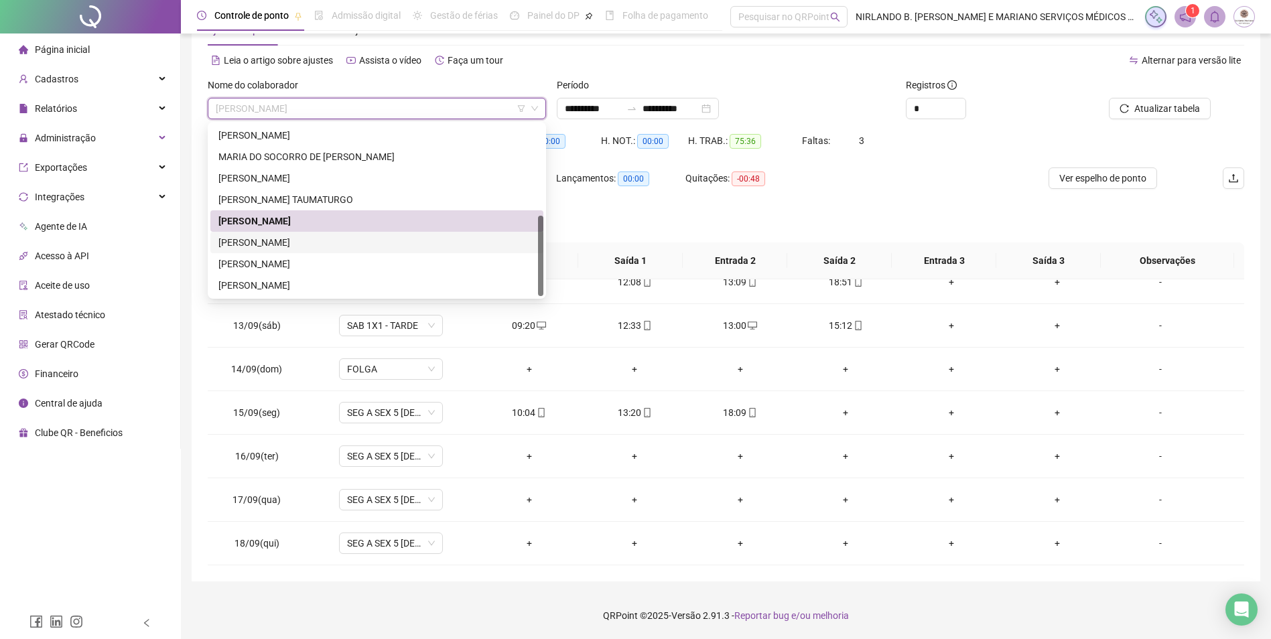
click at [263, 245] on div "[PERSON_NAME]" at bounding box center [376, 242] width 317 height 15
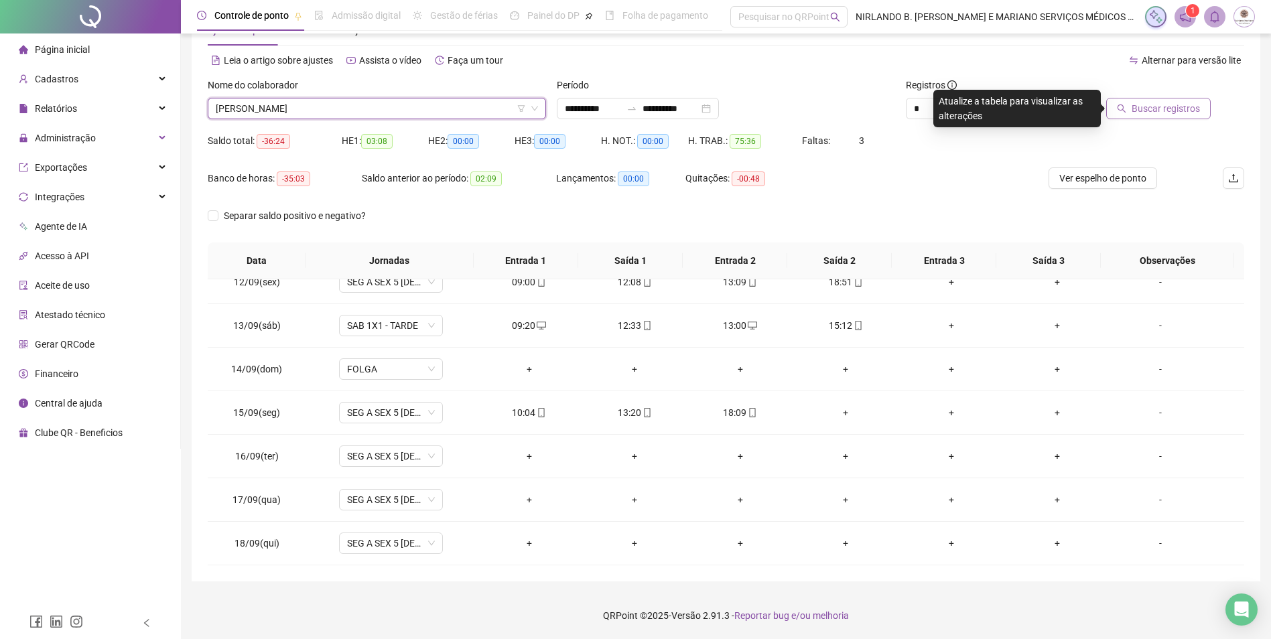
click at [1149, 106] on span "Buscar registros" at bounding box center [1165, 108] width 68 height 15
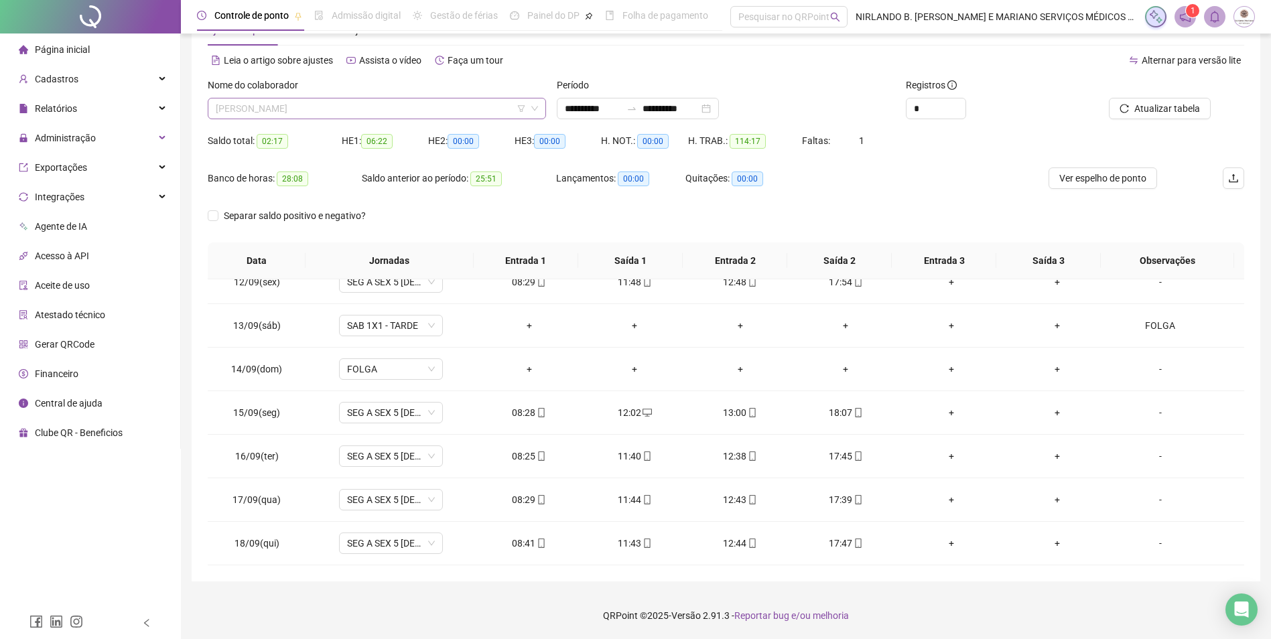
click at [436, 110] on span "[PERSON_NAME]" at bounding box center [377, 108] width 322 height 20
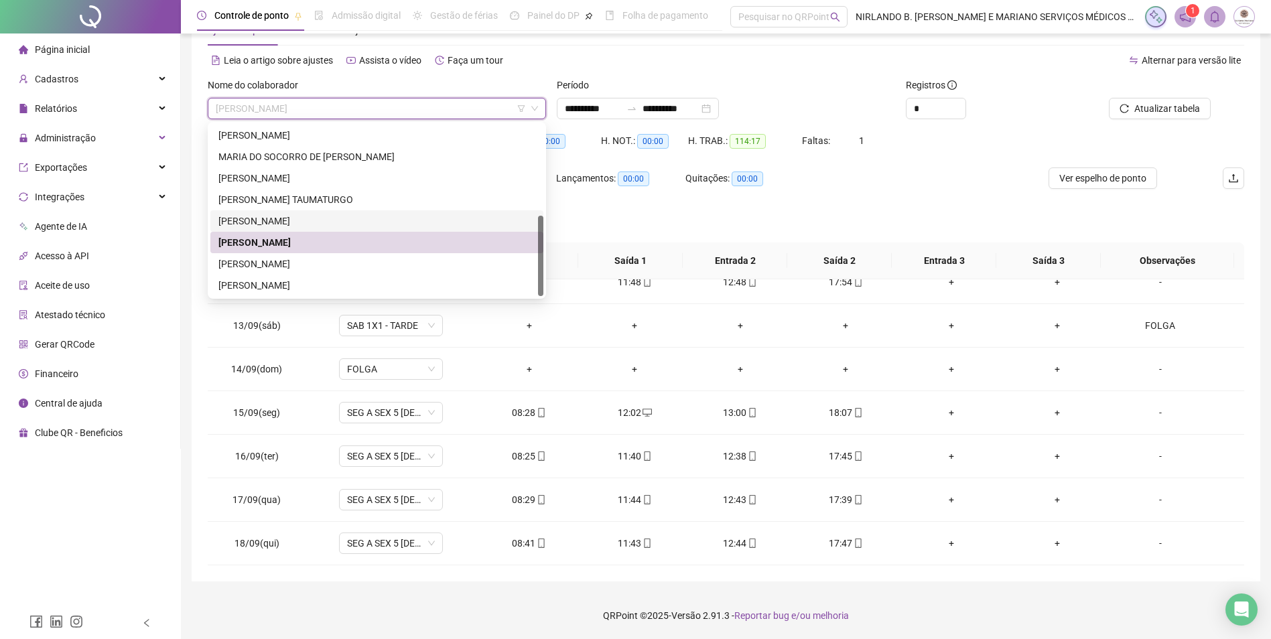
click at [276, 220] on div "[PERSON_NAME]" at bounding box center [376, 221] width 317 height 15
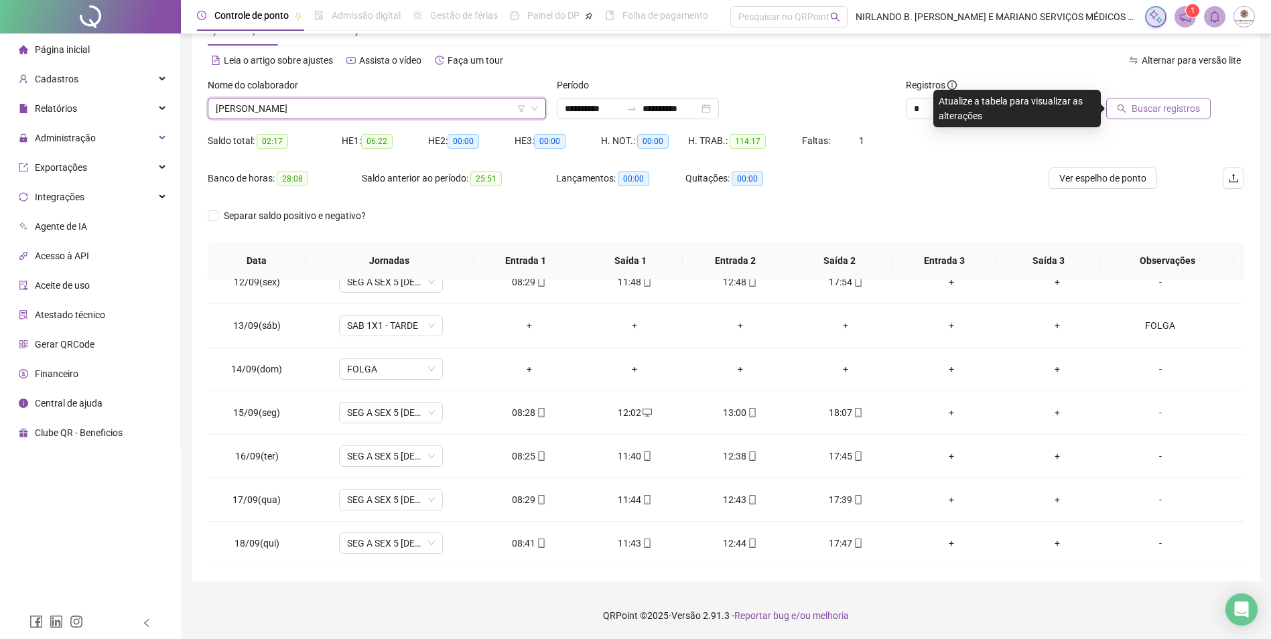
click at [1144, 105] on div "Buscar registros" at bounding box center [1145, 99] width 131 height 42
click at [1144, 106] on span "Buscar registros" at bounding box center [1165, 108] width 68 height 15
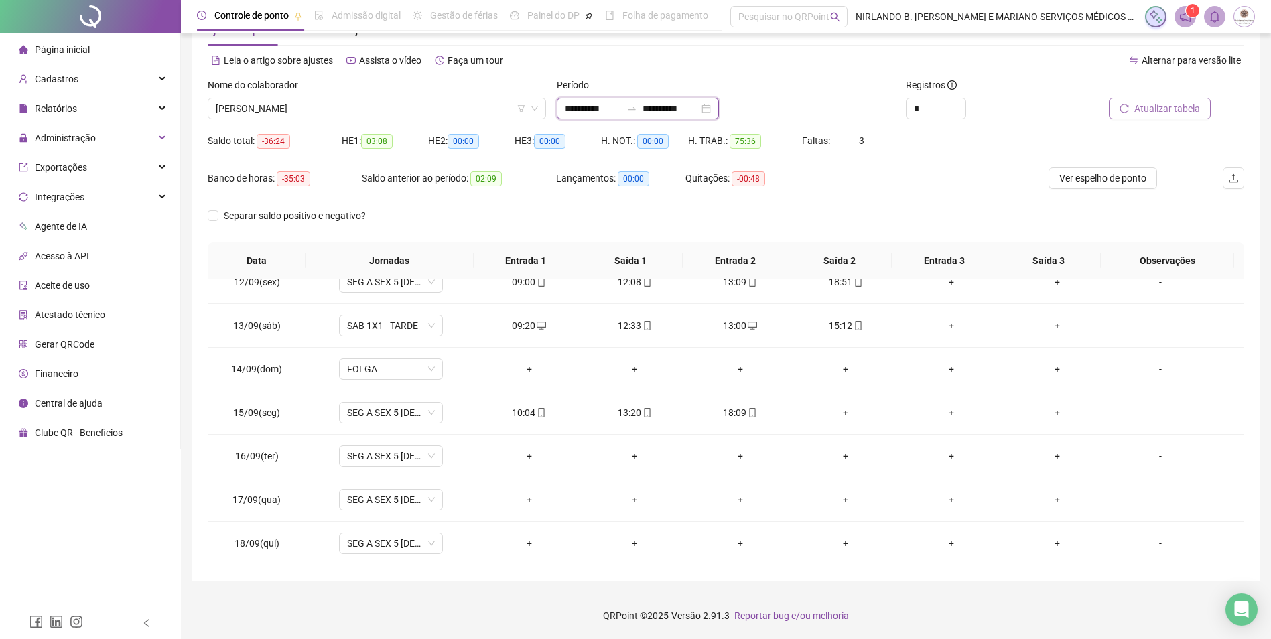
click at [686, 106] on input "**********" at bounding box center [670, 108] width 56 height 15
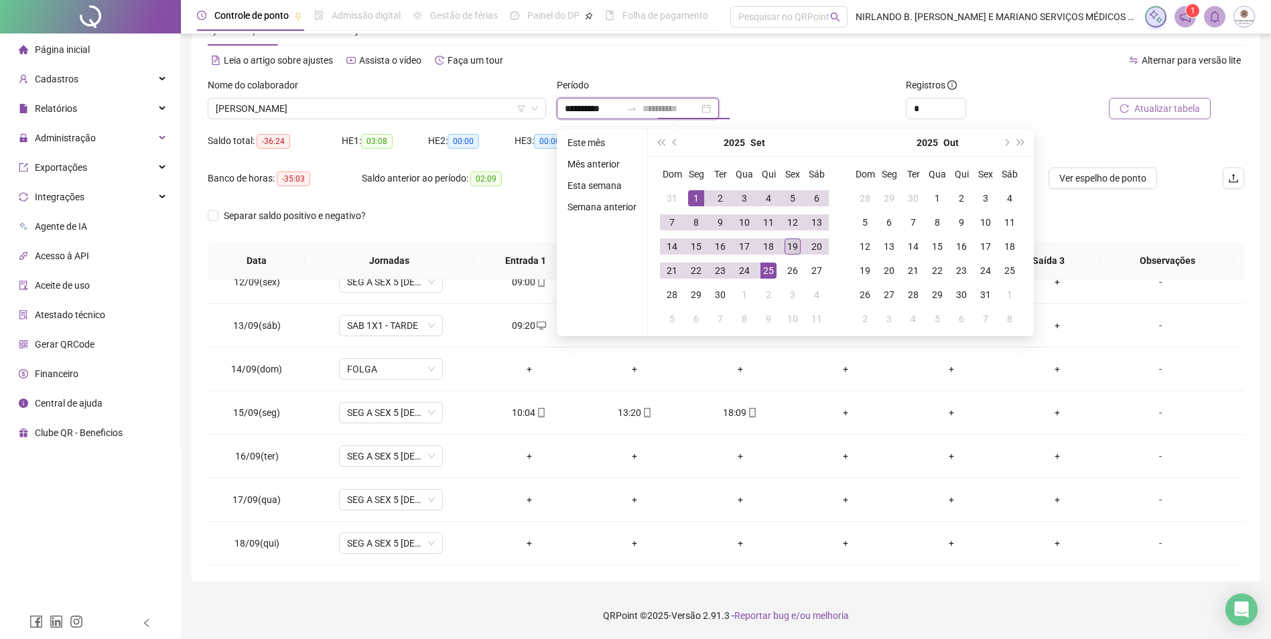
type input "**********"
click at [784, 246] on div "19" at bounding box center [792, 246] width 16 height 16
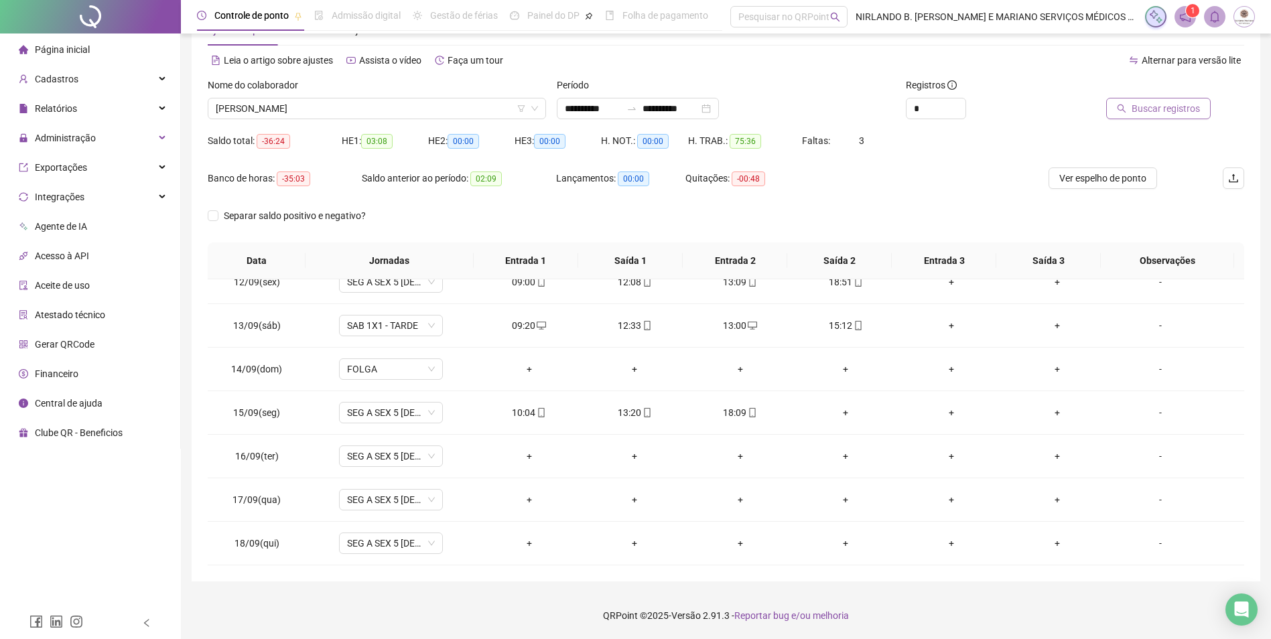
click at [1146, 101] on span "Buscar registros" at bounding box center [1165, 108] width 68 height 15
click at [693, 99] on div "**********" at bounding box center [638, 108] width 162 height 21
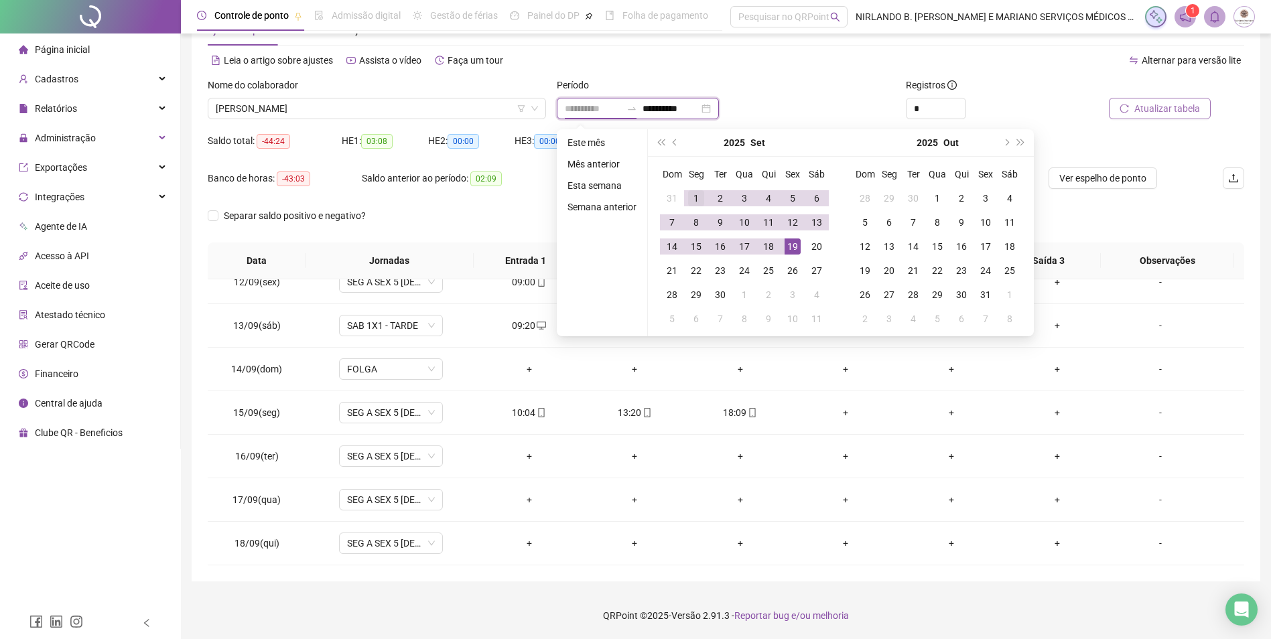
type input "**********"
click at [696, 196] on div "1" at bounding box center [696, 198] width 16 height 16
click at [769, 247] on div "18" at bounding box center [768, 246] width 16 height 16
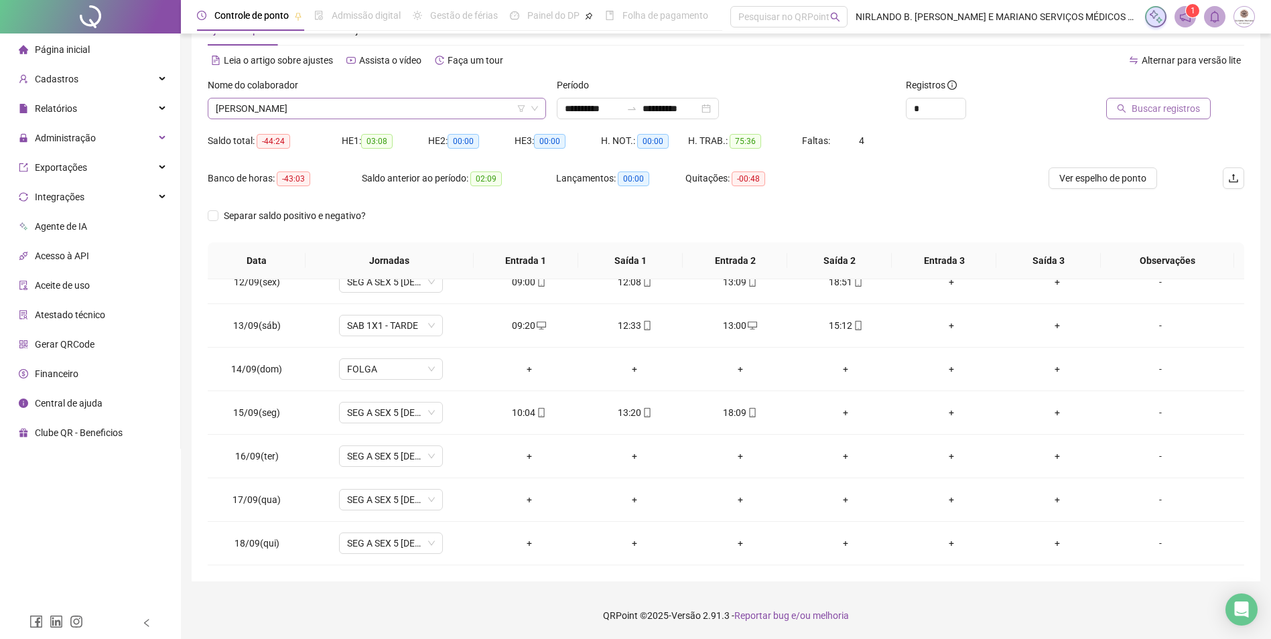
click at [295, 100] on span "[PERSON_NAME]" at bounding box center [377, 108] width 322 height 20
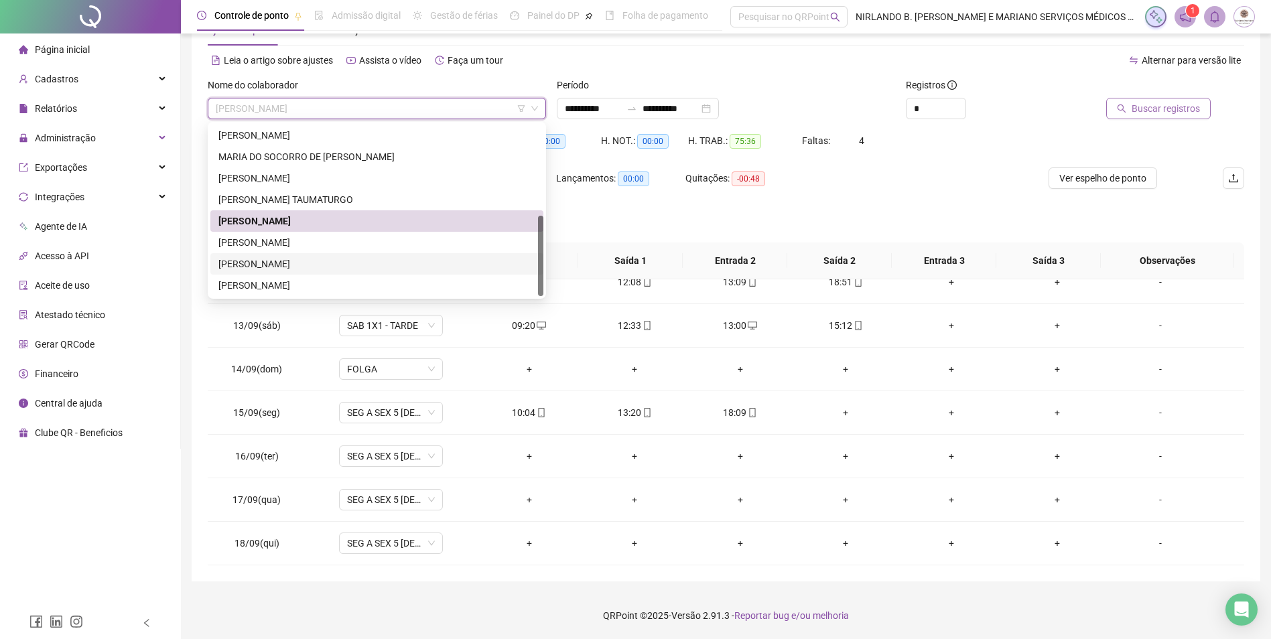
click at [305, 258] on div "[PERSON_NAME]" at bounding box center [376, 264] width 317 height 15
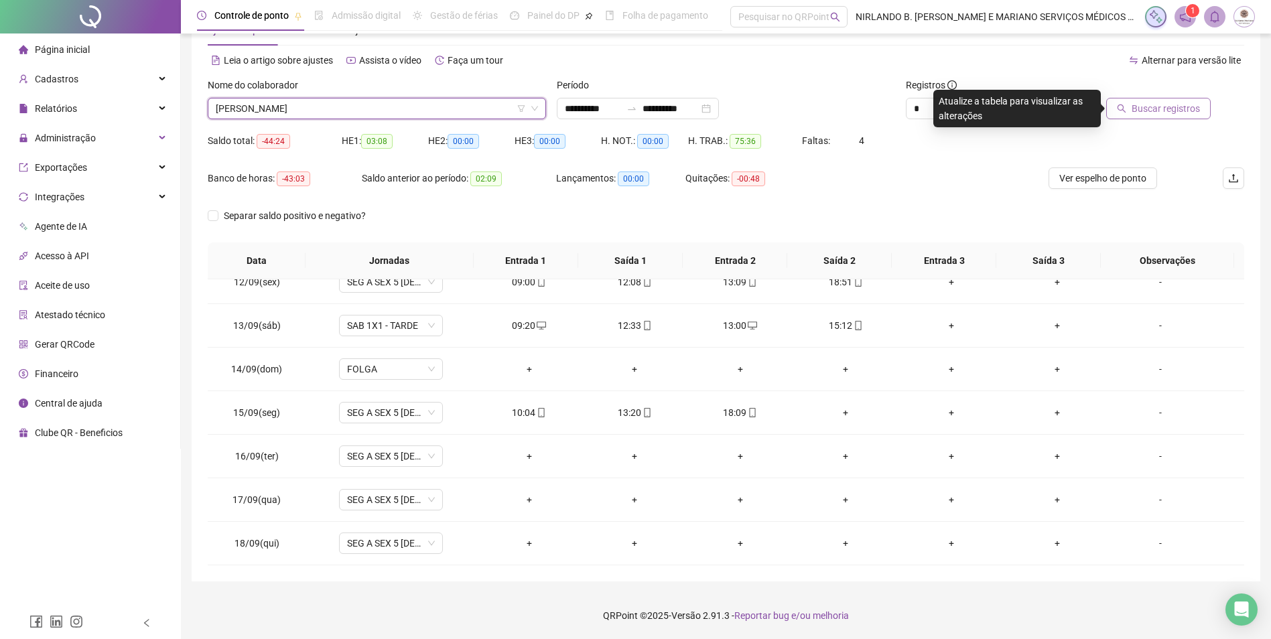
click at [1131, 107] on button "Buscar registros" at bounding box center [1158, 108] width 105 height 21
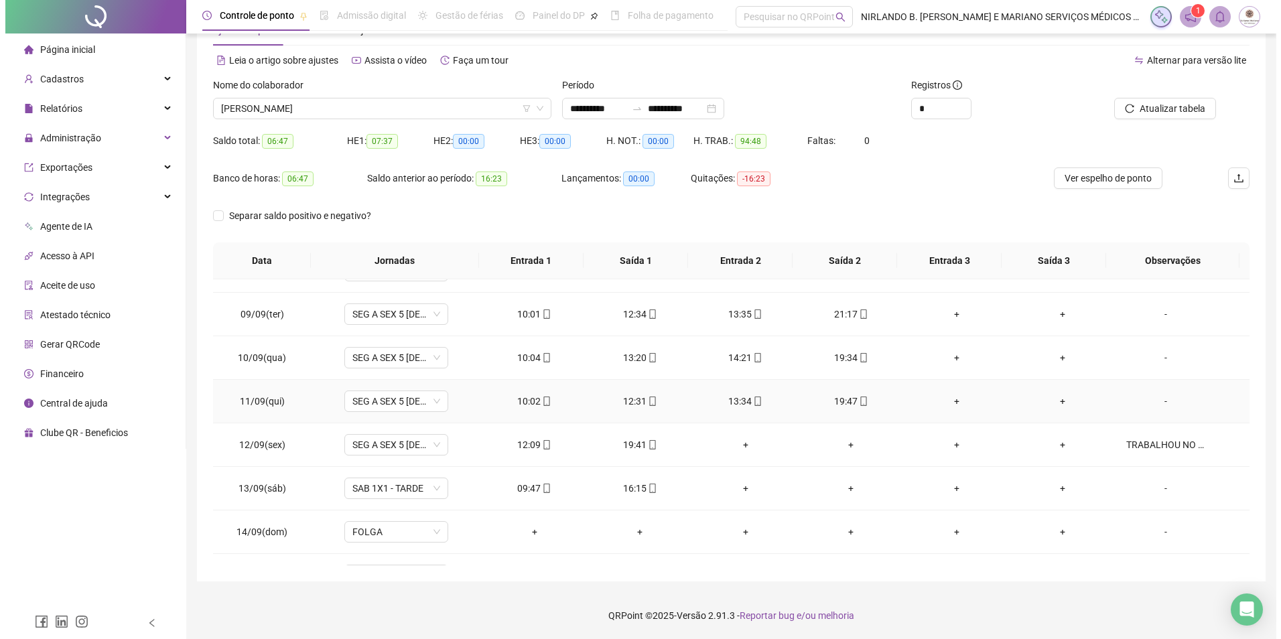
scroll to position [498, 0]
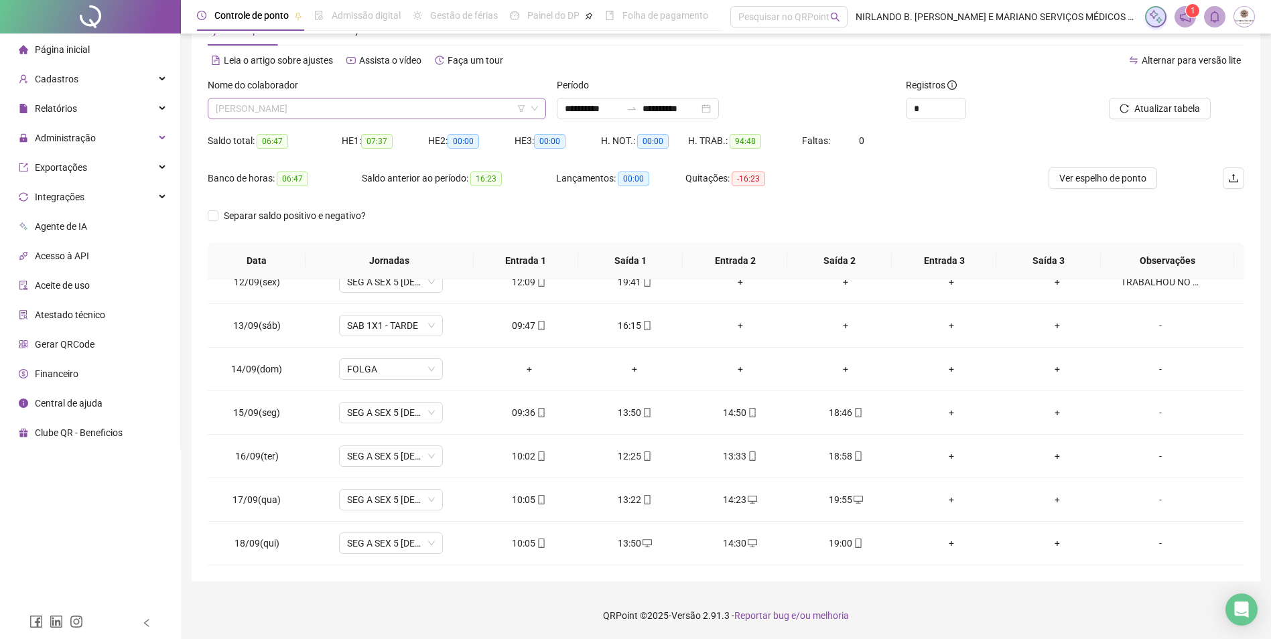
click at [441, 106] on span "[PERSON_NAME]" at bounding box center [377, 108] width 322 height 20
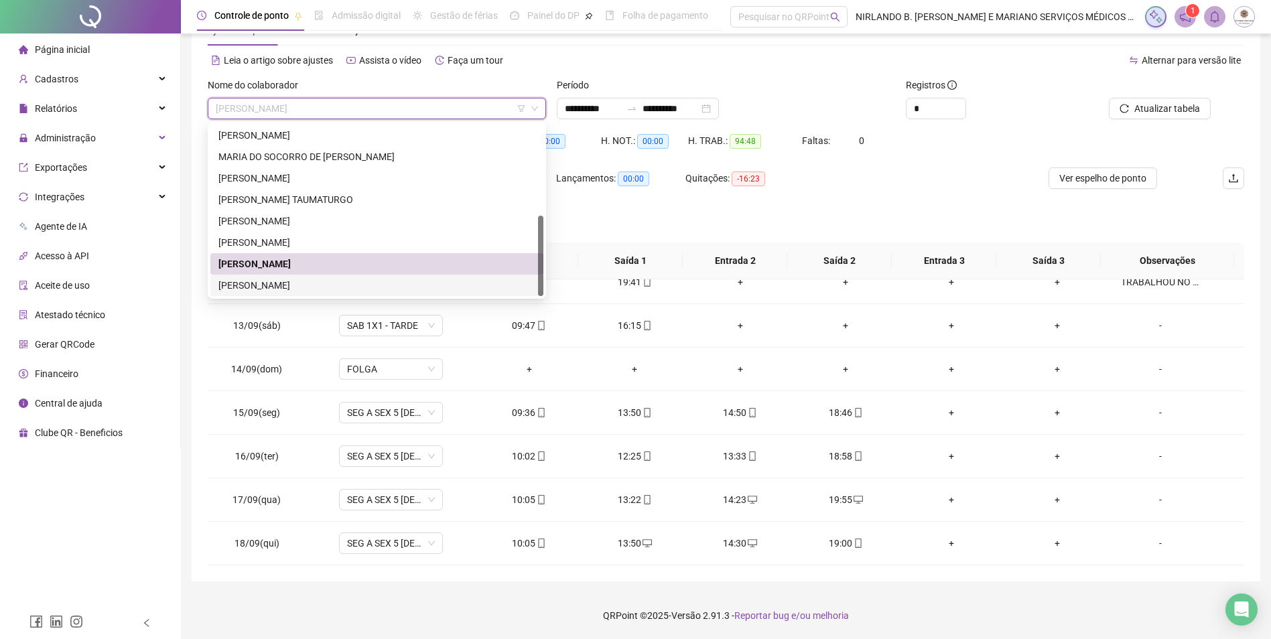
click at [289, 291] on div "[PERSON_NAME]" at bounding box center [376, 285] width 317 height 15
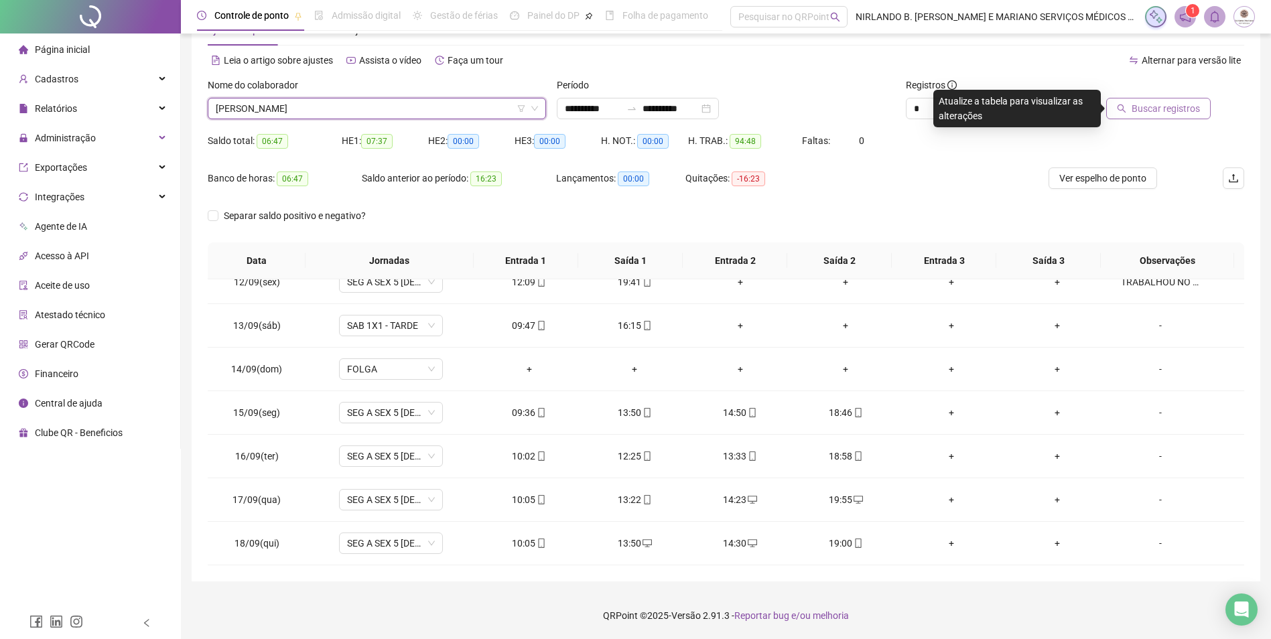
click at [1186, 115] on span "Buscar registros" at bounding box center [1165, 108] width 68 height 15
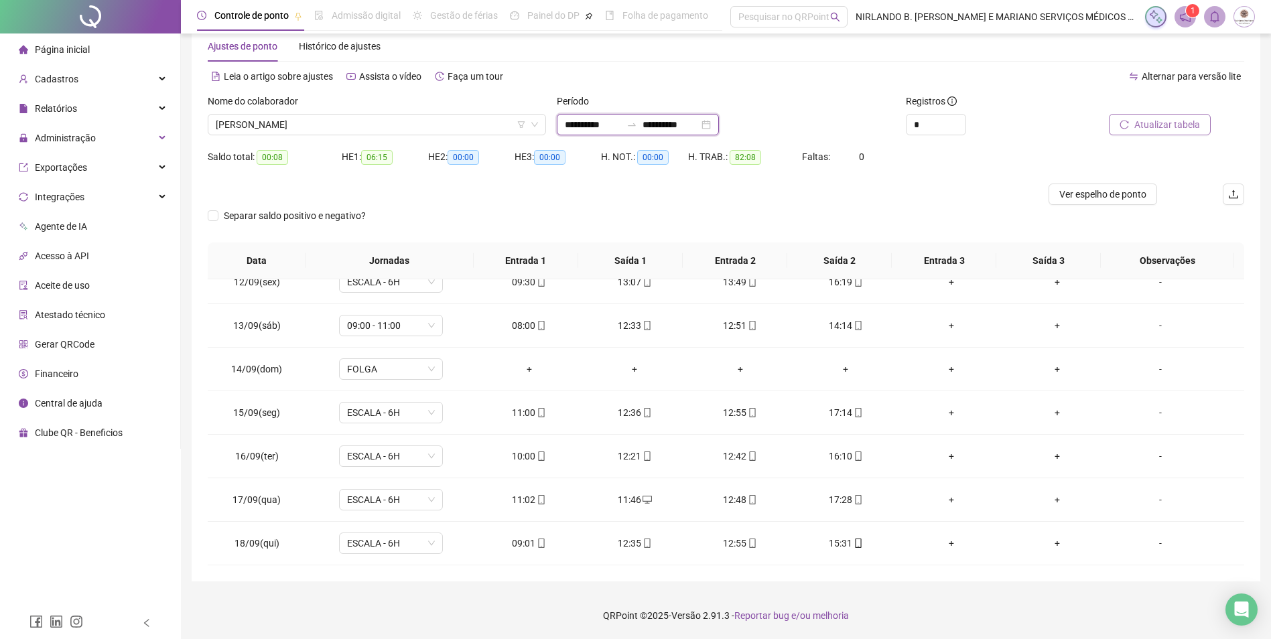
click at [671, 123] on input "**********" at bounding box center [670, 124] width 56 height 15
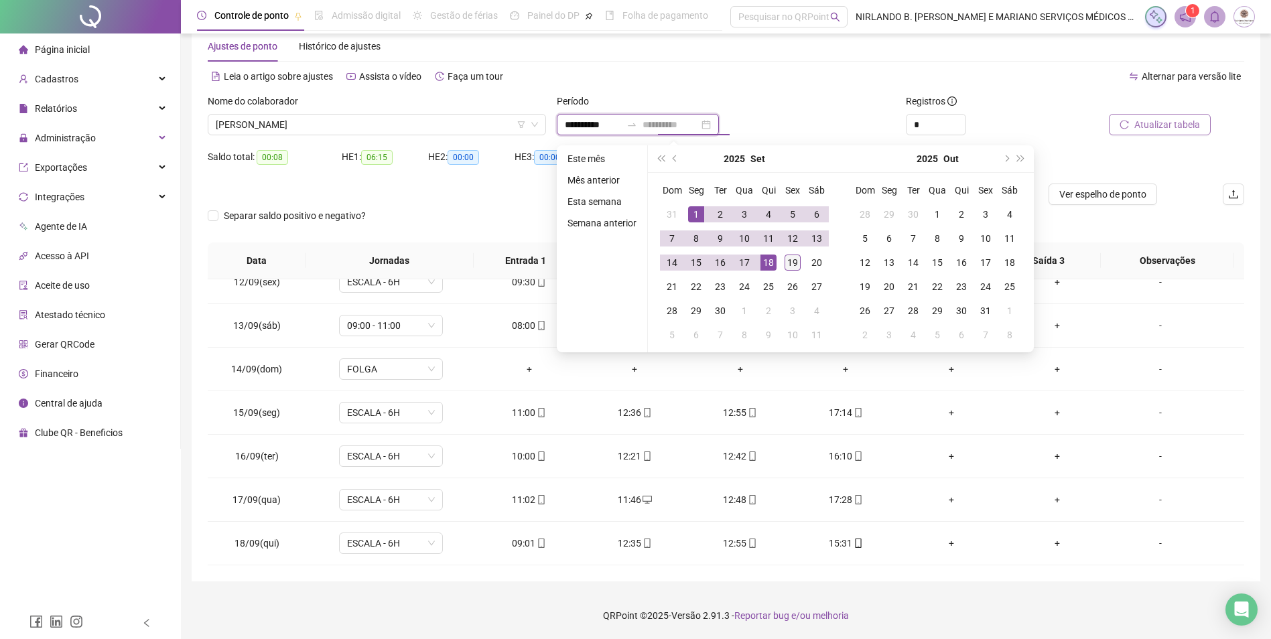
type input "**********"
click at [780, 260] on td "19" at bounding box center [792, 263] width 24 height 24
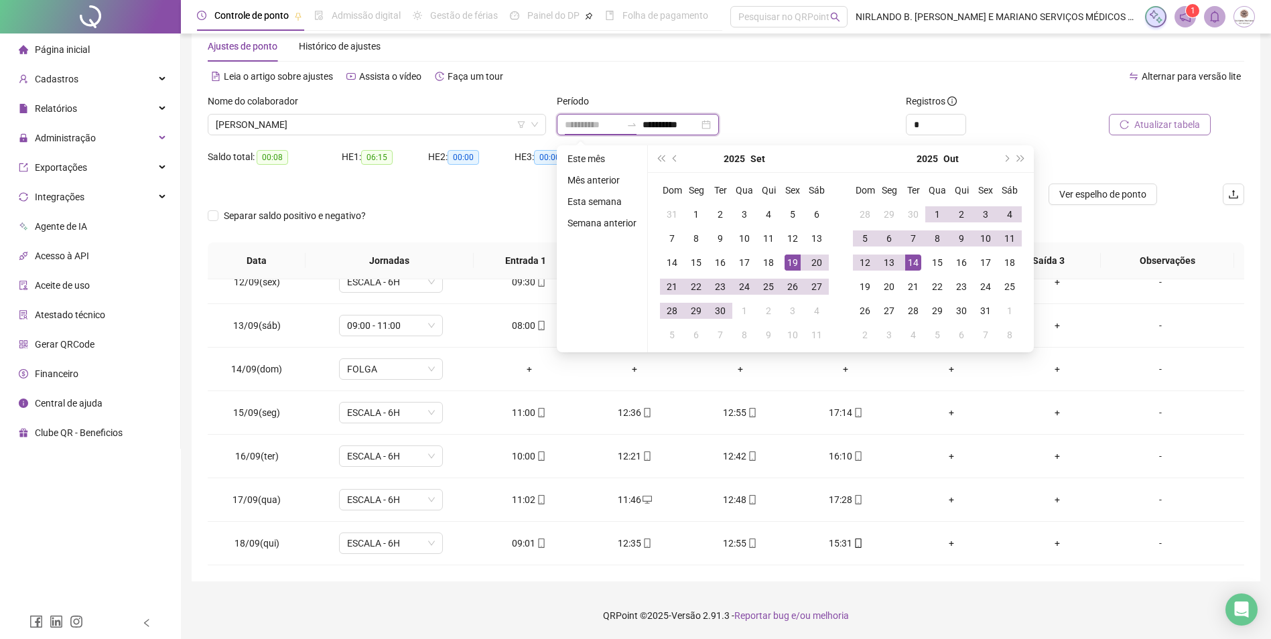
type input "**********"
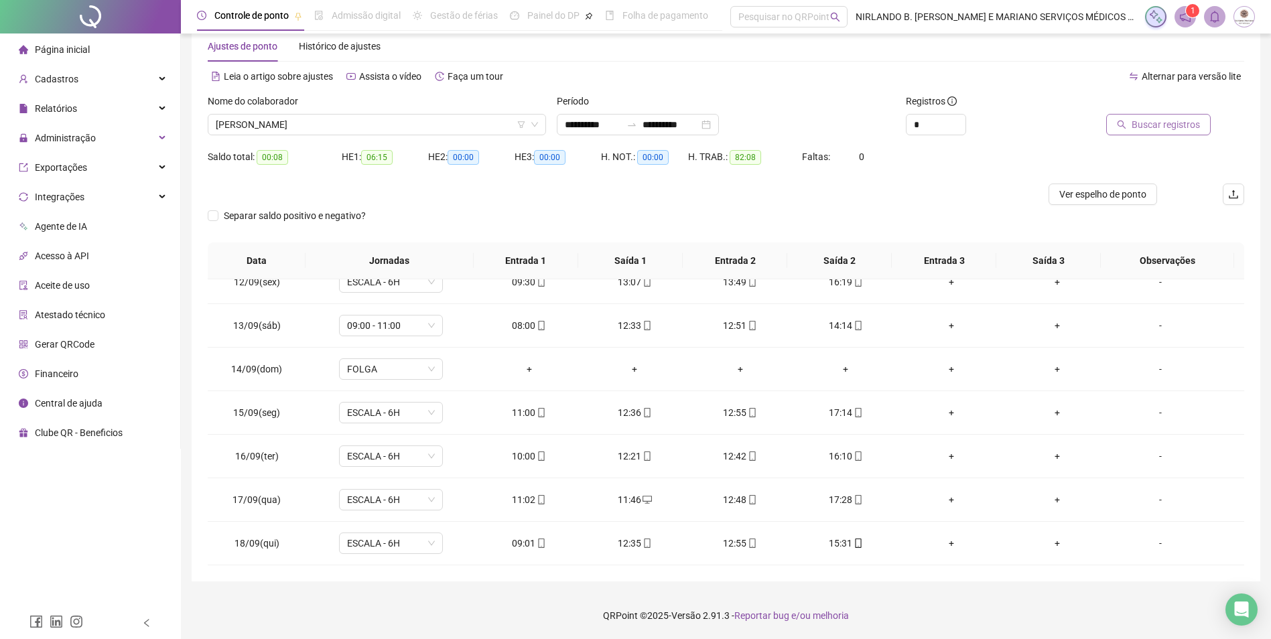
click at [1126, 126] on icon "search" at bounding box center [1121, 124] width 9 height 9
click at [1142, 119] on span "Atualizar tabela" at bounding box center [1167, 124] width 66 height 15
